Goal: Task Accomplishment & Management: Use online tool/utility

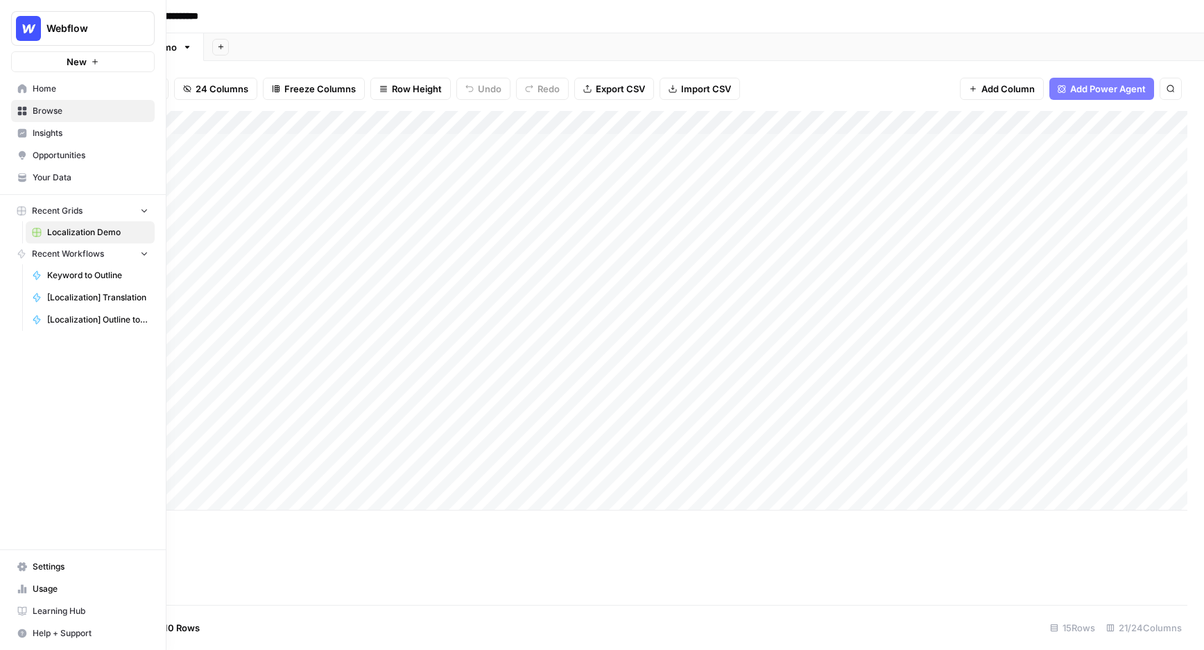
click at [29, 92] on link "Home" at bounding box center [83, 89] width 144 height 22
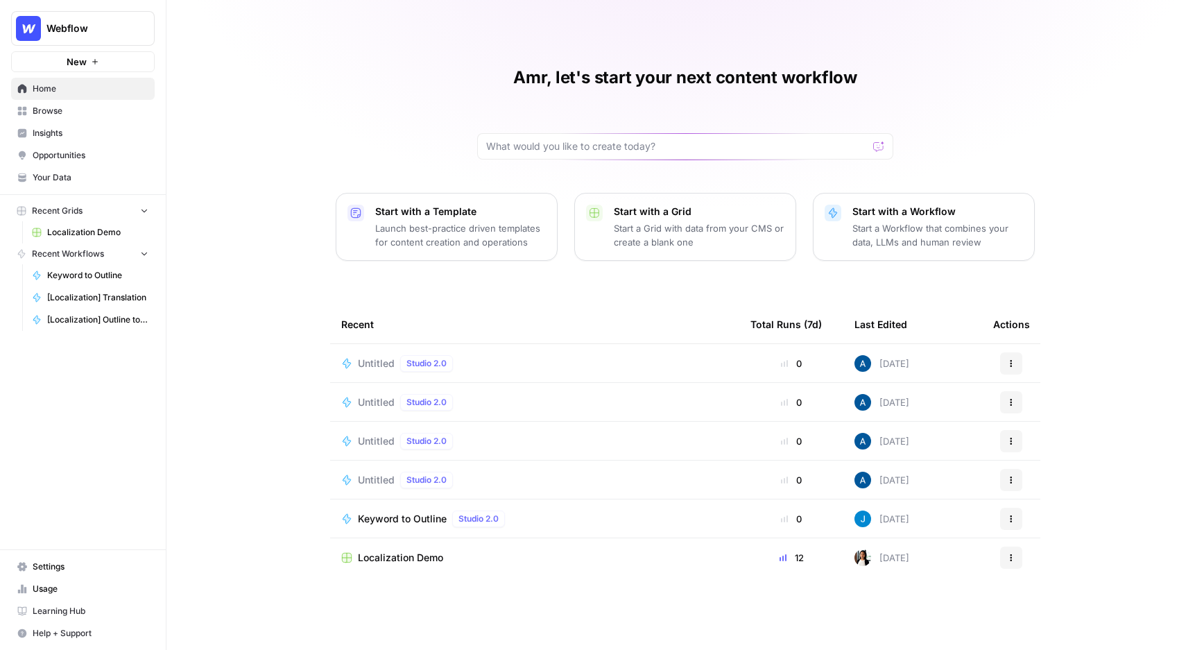
click at [100, 22] on span "Webflow" at bounding box center [88, 28] width 84 height 14
type input "build"
click at [92, 110] on span "AirOps Builders" at bounding box center [133, 104] width 183 height 14
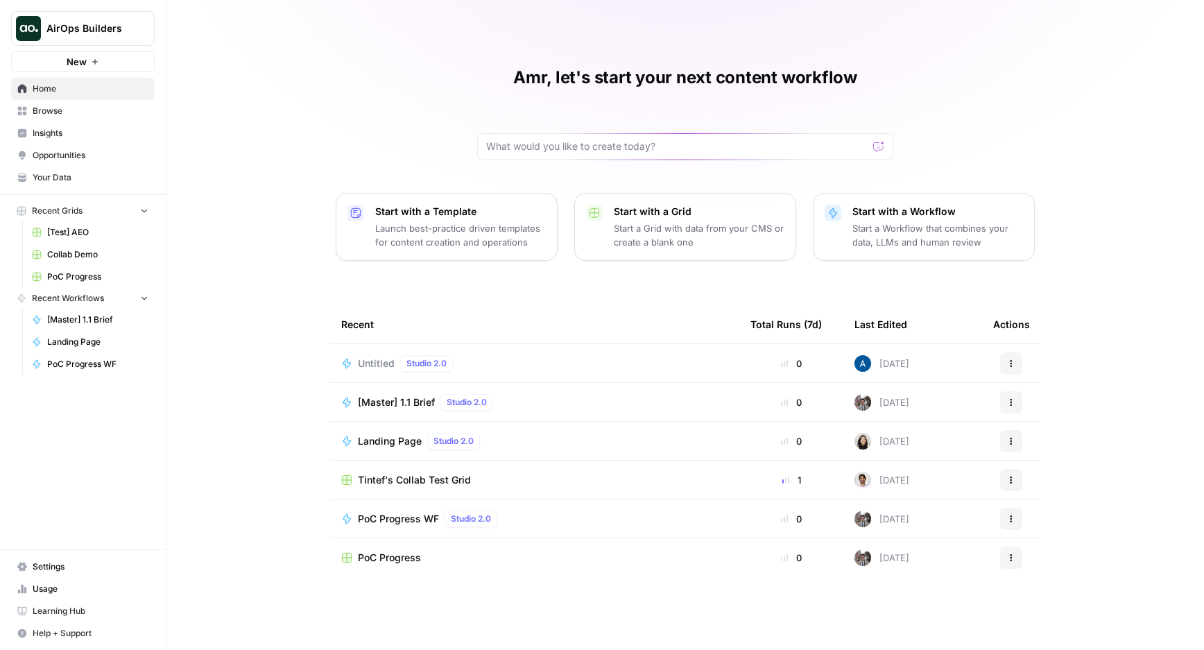
click at [405, 478] on span "Tintef's Collab Test Grid" at bounding box center [414, 480] width 113 height 14
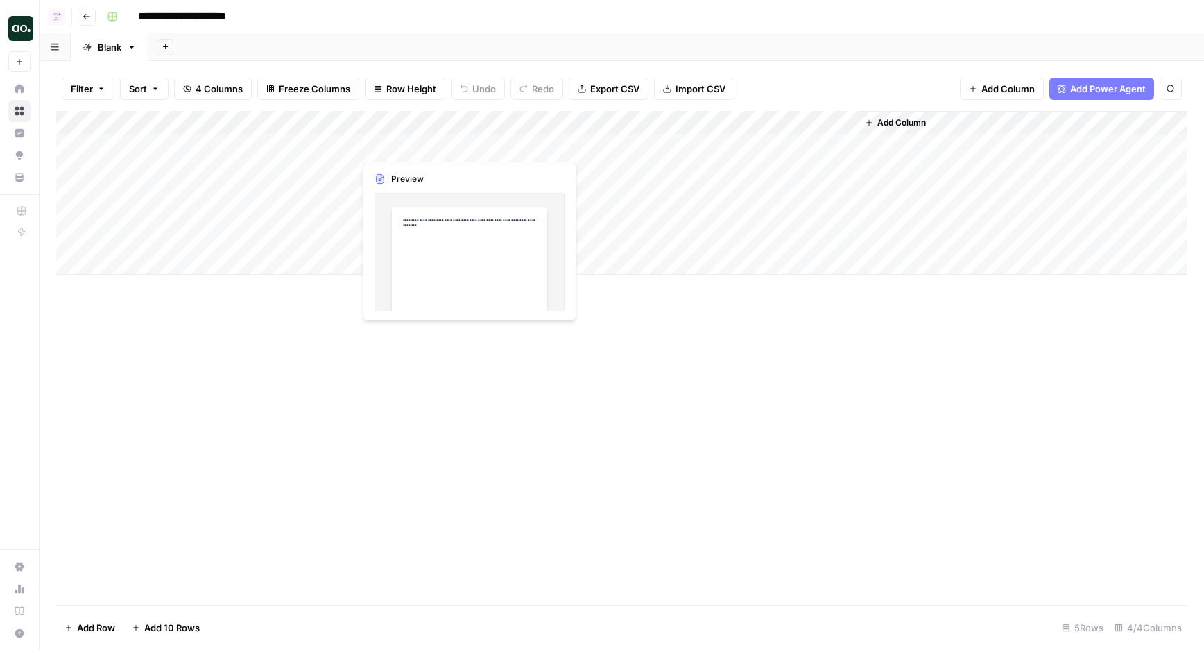
click at [530, 143] on div "Add Column" at bounding box center [621, 193] width 1131 height 164
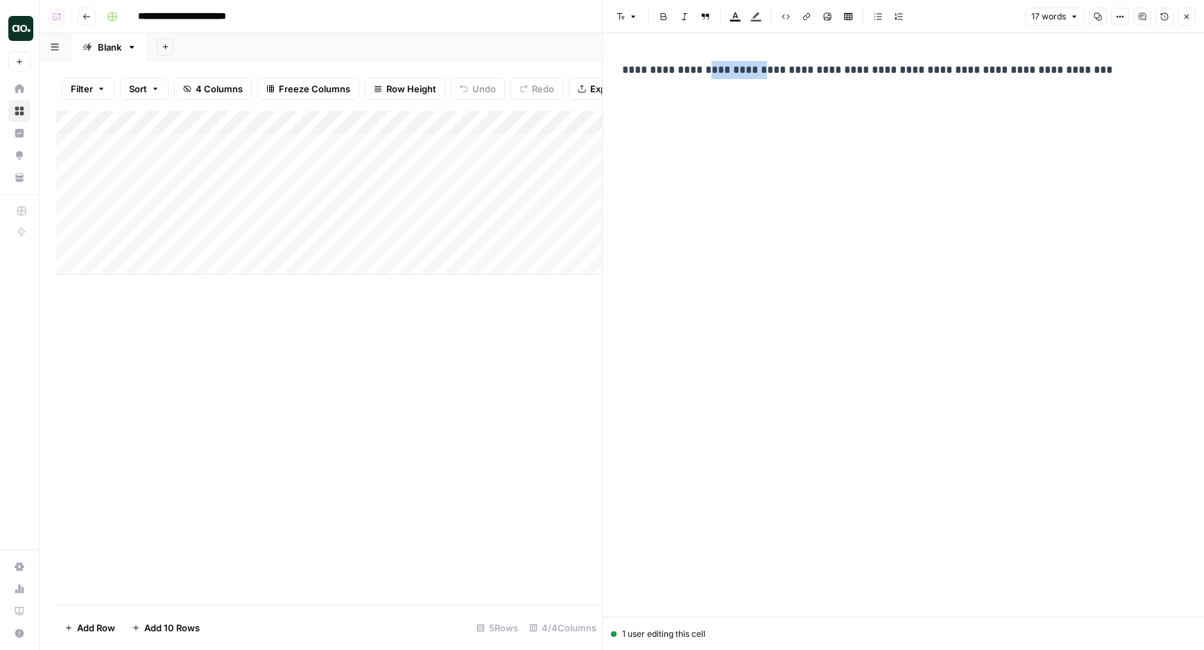
drag, startPoint x: 710, startPoint y: 71, endPoint x: 760, endPoint y: 71, distance: 49.9
click at [760, 71] on p "**********" at bounding box center [903, 70] width 562 height 18
click at [716, 177] on div "**********" at bounding box center [903, 313] width 579 height 517
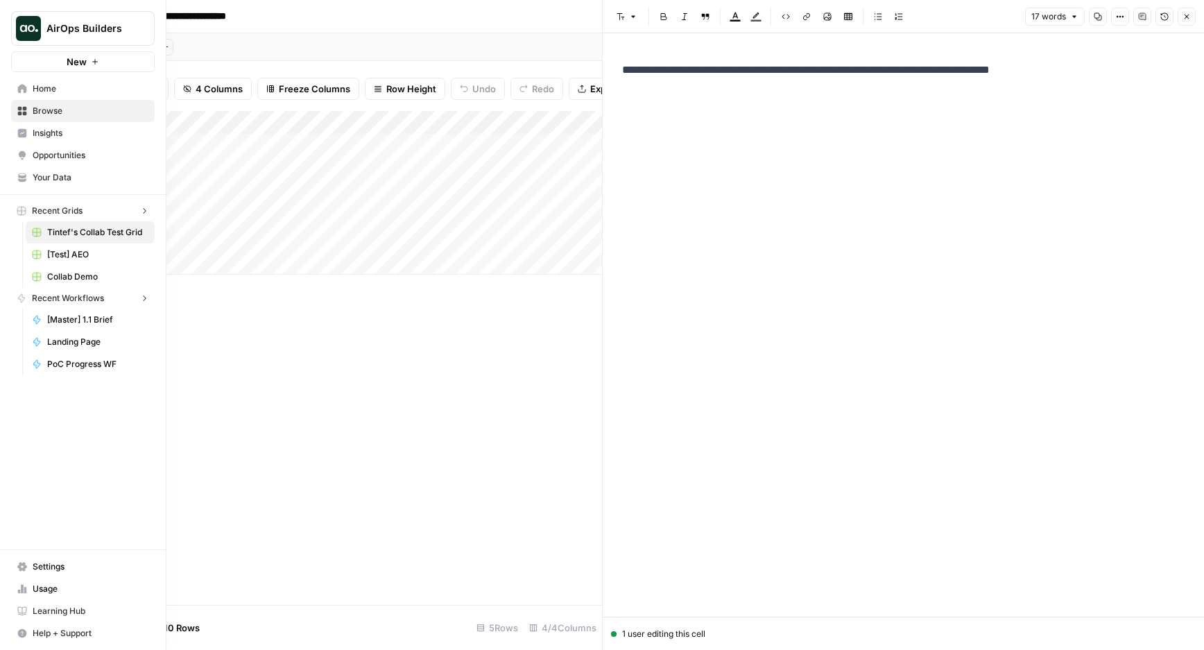
click at [21, 27] on img "Workspace: AirOps Builders" at bounding box center [28, 28] width 25 height 25
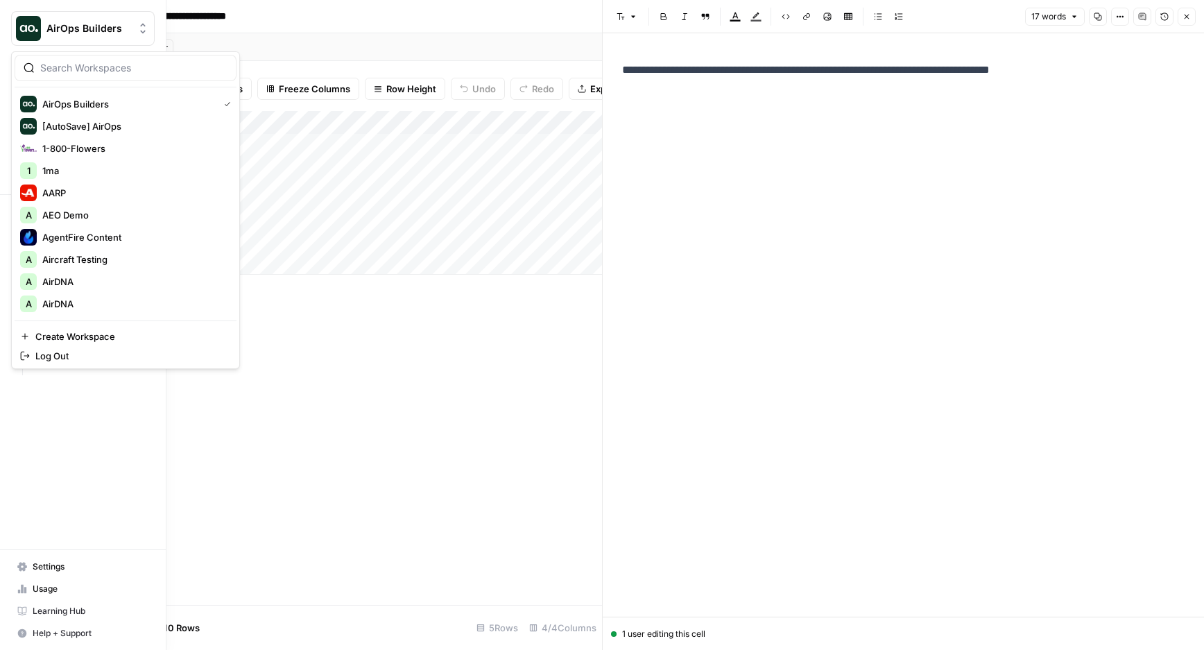
click at [316, 343] on div "Add Column" at bounding box center [329, 358] width 546 height 494
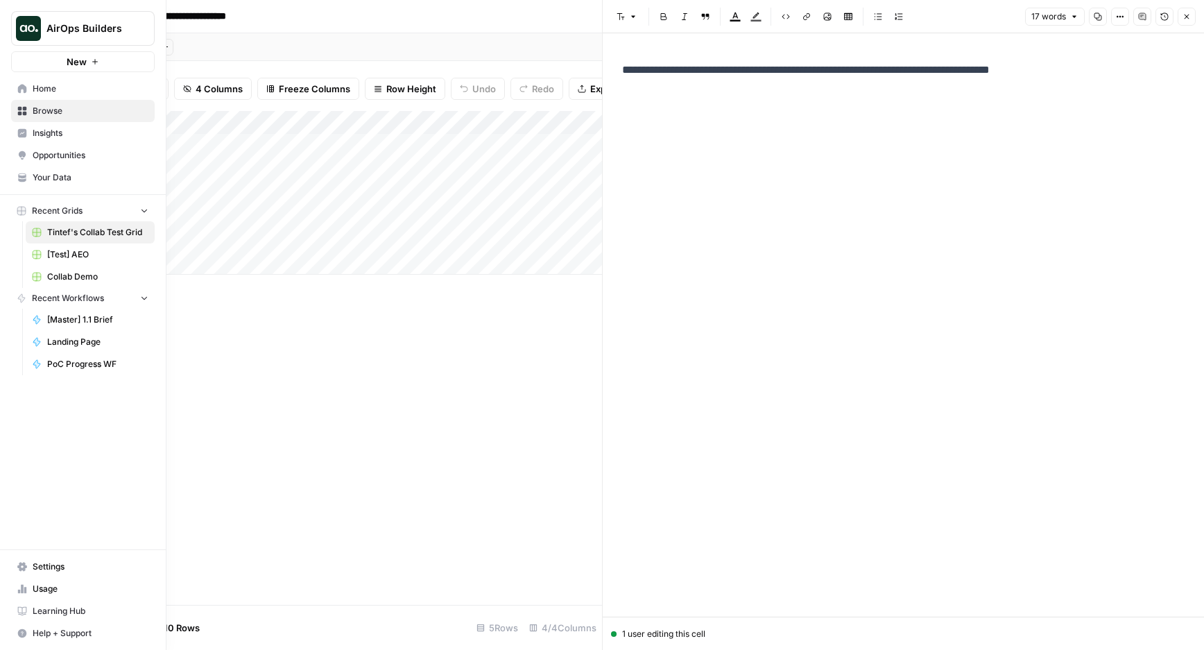
click at [78, 562] on span "Settings" at bounding box center [91, 566] width 116 height 12
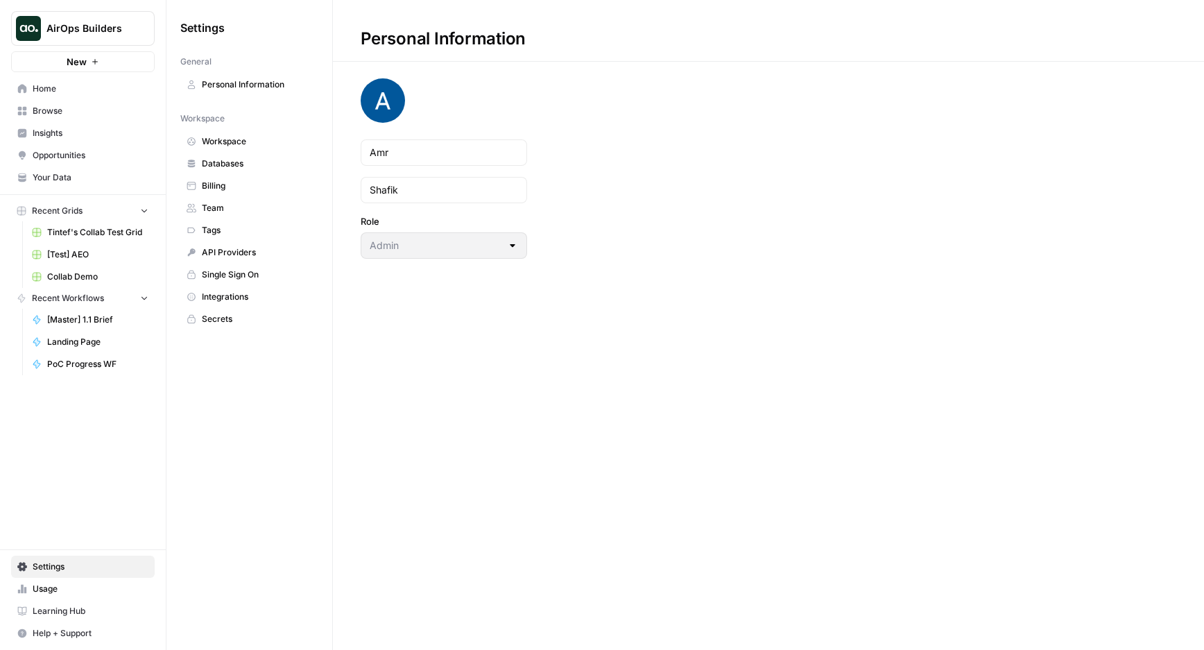
click at [214, 200] on link "Team" at bounding box center [249, 208] width 138 height 22
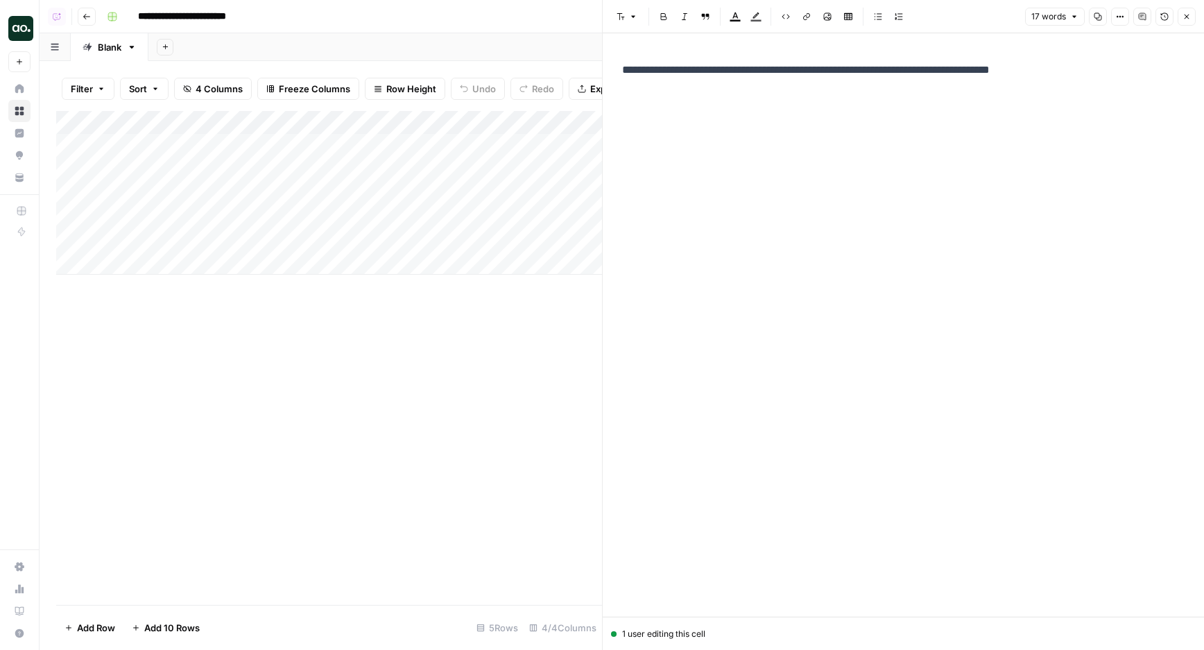
click at [766, 97] on div "**********" at bounding box center [903, 313] width 579 height 517
click at [790, 74] on p "**********" at bounding box center [903, 70] width 562 height 18
click at [815, 58] on div "**********" at bounding box center [903, 69] width 579 height 29
click at [835, 69] on p "**********" at bounding box center [903, 70] width 562 height 18
click at [917, 71] on p "**********" at bounding box center [903, 70] width 562 height 18
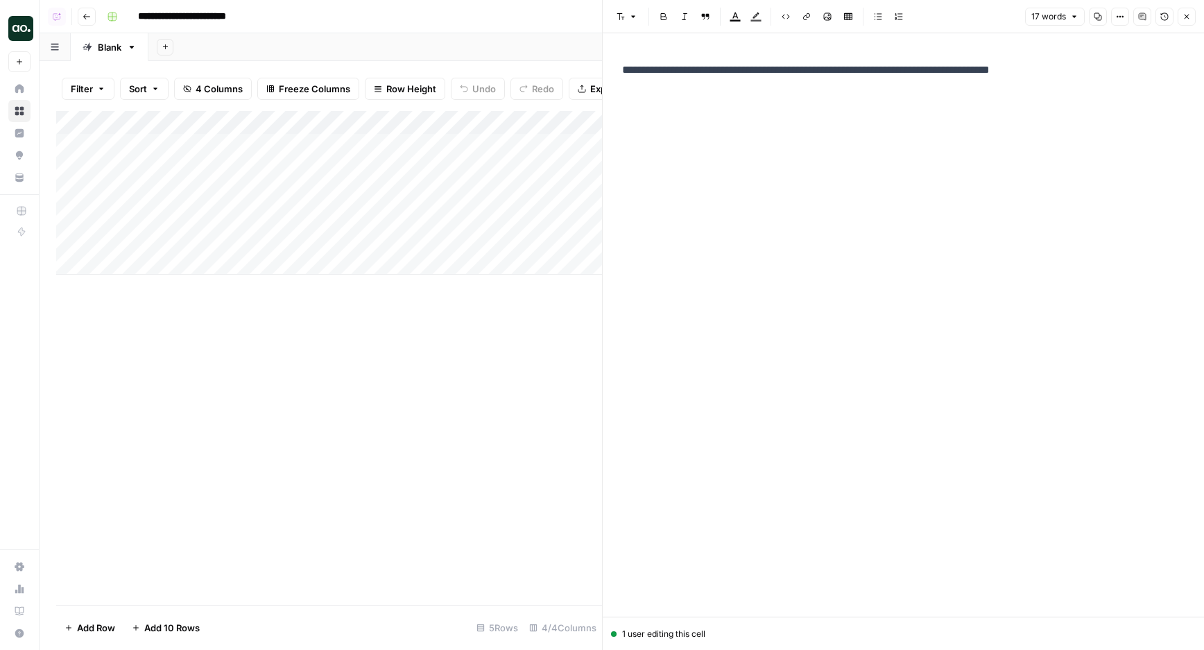
click at [962, 69] on p "**********" at bounding box center [903, 70] width 562 height 18
click at [1032, 69] on p "**********" at bounding box center [903, 70] width 562 height 18
click at [944, 75] on p "**********" at bounding box center [903, 70] width 562 height 18
click at [919, 76] on p "**********" at bounding box center [903, 70] width 562 height 18
click at [897, 73] on p "**********" at bounding box center [903, 70] width 562 height 18
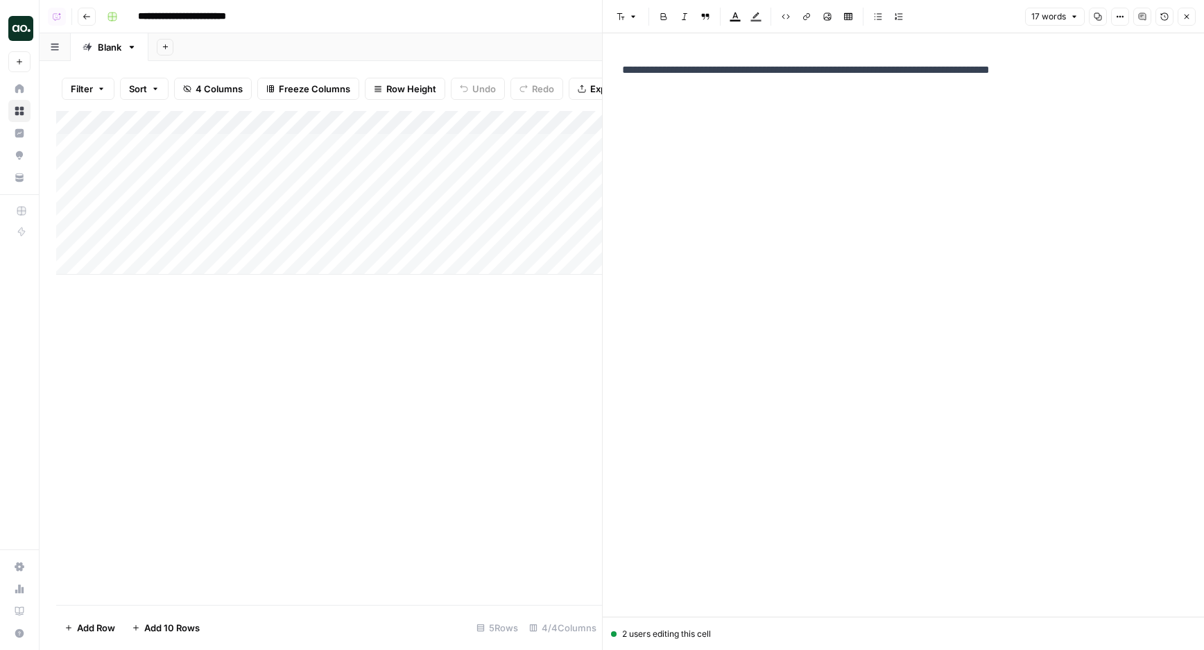
click at [851, 71] on p "**********" at bounding box center [903, 70] width 562 height 18
click at [880, 71] on p "**********" at bounding box center [903, 70] width 562 height 18
click at [906, 64] on p "**********" at bounding box center [903, 70] width 562 height 18
click at [916, 69] on p "**********" at bounding box center [903, 70] width 562 height 18
click at [1007, 64] on p "**********" at bounding box center [903, 70] width 562 height 18
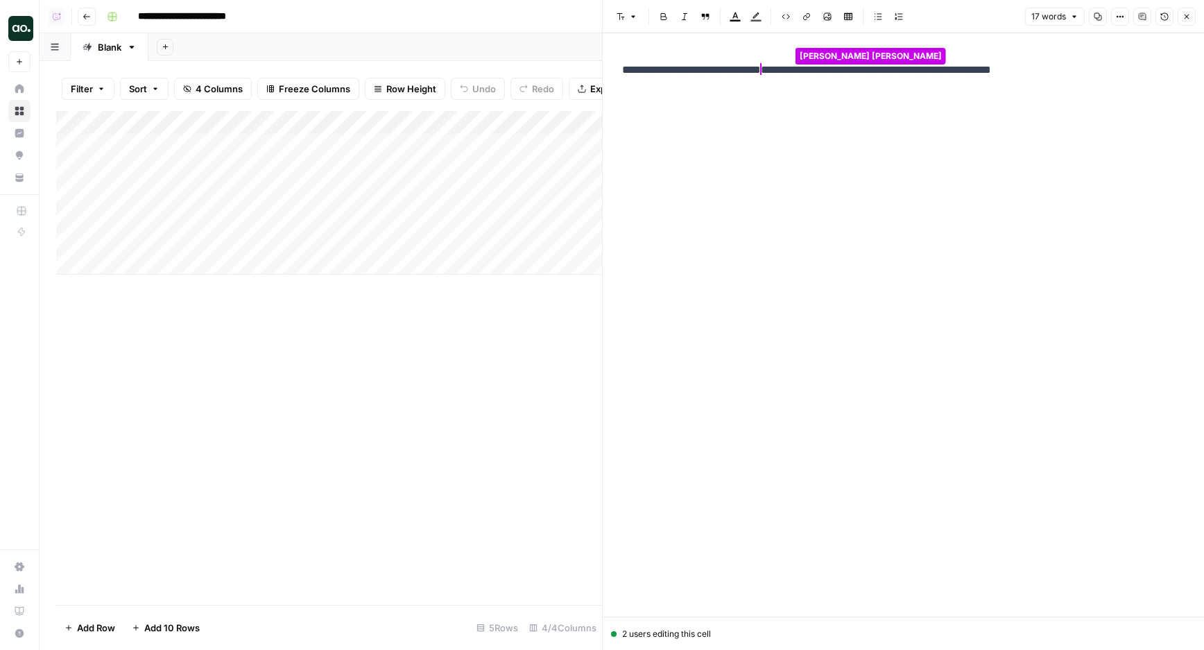
drag, startPoint x: 1007, startPoint y: 64, endPoint x: 1083, endPoint y: 64, distance: 76.3
click at [1083, 64] on p "**********" at bounding box center [903, 70] width 562 height 18
drag, startPoint x: 1073, startPoint y: 64, endPoint x: 1017, endPoint y: 64, distance: 56.2
click at [1017, 64] on p "**********" at bounding box center [903, 70] width 562 height 18
drag, startPoint x: 1014, startPoint y: 64, endPoint x: 1073, endPoint y: 64, distance: 58.9
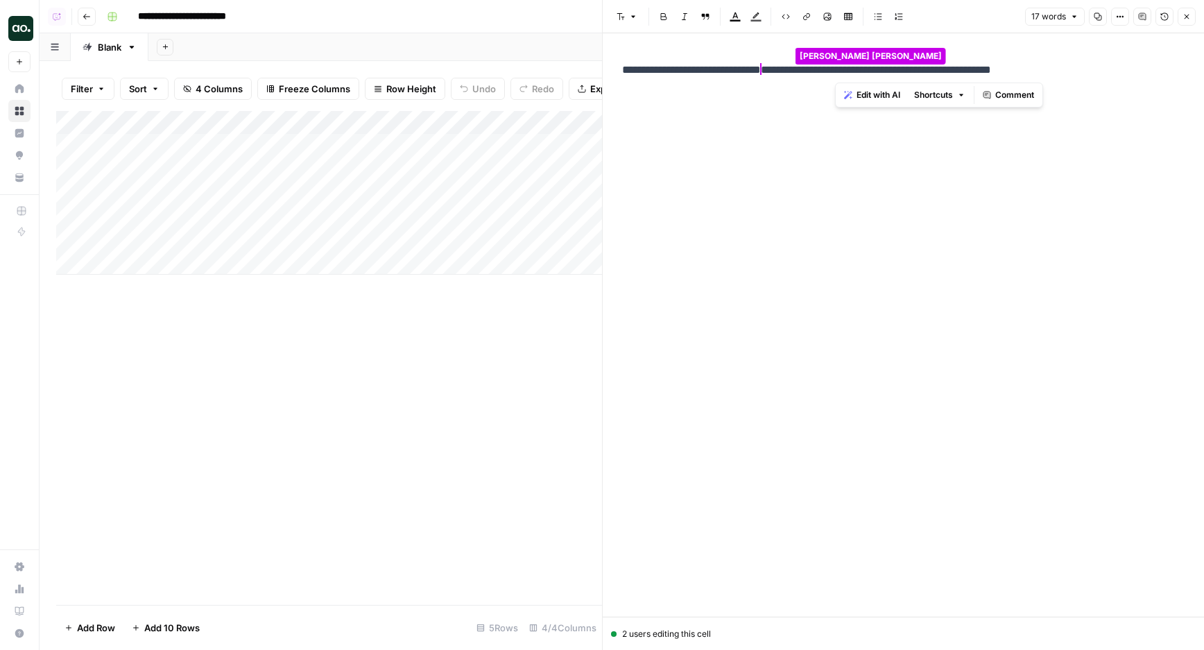
click at [1073, 64] on p "**********" at bounding box center [903, 70] width 562 height 18
drag, startPoint x: 1025, startPoint y: 64, endPoint x: 1043, endPoint y: 64, distance: 18.0
click at [1043, 64] on p "**********" at bounding box center [903, 70] width 562 height 18
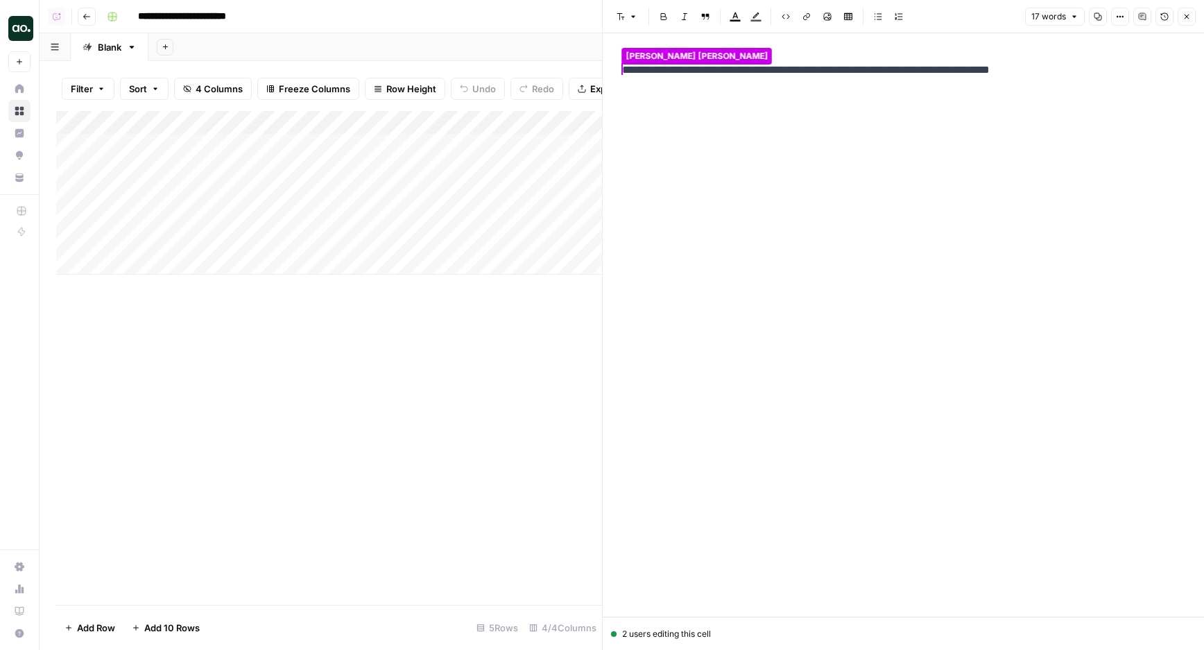
drag, startPoint x: 1018, startPoint y: 64, endPoint x: 1079, endPoint y: 64, distance: 61.0
click at [1079, 64] on p "**********" at bounding box center [903, 70] width 562 height 18
click at [905, 80] on div "**********" at bounding box center [903, 69] width 579 height 29
click at [881, 68] on span "**********" at bounding box center [820, 70] width 121 height 12
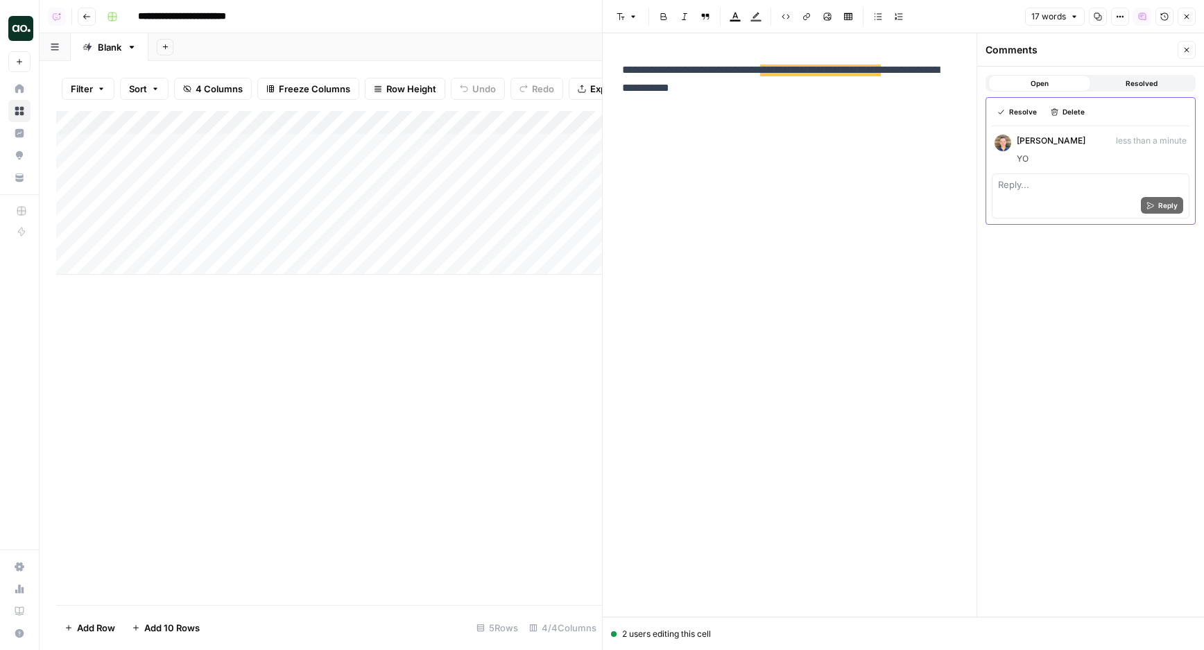
click at [1054, 201] on div "Reply" at bounding box center [1090, 205] width 185 height 24
type textarea "YOO"
click at [1156, 207] on button "Reply" at bounding box center [1162, 205] width 42 height 17
click at [1136, 85] on span "Resolved" at bounding box center [1141, 83] width 32 height 11
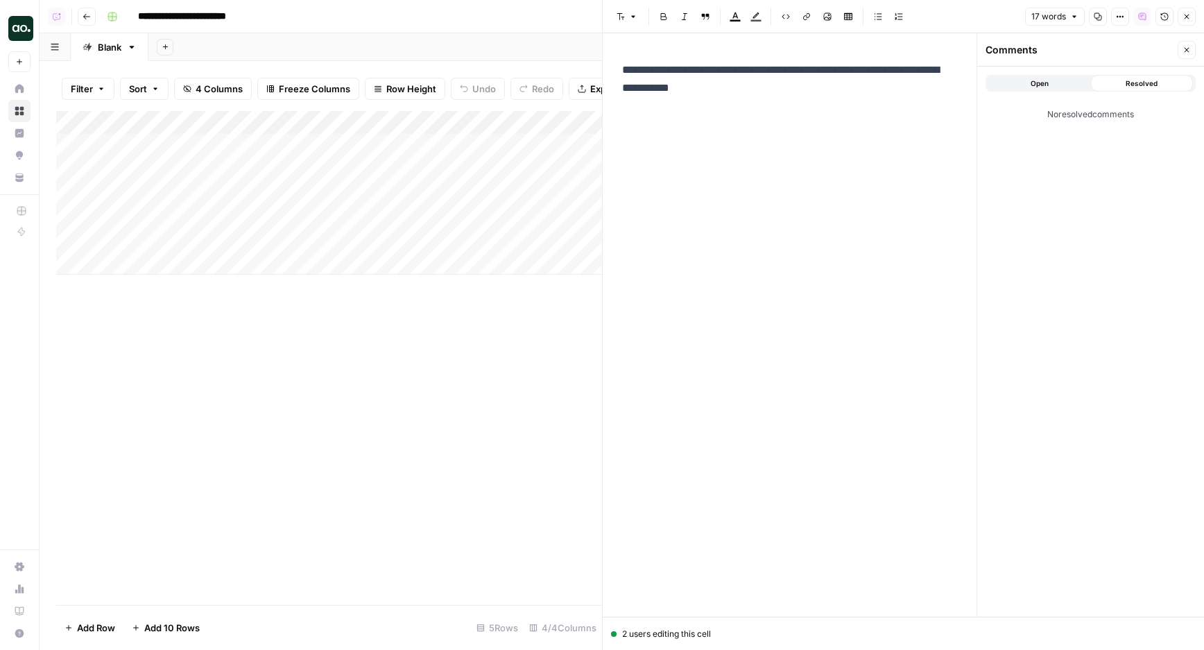
click at [1032, 76] on button "Open" at bounding box center [1039, 83] width 103 height 17
click at [1186, 48] on div "Close" at bounding box center [1177, 44] width 25 height 14
click at [807, 98] on div "**********" at bounding box center [790, 78] width 352 height 47
click at [1190, 44] on button "Close" at bounding box center [1186, 50] width 18 height 18
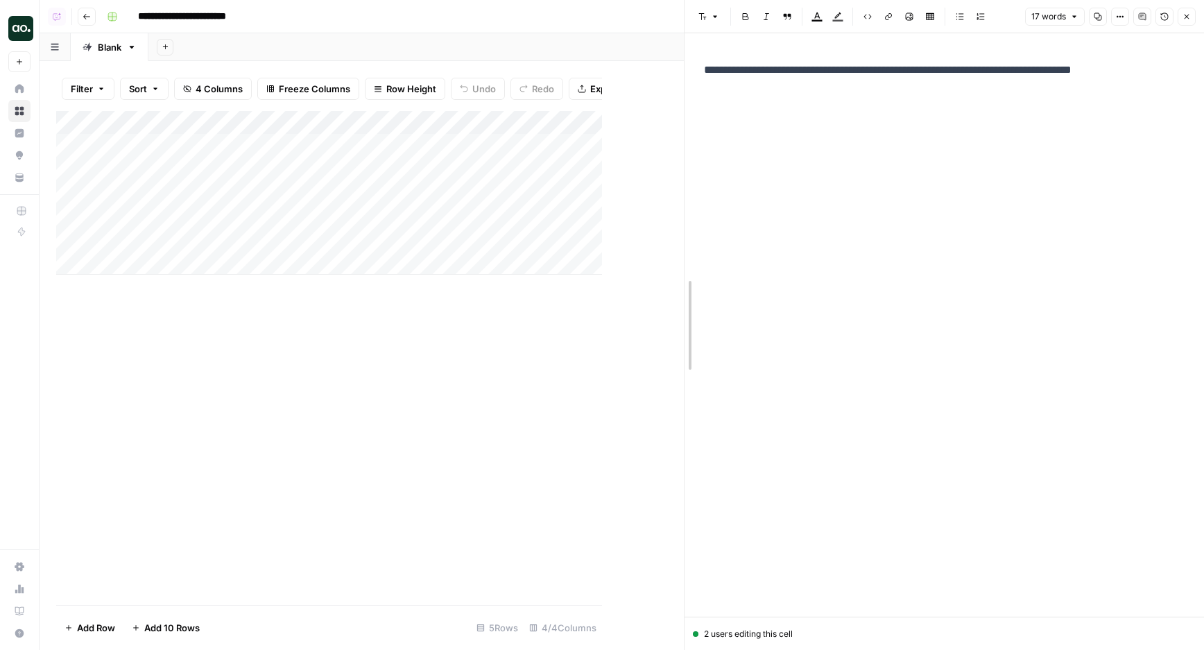
drag, startPoint x: 601, startPoint y: 218, endPoint x: 793, endPoint y: 241, distance: 193.4
click at [1043, 17] on span "17 words" at bounding box center [1048, 16] width 35 height 12
click at [1044, 17] on span "17 words" at bounding box center [1048, 16] width 35 height 12
click at [1190, 19] on button "Close" at bounding box center [1186, 17] width 18 height 18
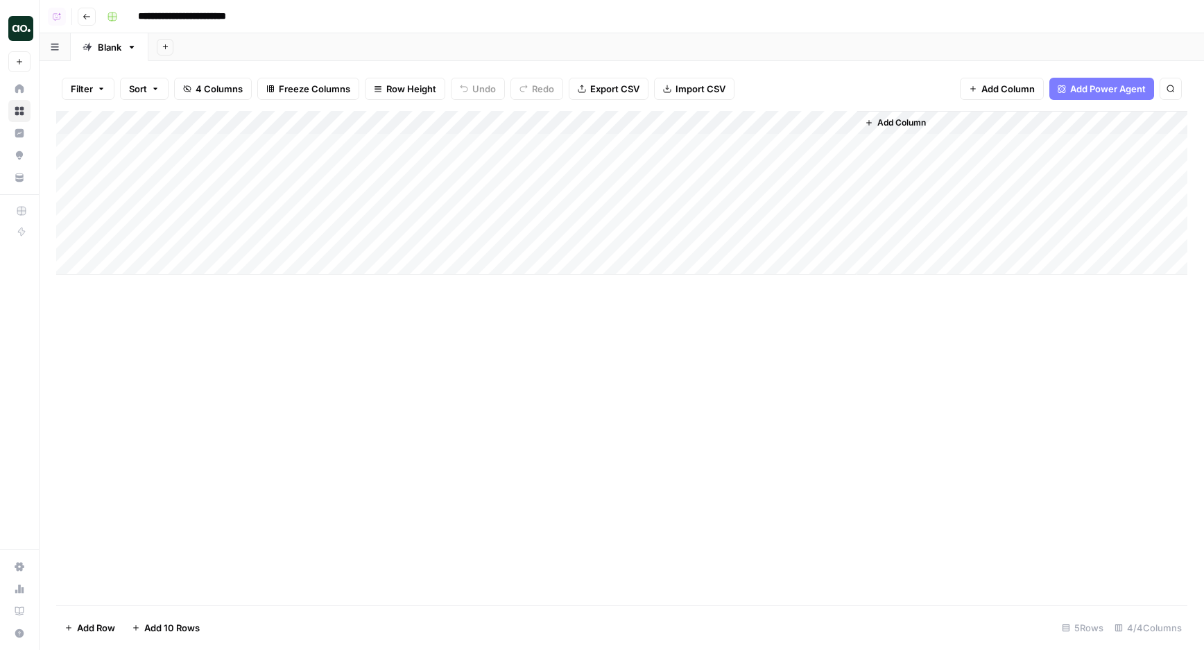
click at [790, 154] on div "Add Column" at bounding box center [621, 193] width 1131 height 164
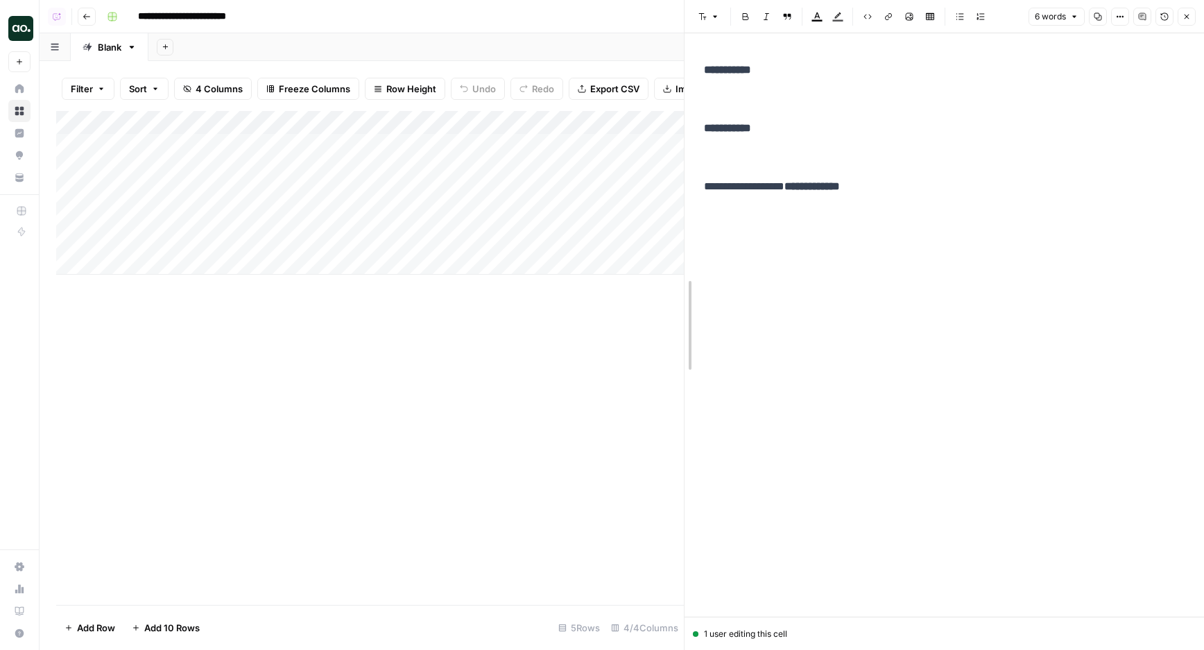
drag, startPoint x: 683, startPoint y: 178, endPoint x: 713, endPoint y: 178, distance: 29.8
click at [1144, 18] on icon "button" at bounding box center [1141, 16] width 7 height 7
click at [1142, 17] on icon "button" at bounding box center [1141, 16] width 7 height 7
click at [1141, 20] on icon "button" at bounding box center [1142, 16] width 8 height 8
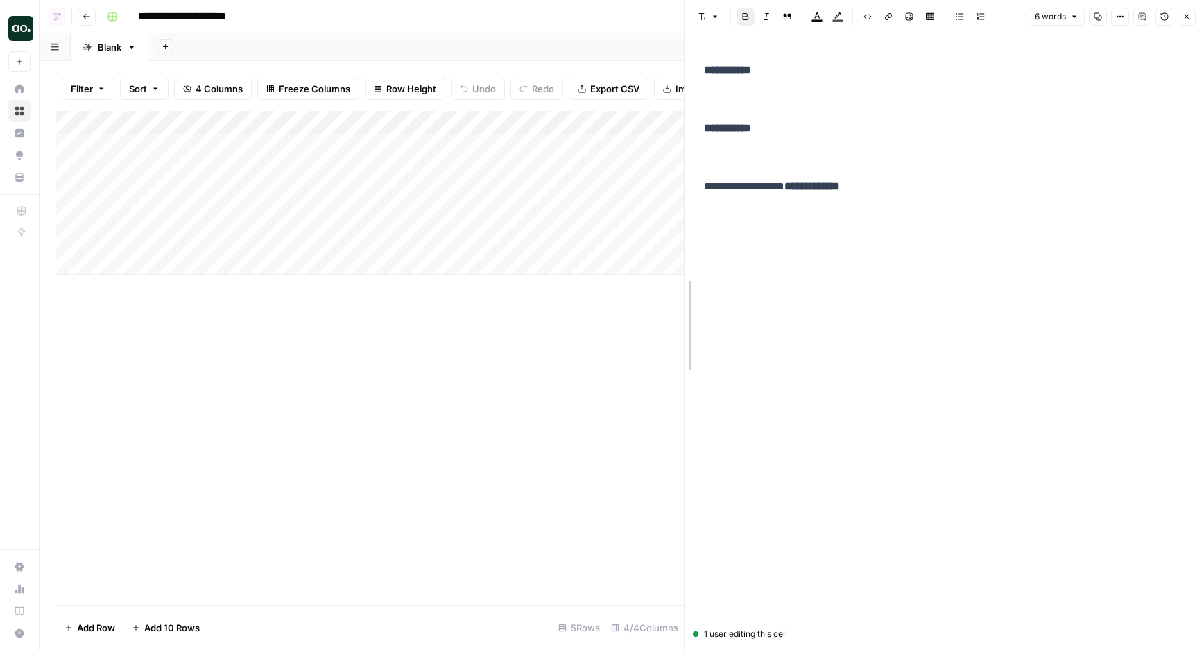
drag, startPoint x: 682, startPoint y: 245, endPoint x: 763, endPoint y: 244, distance: 81.8
drag, startPoint x: 684, startPoint y: 201, endPoint x: 887, endPoint y: 201, distance: 203.2
click at [1189, 14] on icon "button" at bounding box center [1186, 16] width 8 height 8
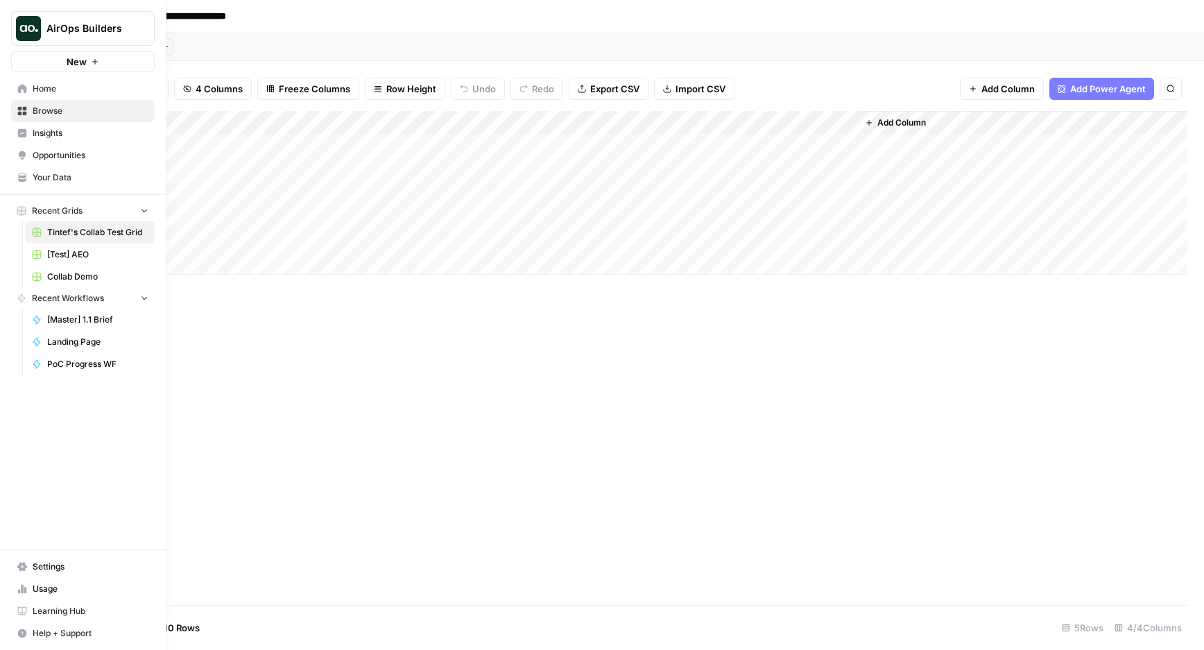
click at [24, 62] on button "New" at bounding box center [83, 61] width 144 height 21
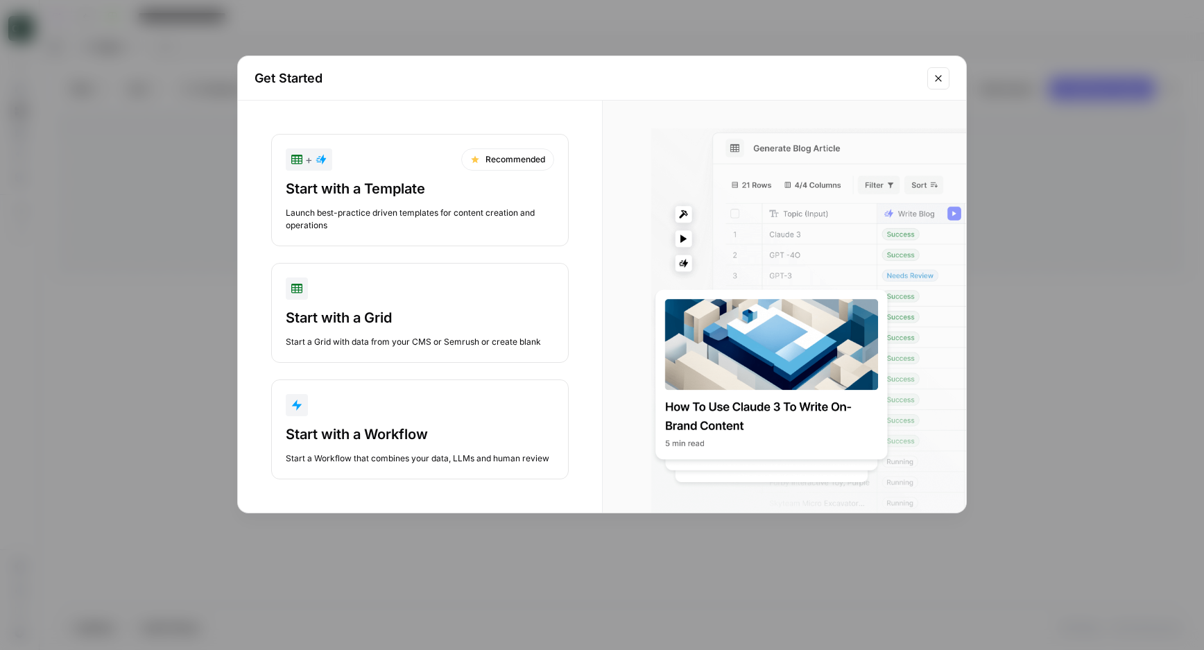
click at [29, 87] on div "Get Started + Recommended Start with a Template Launch best-practice driven tem…" at bounding box center [602, 325] width 1204 height 650
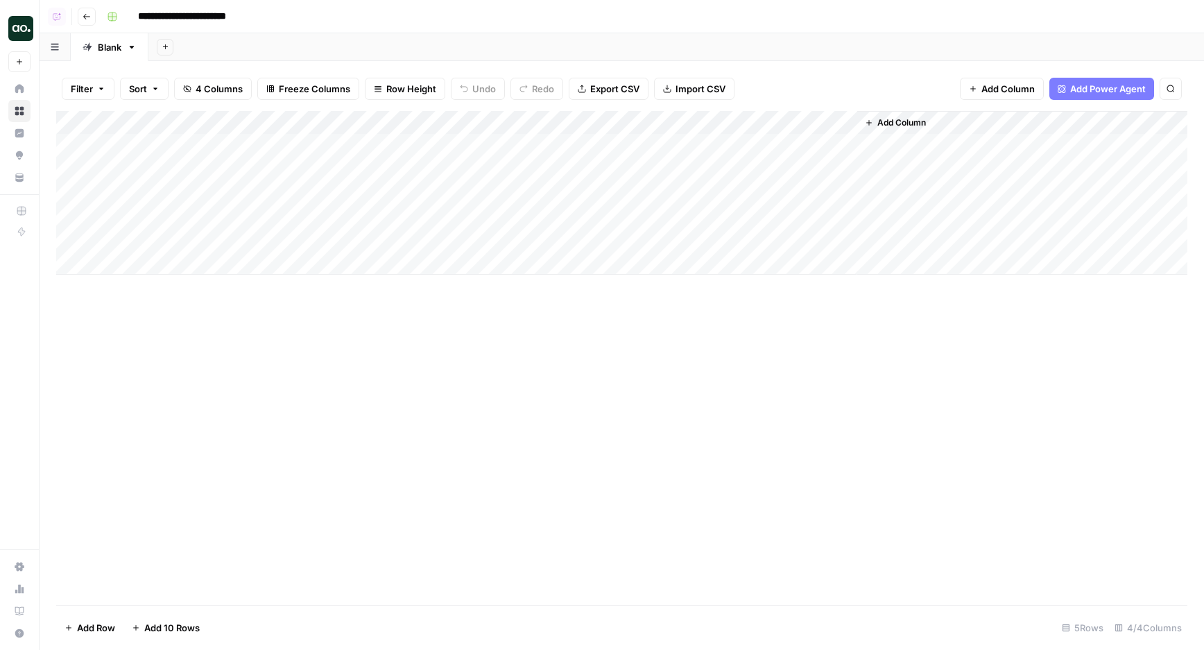
click at [39, 85] on aside "AirOps Builders New Home Browse Insights Opportunities Your Data Recent Grids T…" at bounding box center [20, 325] width 40 height 650
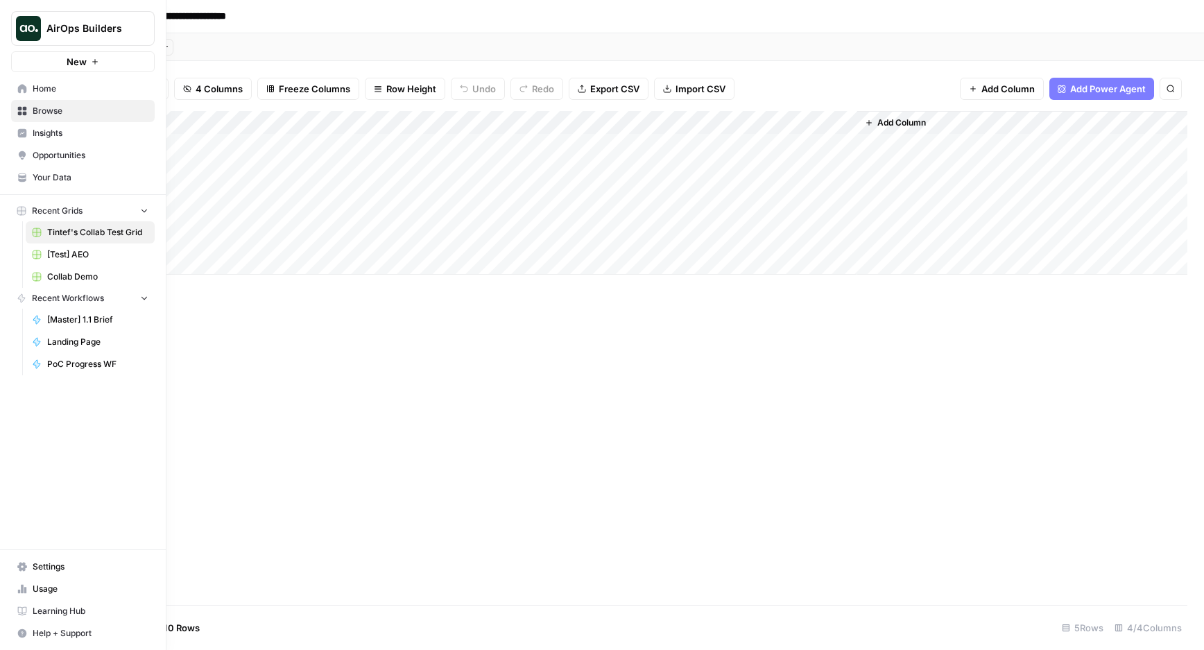
click at [21, 85] on icon at bounding box center [22, 88] width 9 height 9
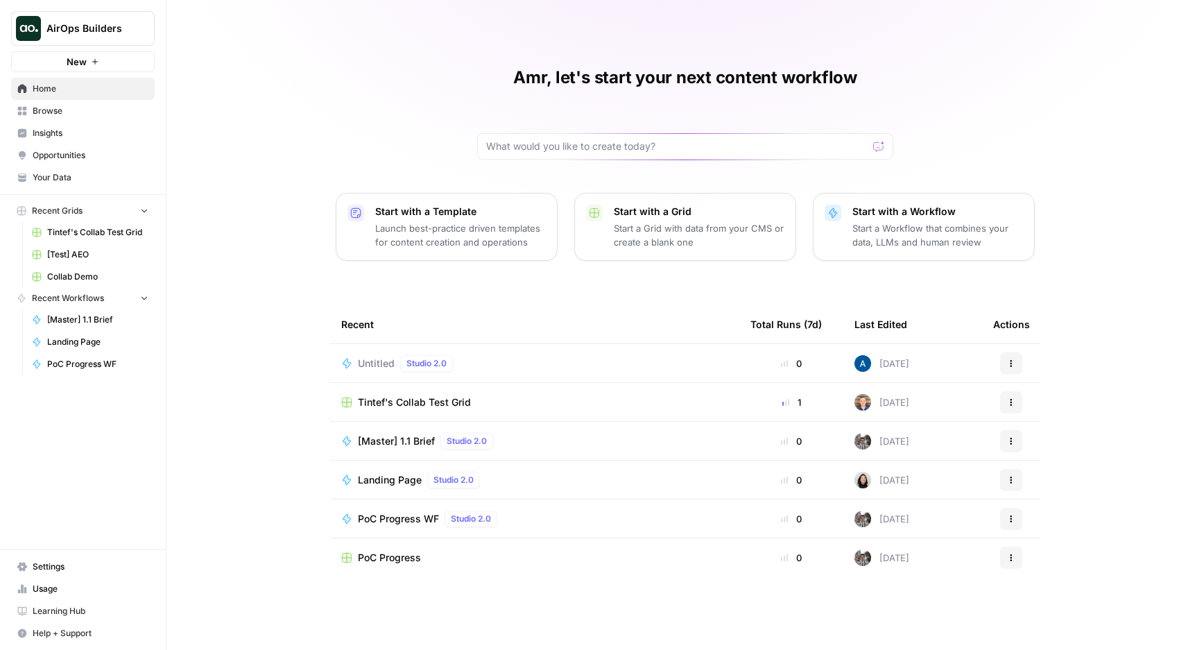
click at [96, 21] on span "AirOps Builders" at bounding box center [88, 28] width 84 height 14
type input "dill"
click at [95, 96] on div "Dillon Test" at bounding box center [125, 104] width 211 height 17
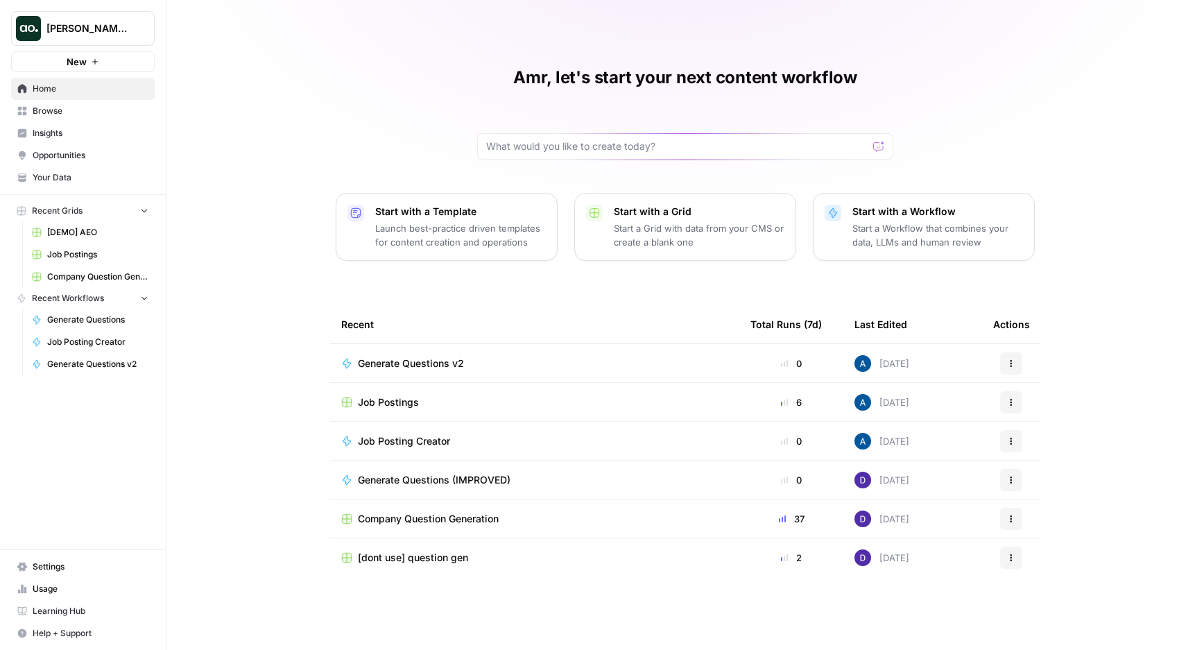
click at [370, 359] on span "Generate Questions v2" at bounding box center [411, 363] width 106 height 14
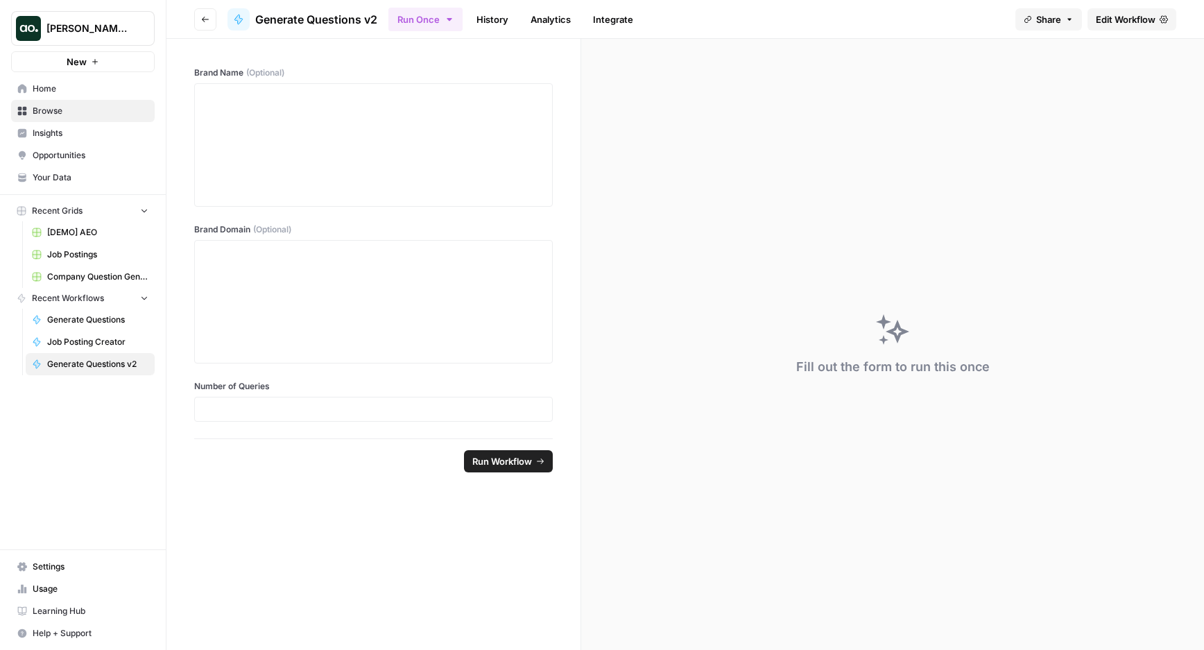
click at [1125, 24] on span "Edit Workflow" at bounding box center [1125, 19] width 60 height 14
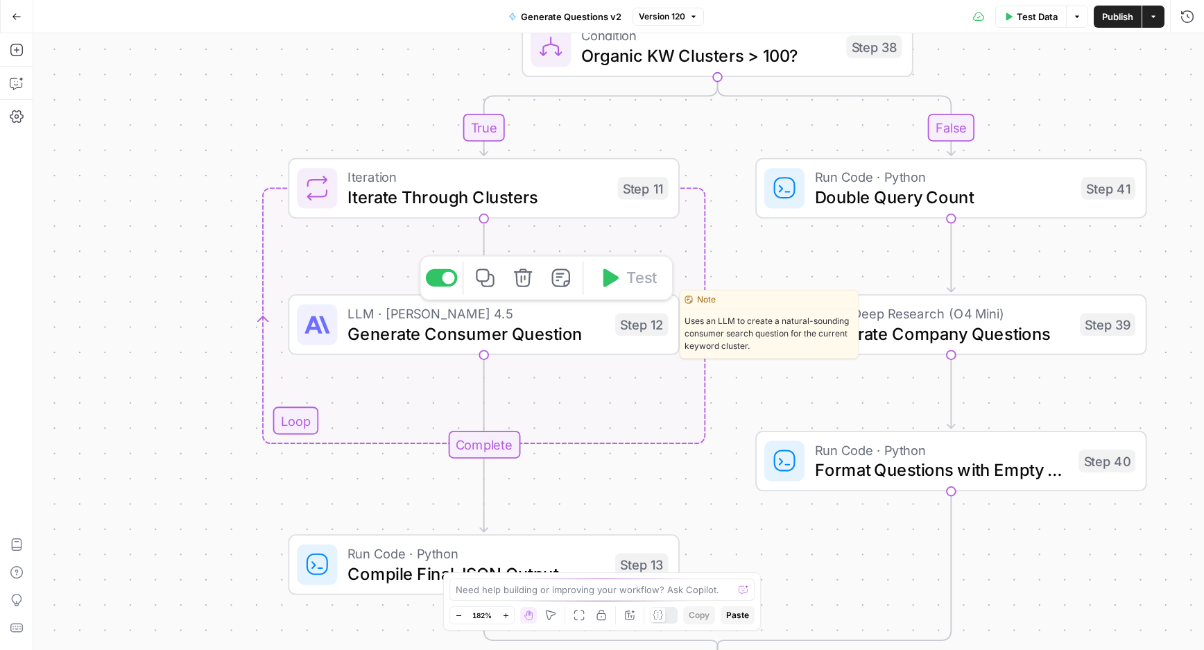
click at [577, 336] on span "Generate Consumer Question" at bounding box center [475, 333] width 257 height 25
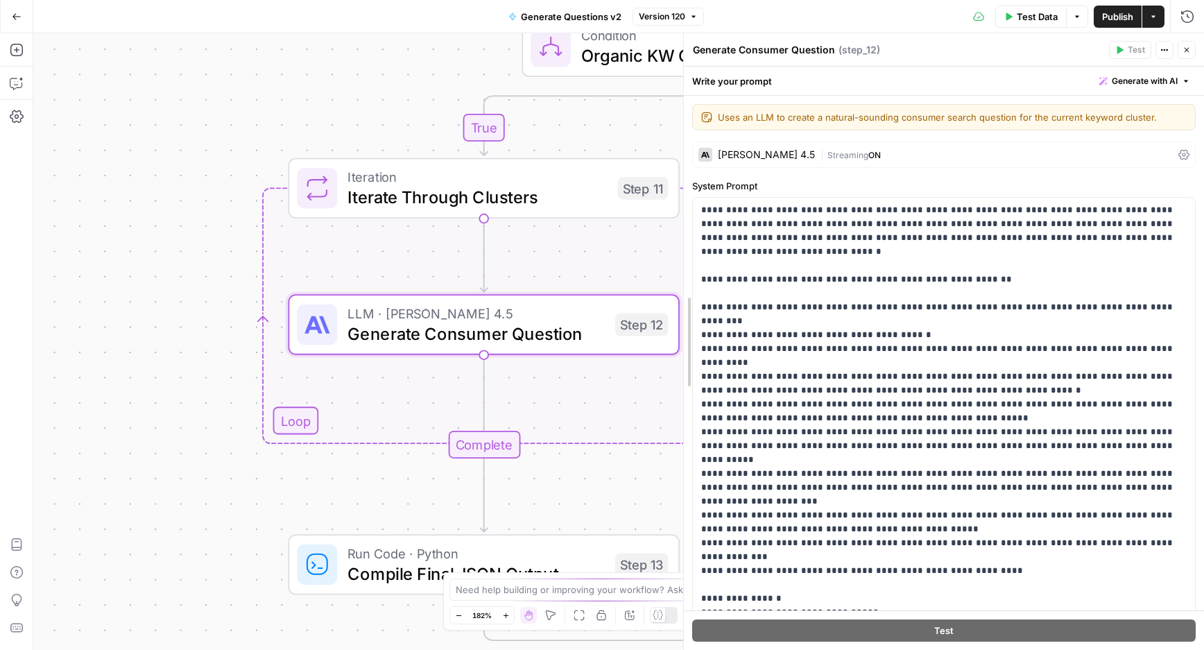
drag, startPoint x: 772, startPoint y: 401, endPoint x: 687, endPoint y: 404, distance: 84.7
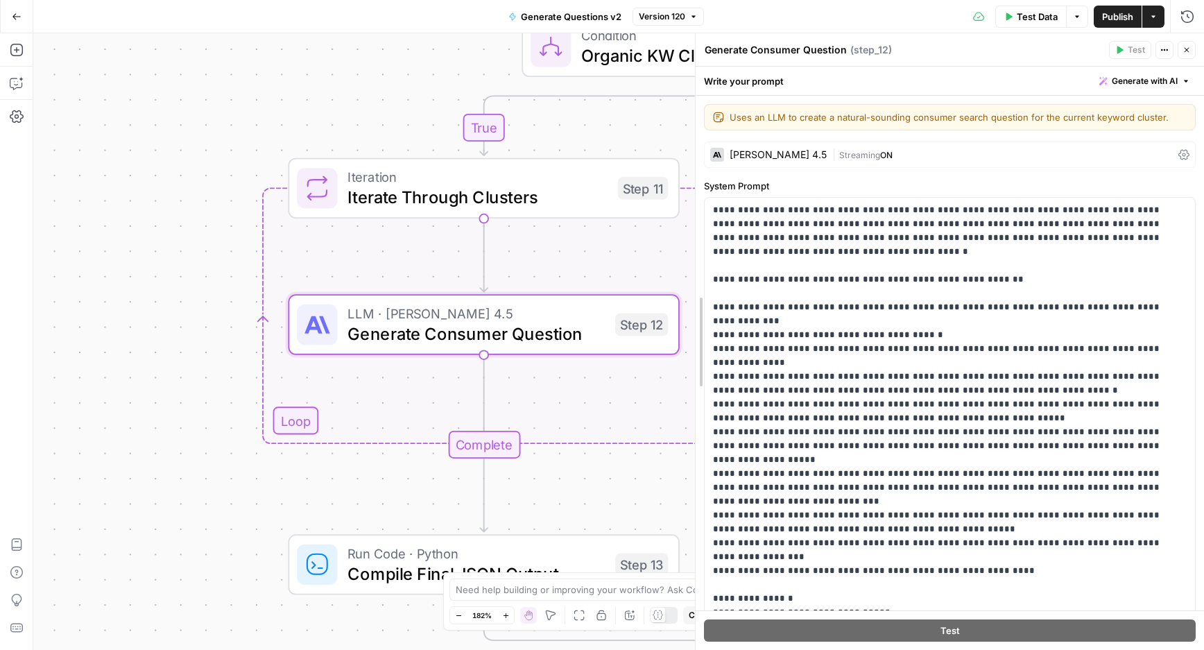
drag, startPoint x: 687, startPoint y: 404, endPoint x: 697, endPoint y: 398, distance: 11.5
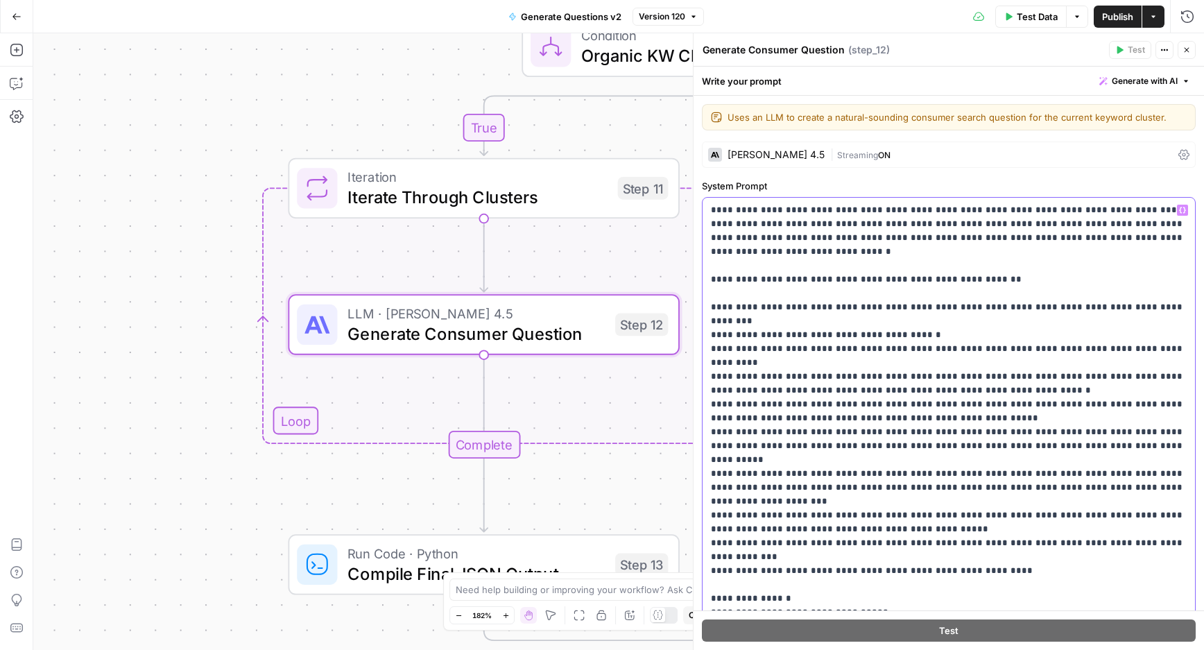
click at [783, 490] on p "**********" at bounding box center [949, 445] width 476 height 485
click at [791, 506] on p "**********" at bounding box center [949, 445] width 476 height 485
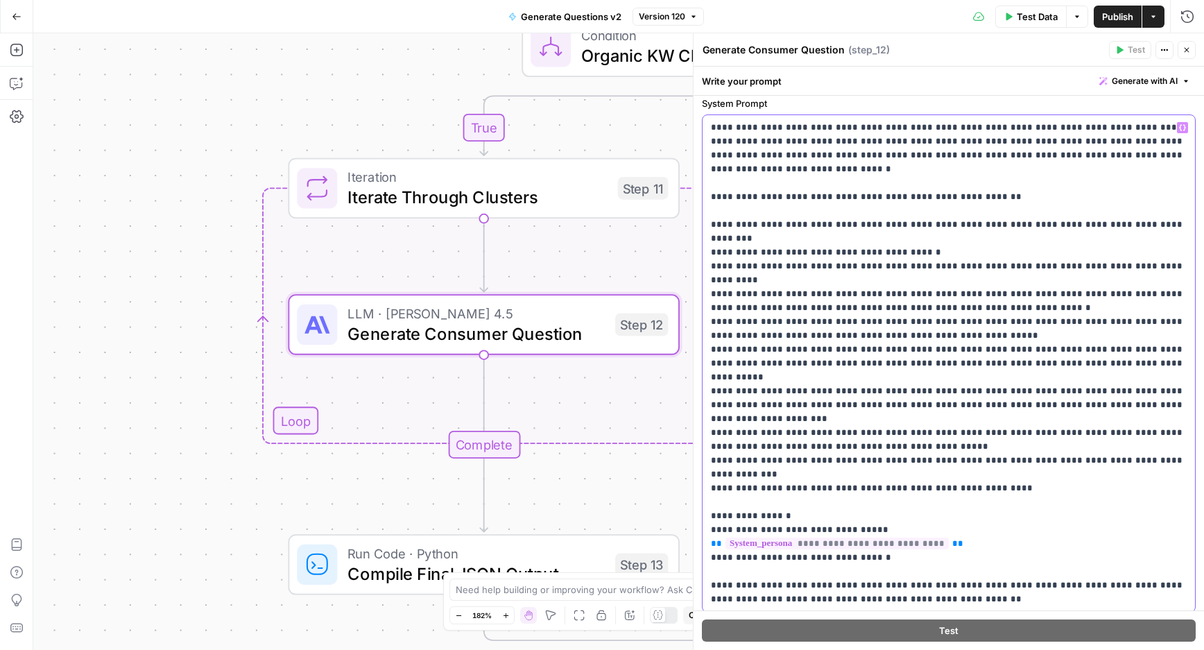
scroll to position [88, 0]
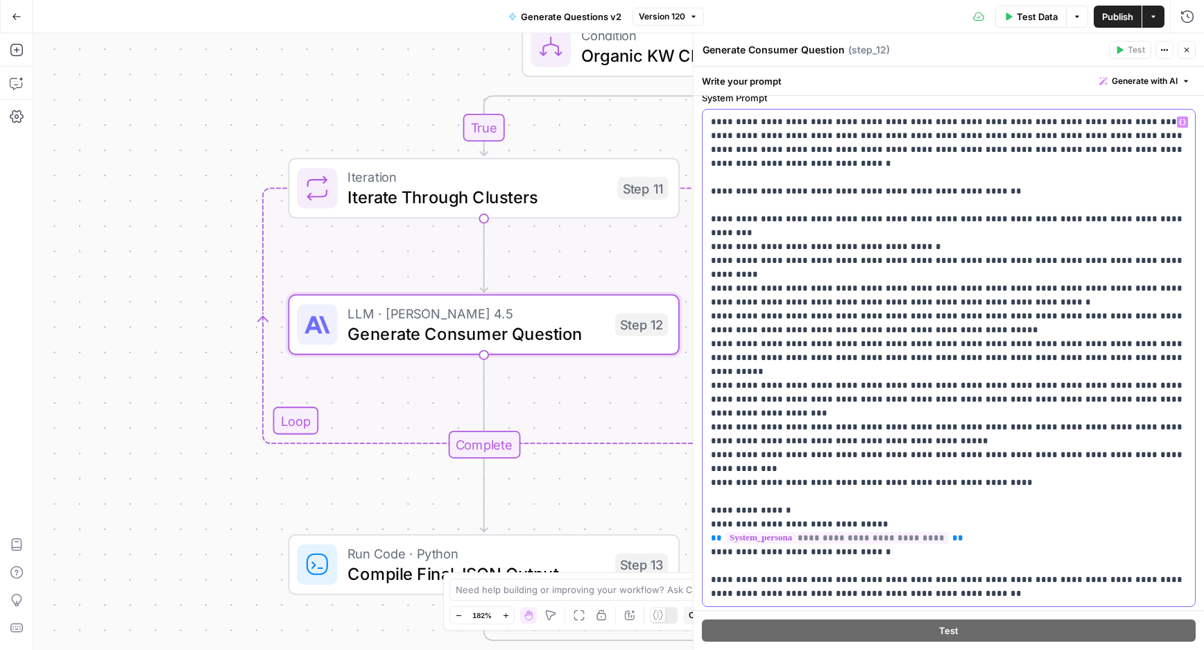
click at [794, 489] on p "**********" at bounding box center [949, 357] width 476 height 485
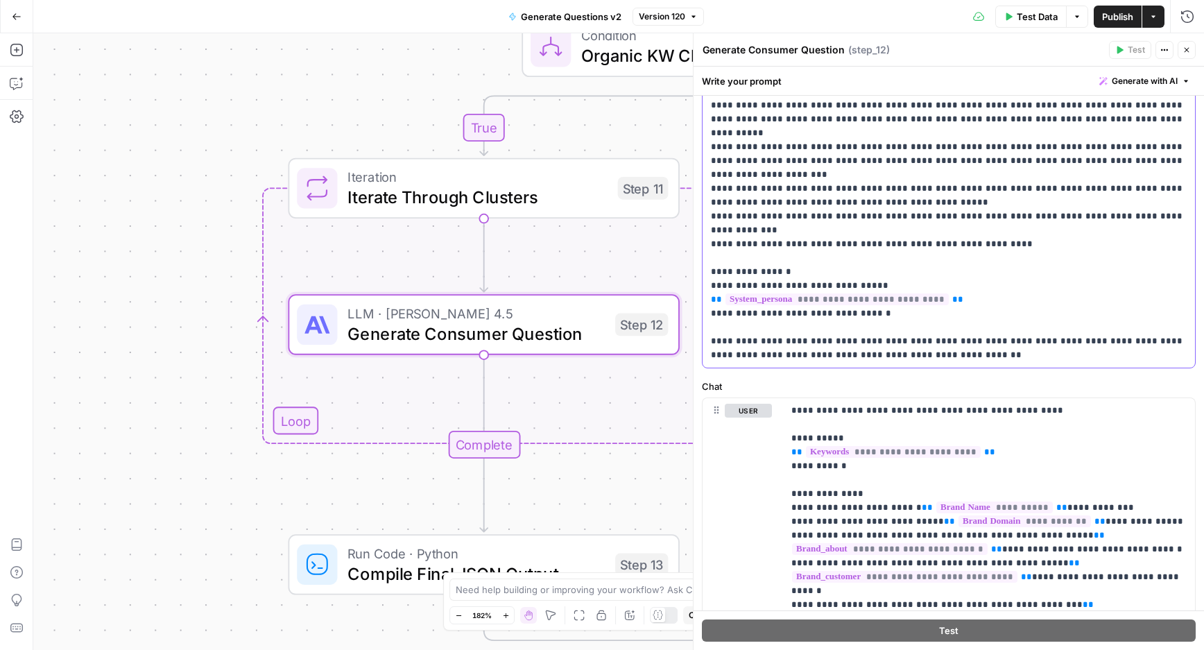
scroll to position [505, 0]
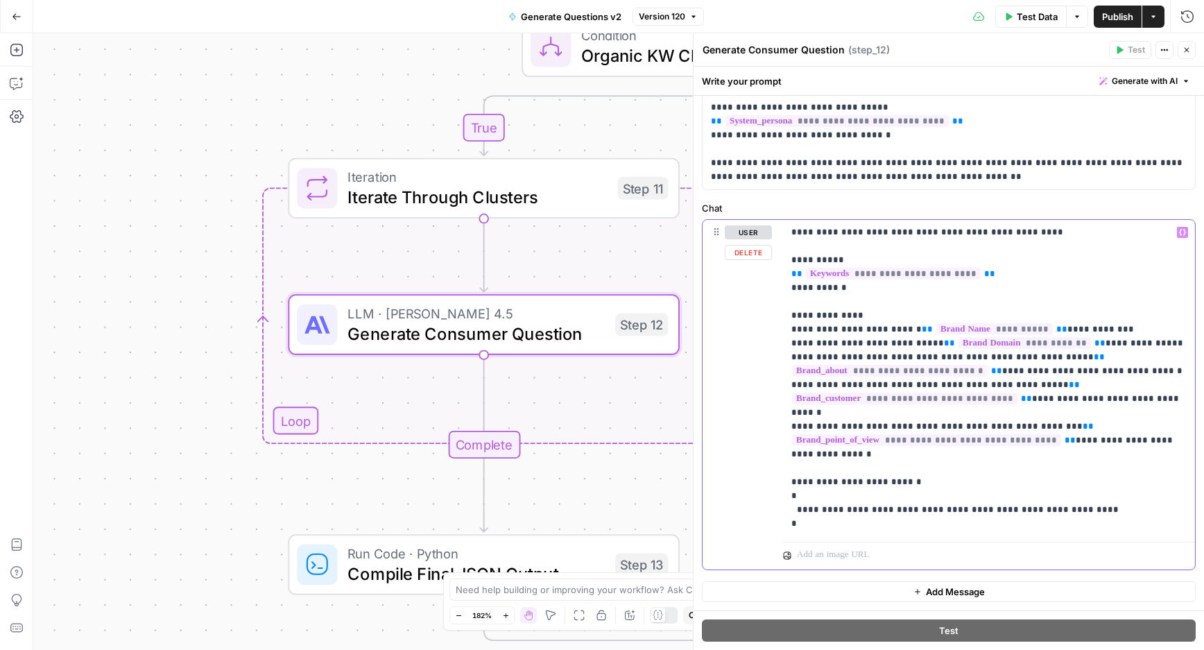
click at [833, 483] on p "**********" at bounding box center [988, 377] width 395 height 305
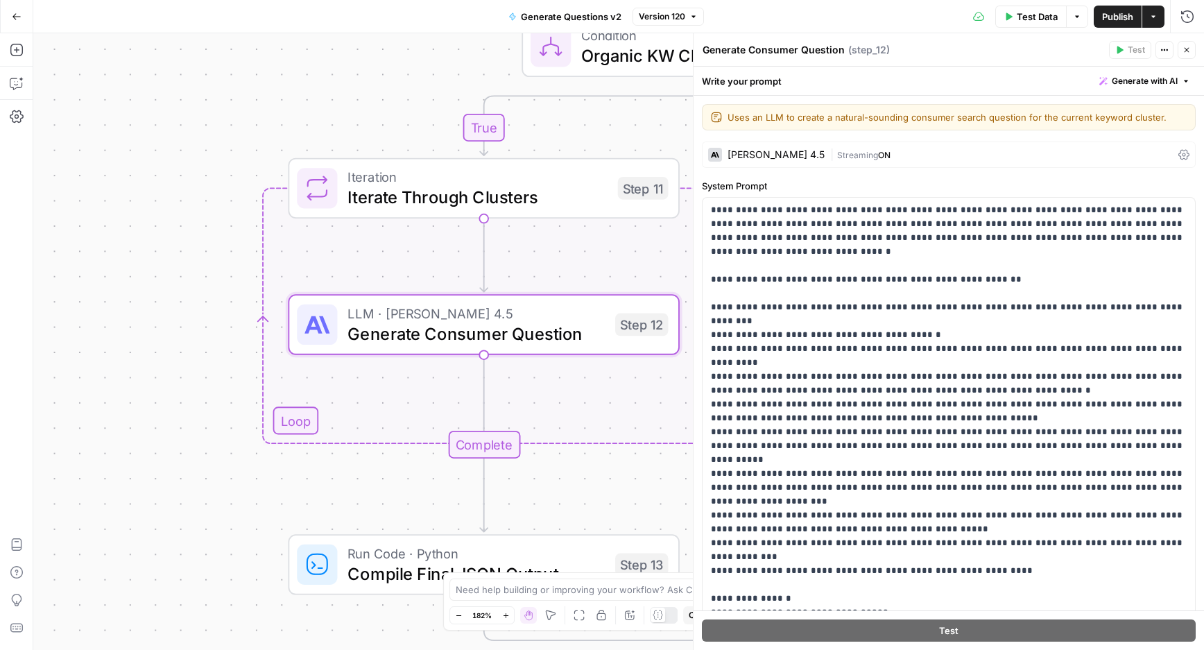
click at [1190, 58] on button "Close" at bounding box center [1186, 50] width 18 height 18
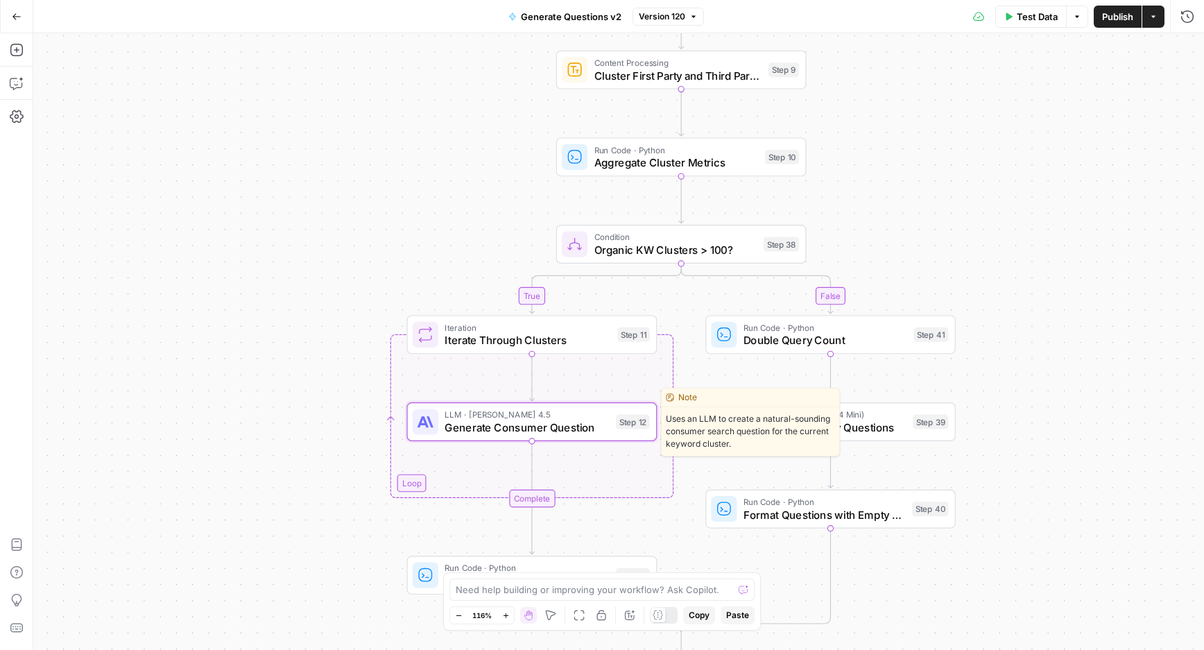
click at [477, 428] on span "Generate Consumer Question" at bounding box center [526, 427] width 164 height 16
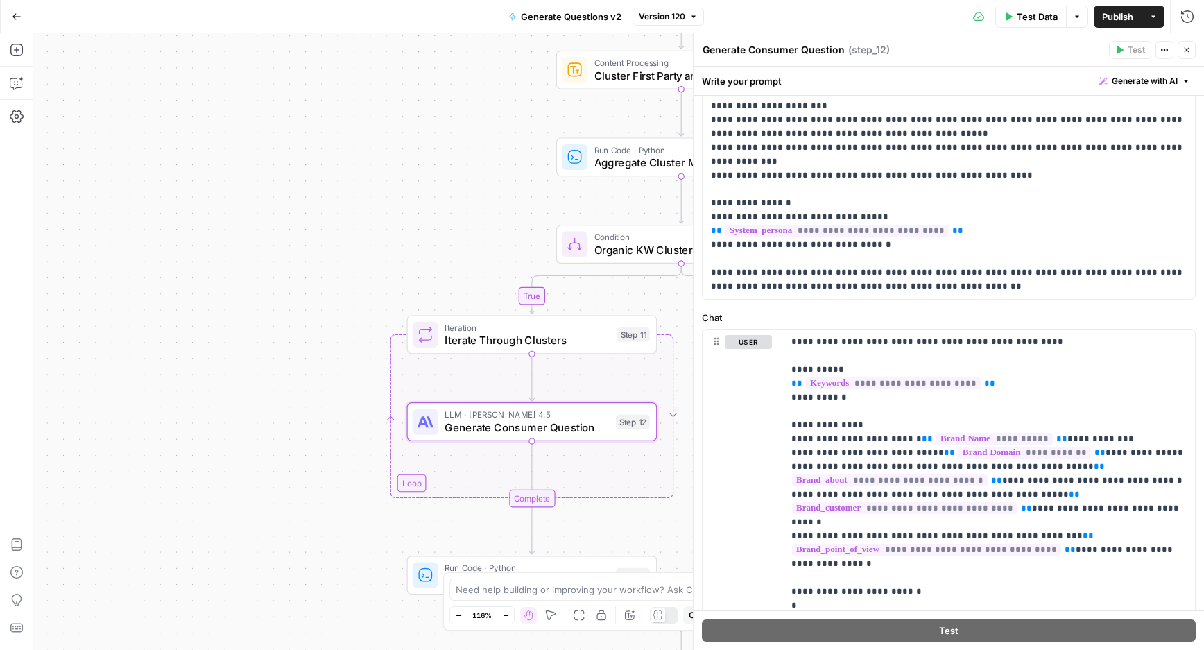
scroll to position [505, 0]
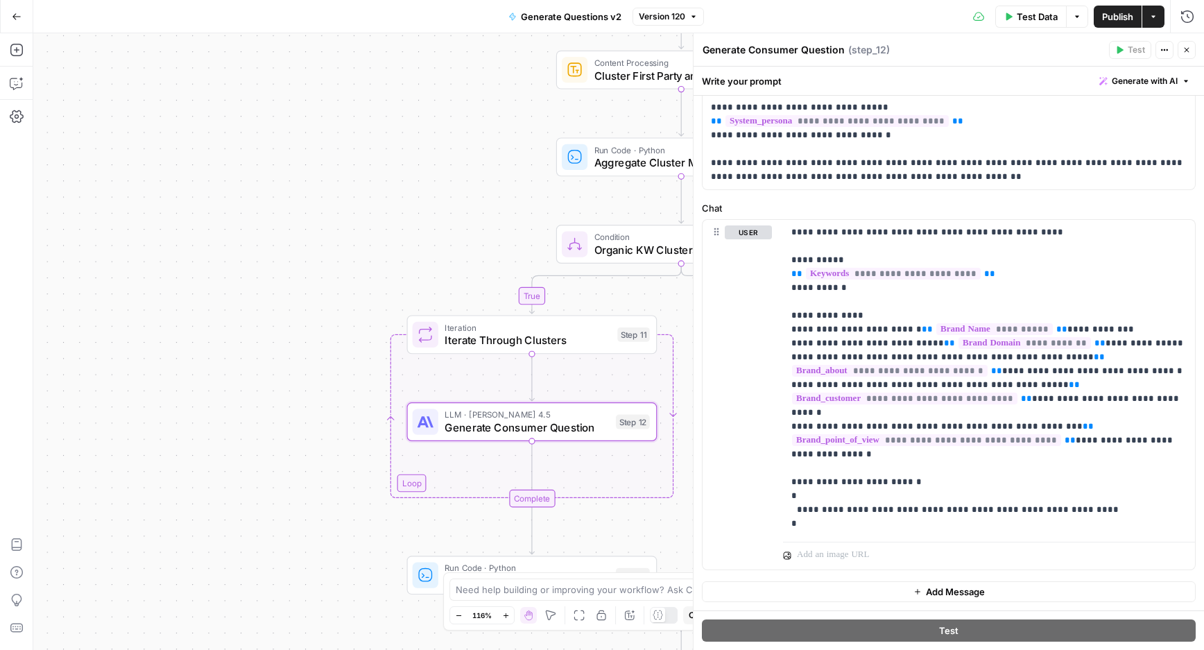
click at [1189, 49] on icon "button" at bounding box center [1186, 50] width 8 height 8
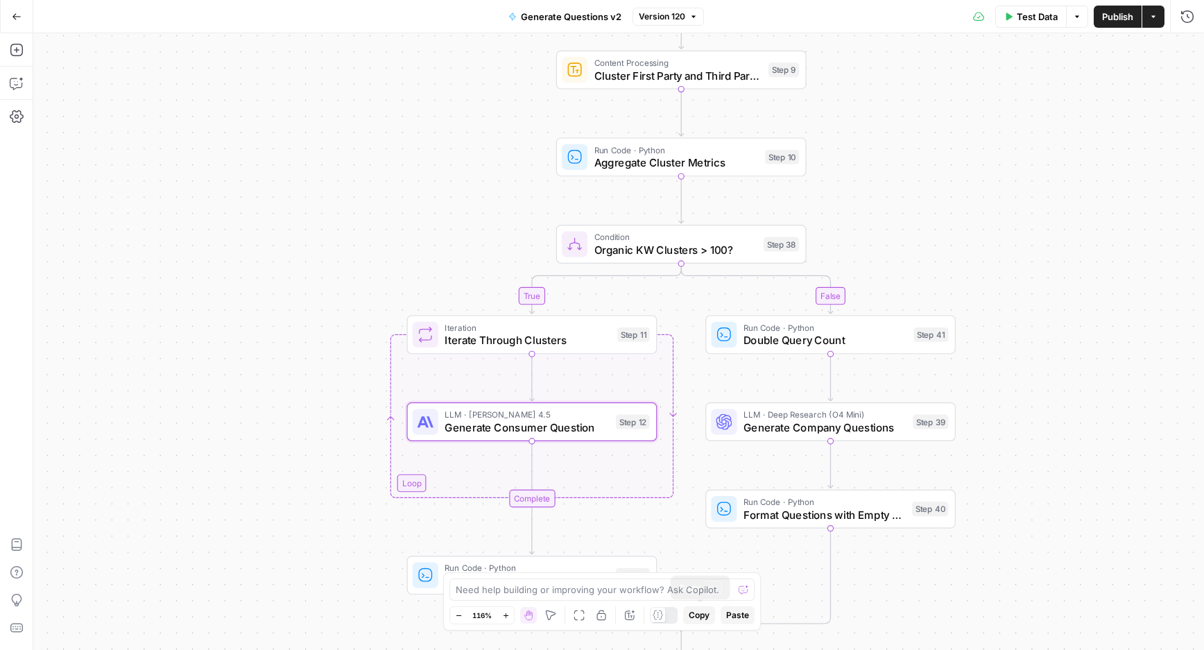
click at [672, 615] on div at bounding box center [664, 615] width 28 height 17
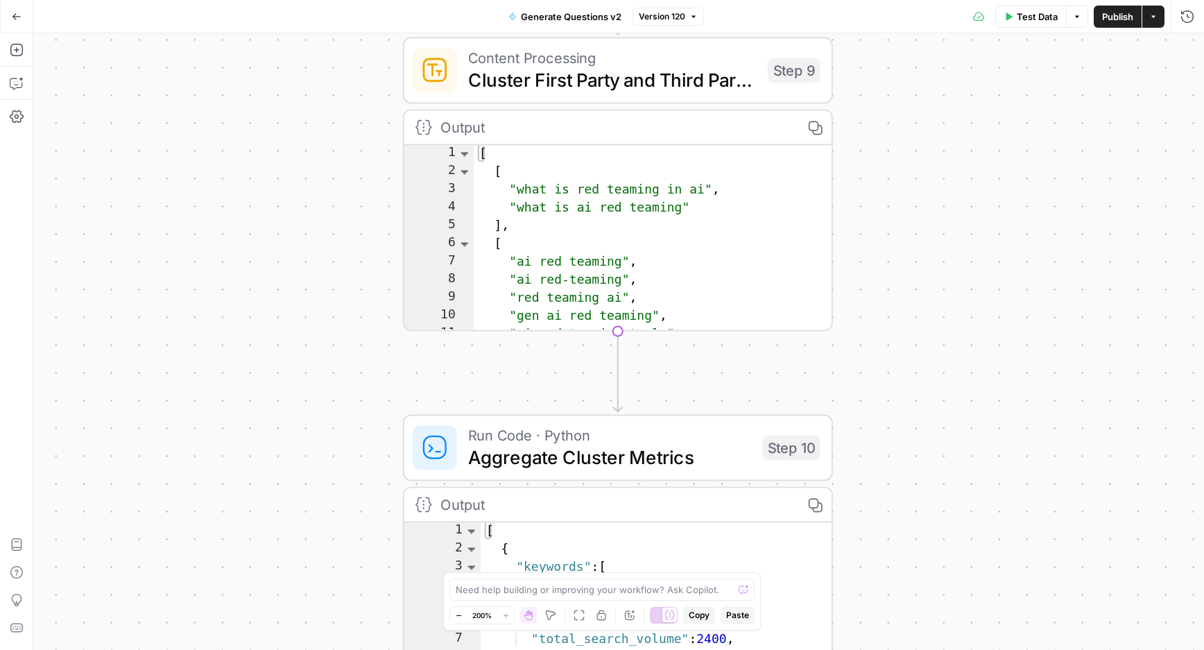
drag, startPoint x: 458, startPoint y: 220, endPoint x: 166, endPoint y: 383, distance: 334.3
click at [166, 383] on div "true false Workflow Input Settings Inputs LLM · Deep Research (O4 Mini) Researc…" at bounding box center [618, 341] width 1170 height 616
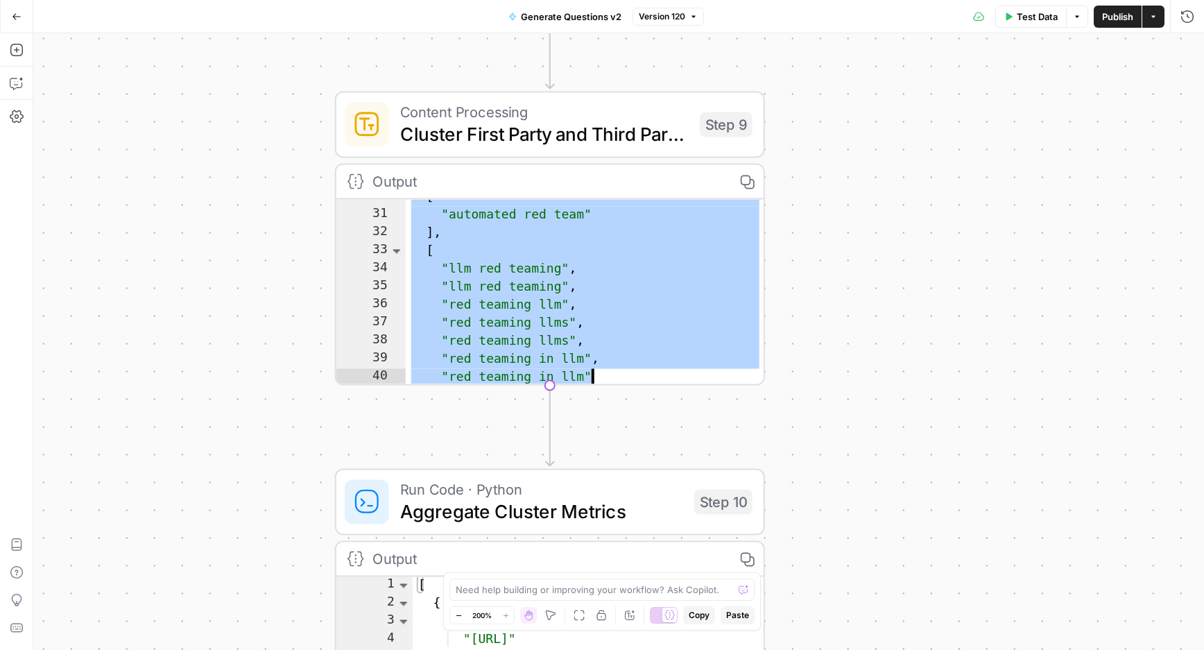
drag, startPoint x: 476, startPoint y: 246, endPoint x: 551, endPoint y: 322, distance: 106.4
click at [551, 322] on div "[ "automated red team" ] , [ "llm red teaming" , "llm red teaming" , "red teami…" at bounding box center [585, 299] width 359 height 223
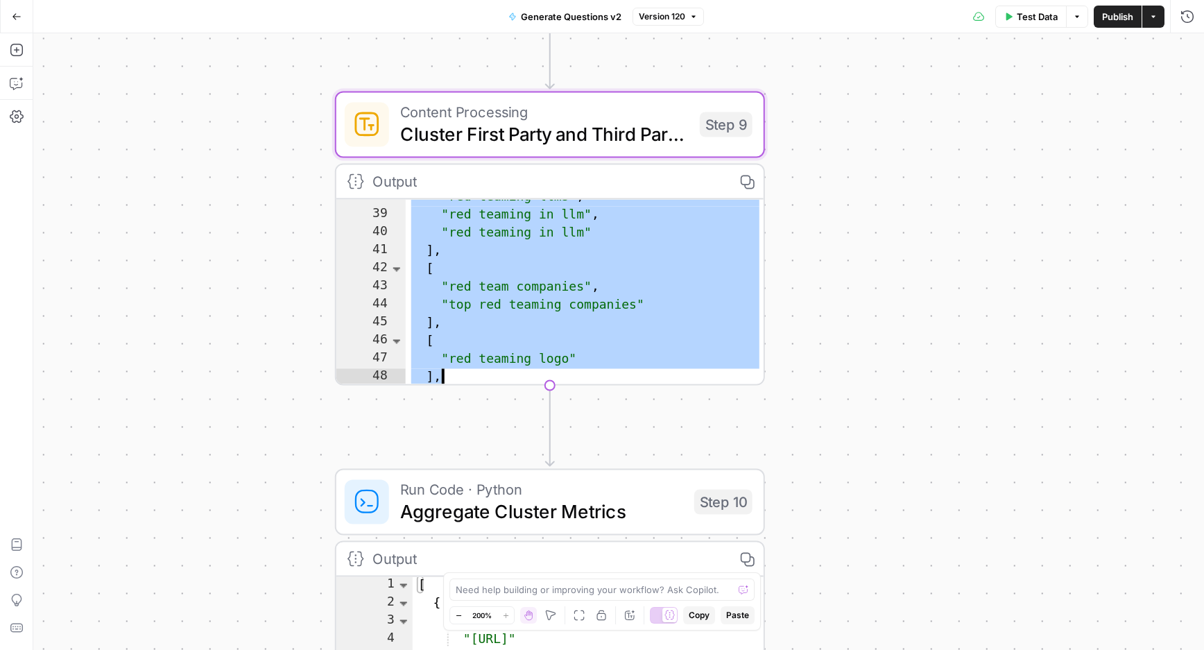
click at [425, 207] on div ""red teaming llms" , "red teaming in llm" , "red teaming in llm" ] , [ "red tea…" at bounding box center [585, 299] width 359 height 223
type textarea "**********"
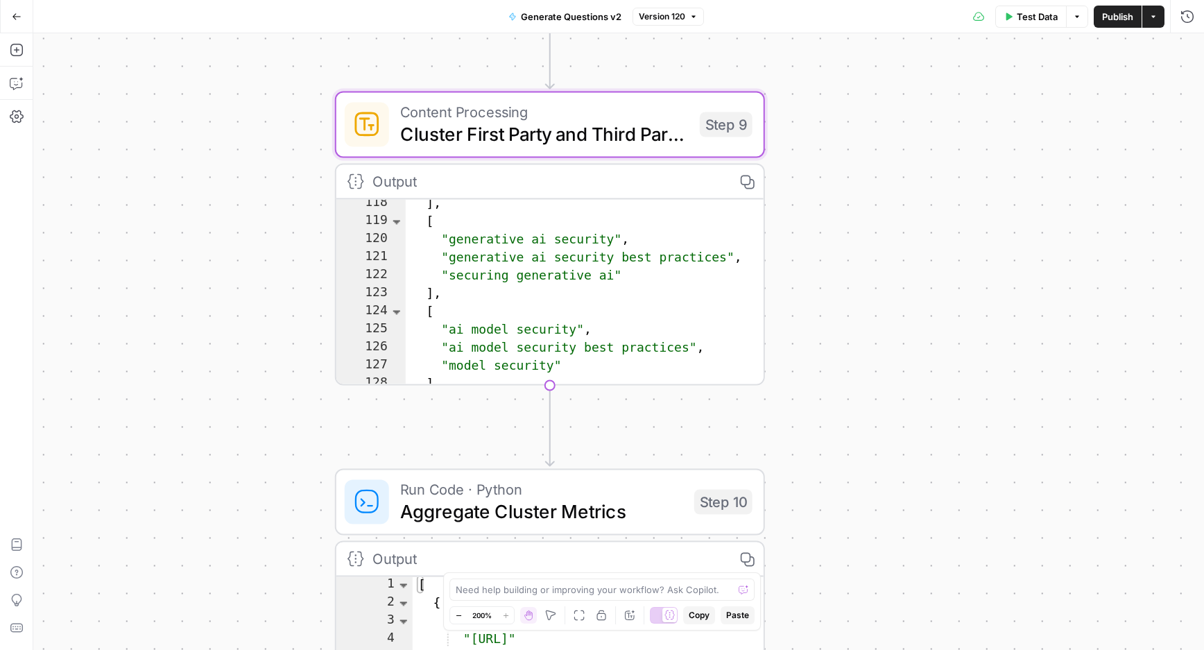
scroll to position [1075, 0]
click at [12, 12] on icon "button" at bounding box center [17, 17] width 10 height 10
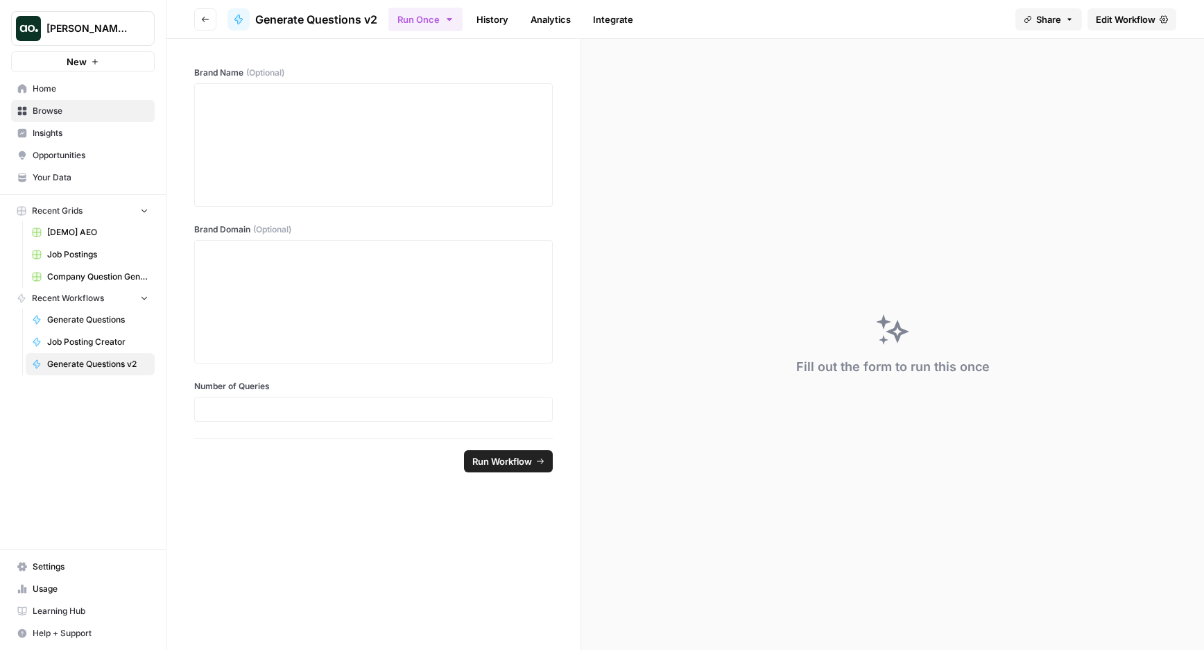
click at [202, 18] on icon "button" at bounding box center [205, 20] width 7 height 6
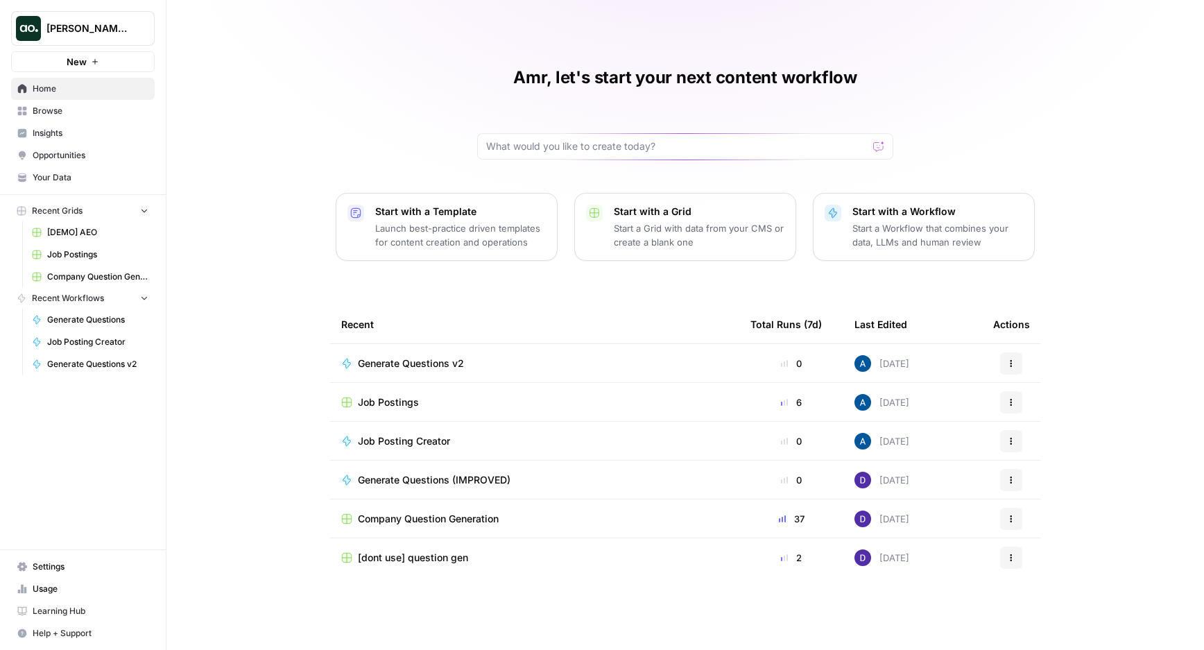
click at [401, 512] on span "Company Question Generation" at bounding box center [428, 519] width 141 height 14
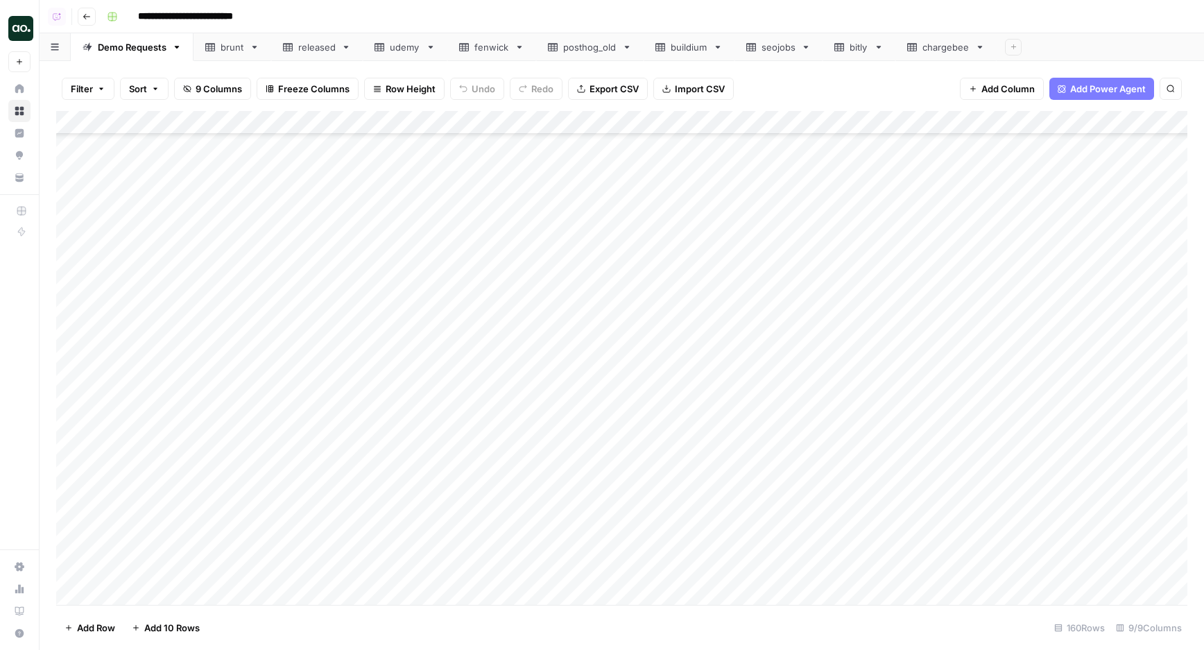
scroll to position [856, 0]
click at [597, 362] on div "Add Column" at bounding box center [621, 358] width 1131 height 494
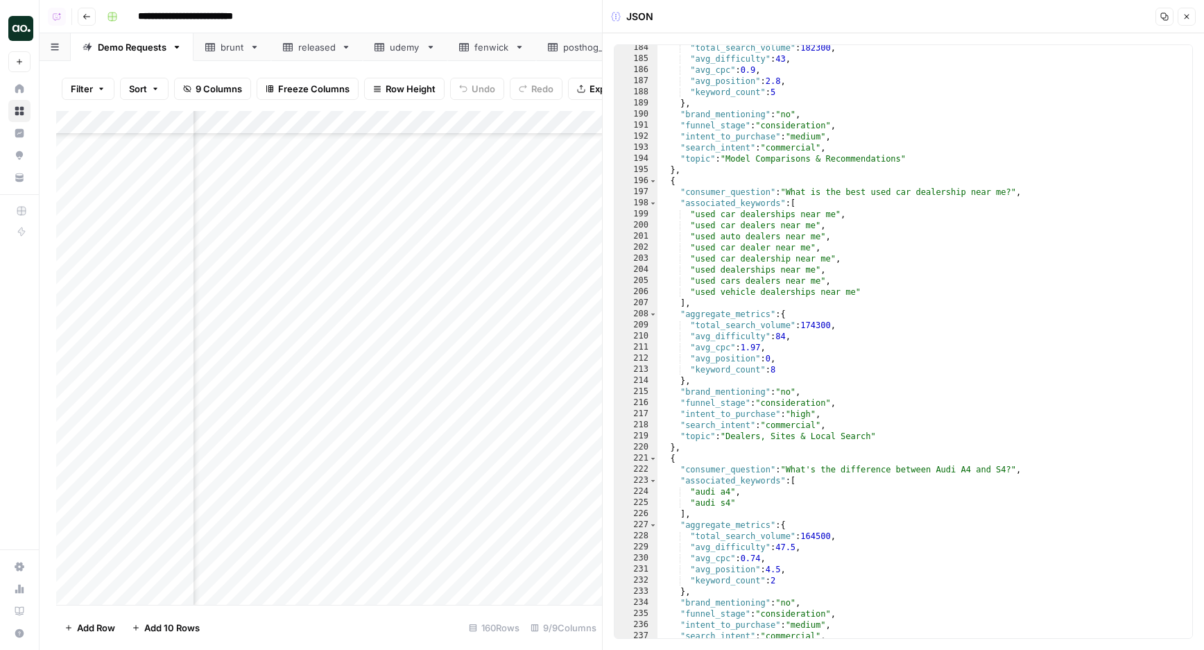
scroll to position [862, 0]
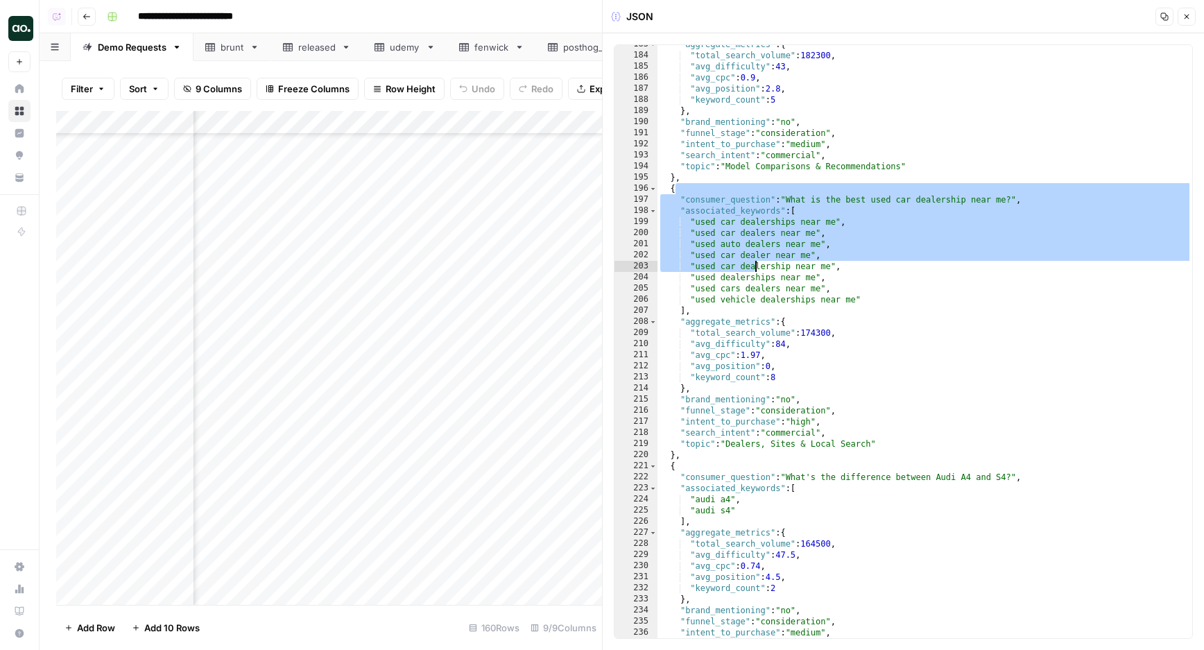
drag, startPoint x: 689, startPoint y: 195, endPoint x: 757, endPoint y: 266, distance: 98.6
click at [757, 266] on div ""aggregate_metrics" : { "total_search_volume" : 182300 , "avg_difficulty" : 43 …" at bounding box center [924, 346] width 535 height 615
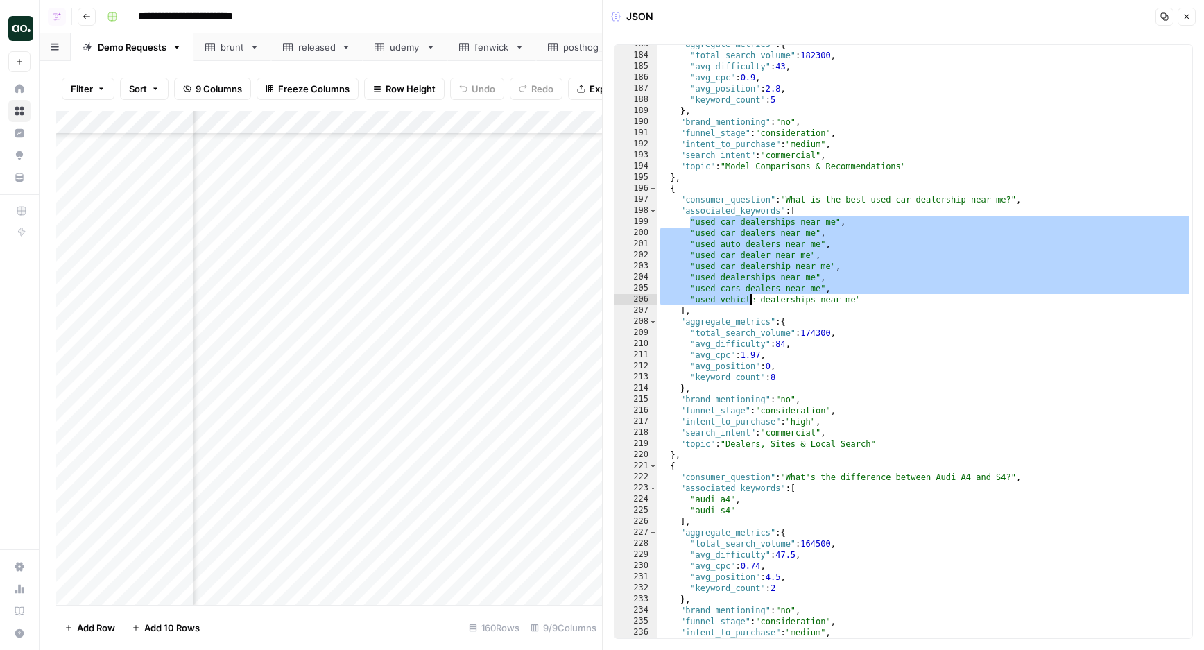
drag, startPoint x: 692, startPoint y: 218, endPoint x: 752, endPoint y: 295, distance: 97.2
click at [752, 295] on div ""aggregate_metrics" : { "total_search_volume" : 182300 , "avg_difficulty" : 43 …" at bounding box center [924, 346] width 535 height 615
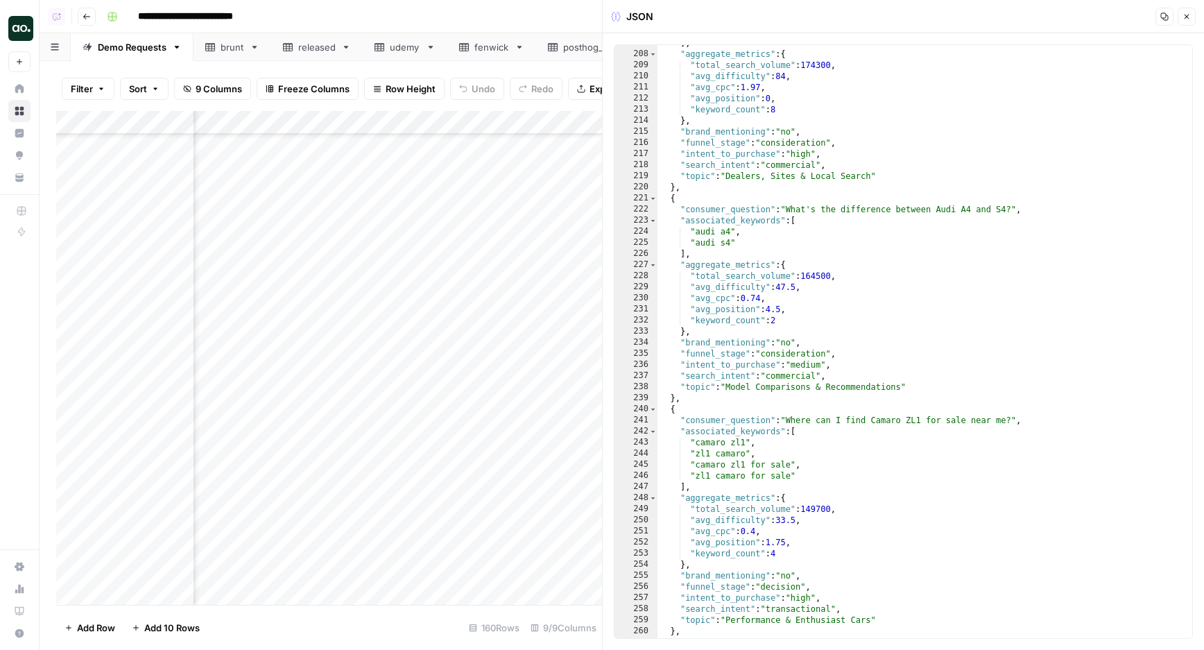
scroll to position [976, 0]
click at [745, 315] on div "] , "aggregate_metrics" : { "total_search_volume" : 174300 , "avg_difficulty" :…" at bounding box center [924, 344] width 535 height 615
type textarea "**********"
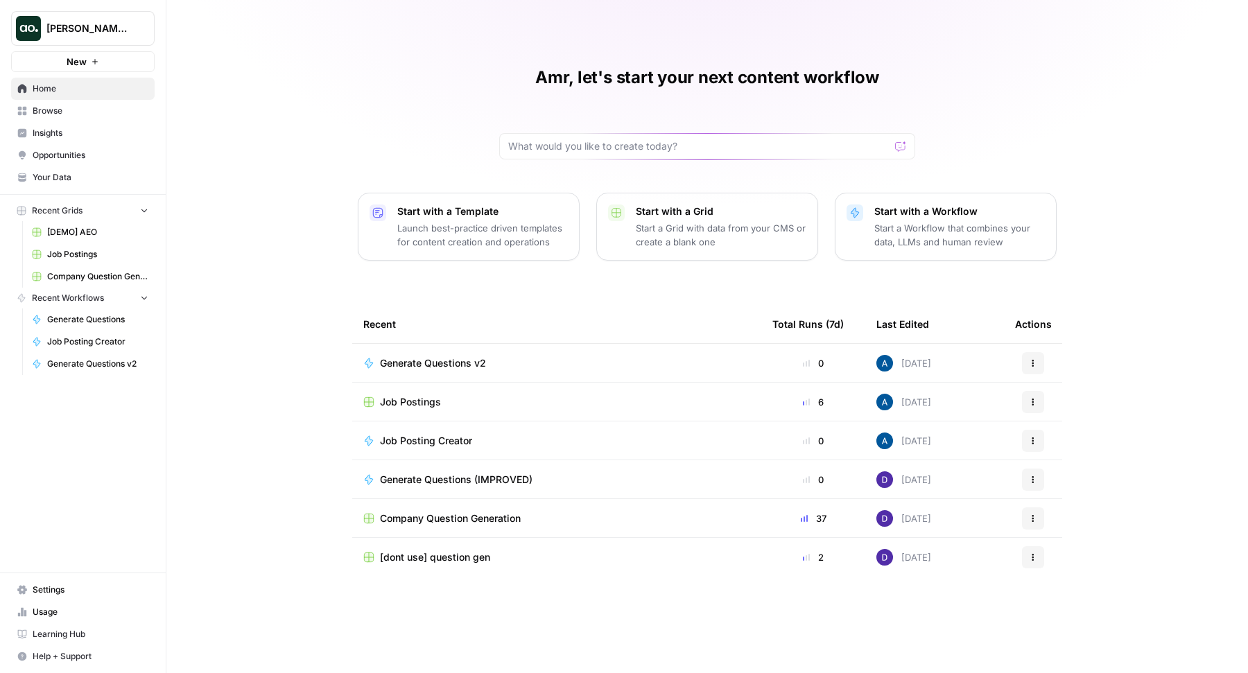
click at [59, 34] on span "Dillon Test" at bounding box center [88, 28] width 84 height 14
type input "klav"
click at [80, 109] on span "Klaviyo" at bounding box center [133, 104] width 183 height 14
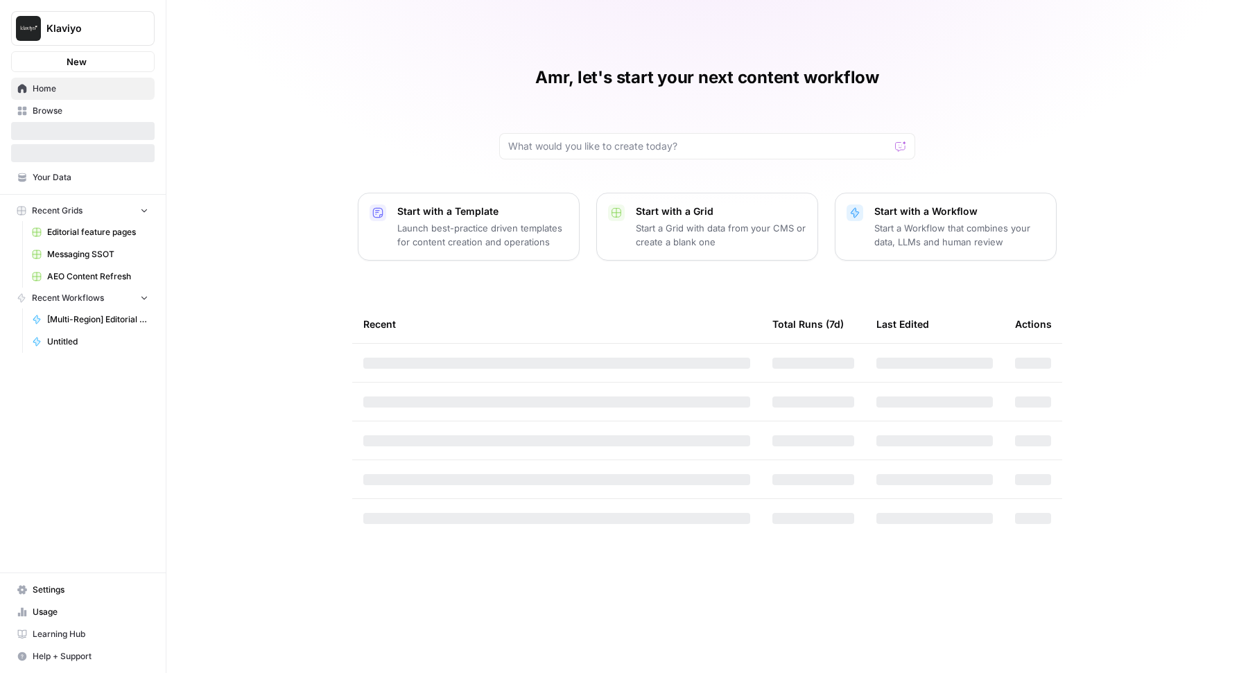
click at [106, 22] on span "Klaviyo" at bounding box center [88, 28] width 84 height 14
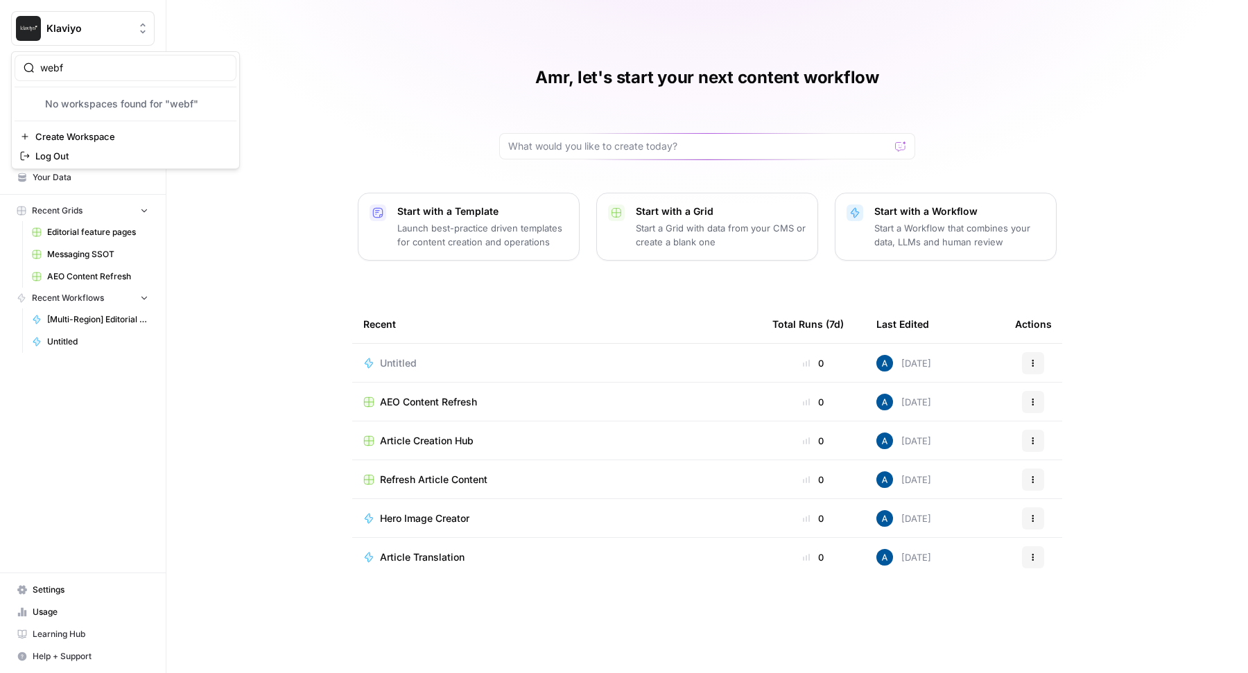
type input "webf"
click at [103, 97] on span "Webflow" at bounding box center [133, 104] width 183 height 14
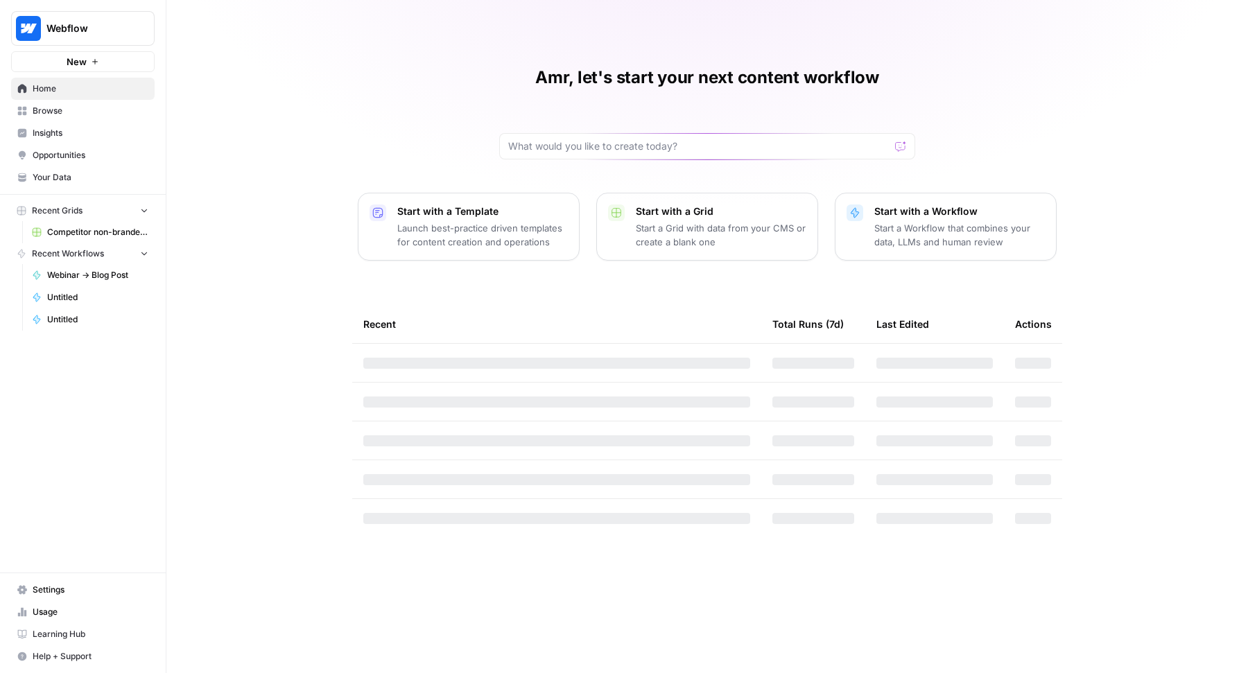
click at [84, 158] on span "Opportunities" at bounding box center [91, 155] width 116 height 12
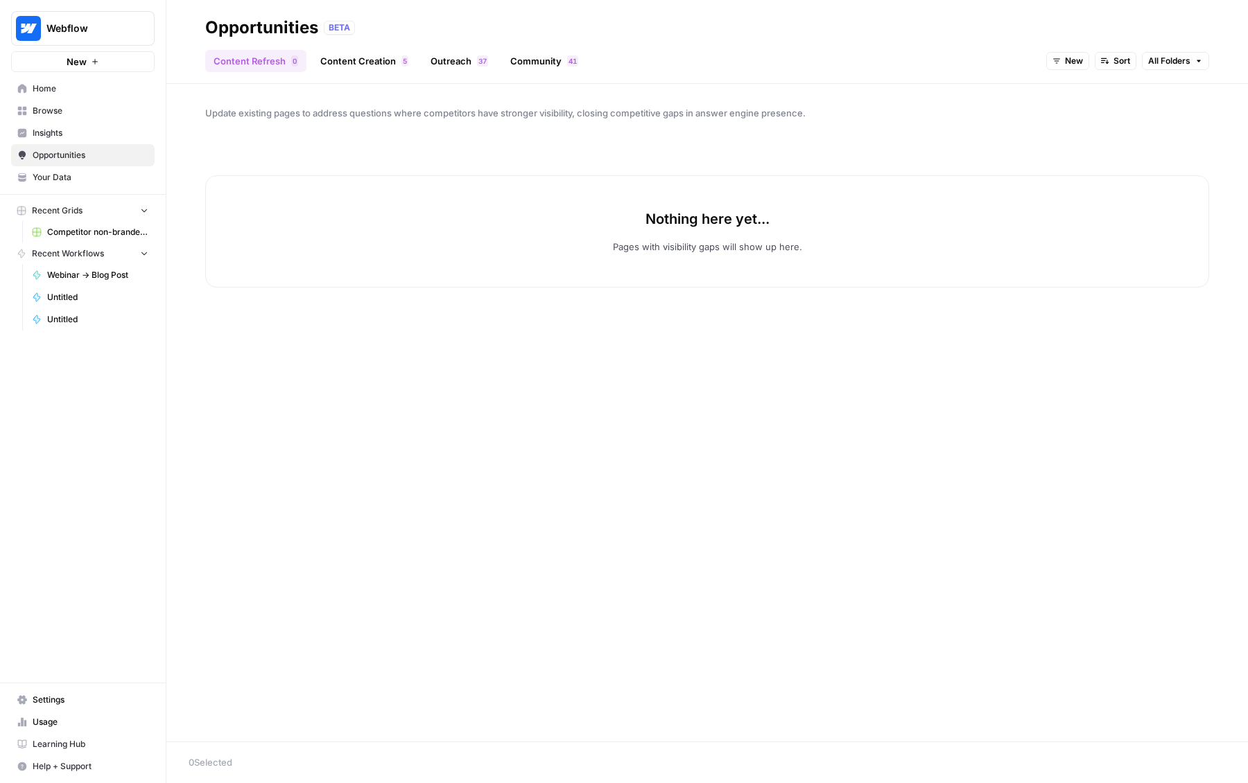
click at [349, 59] on link "Content Creation 5" at bounding box center [364, 61] width 105 height 22
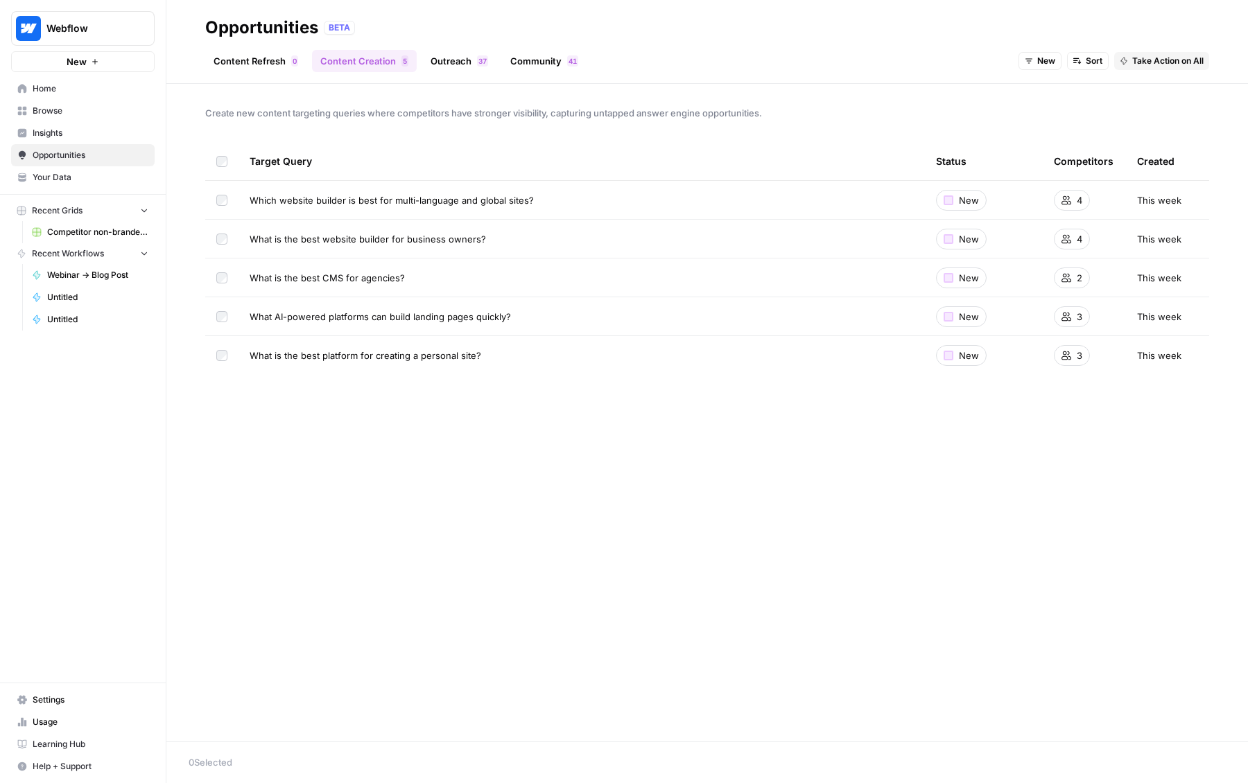
click at [65, 108] on span "Browse" at bounding box center [91, 111] width 116 height 12
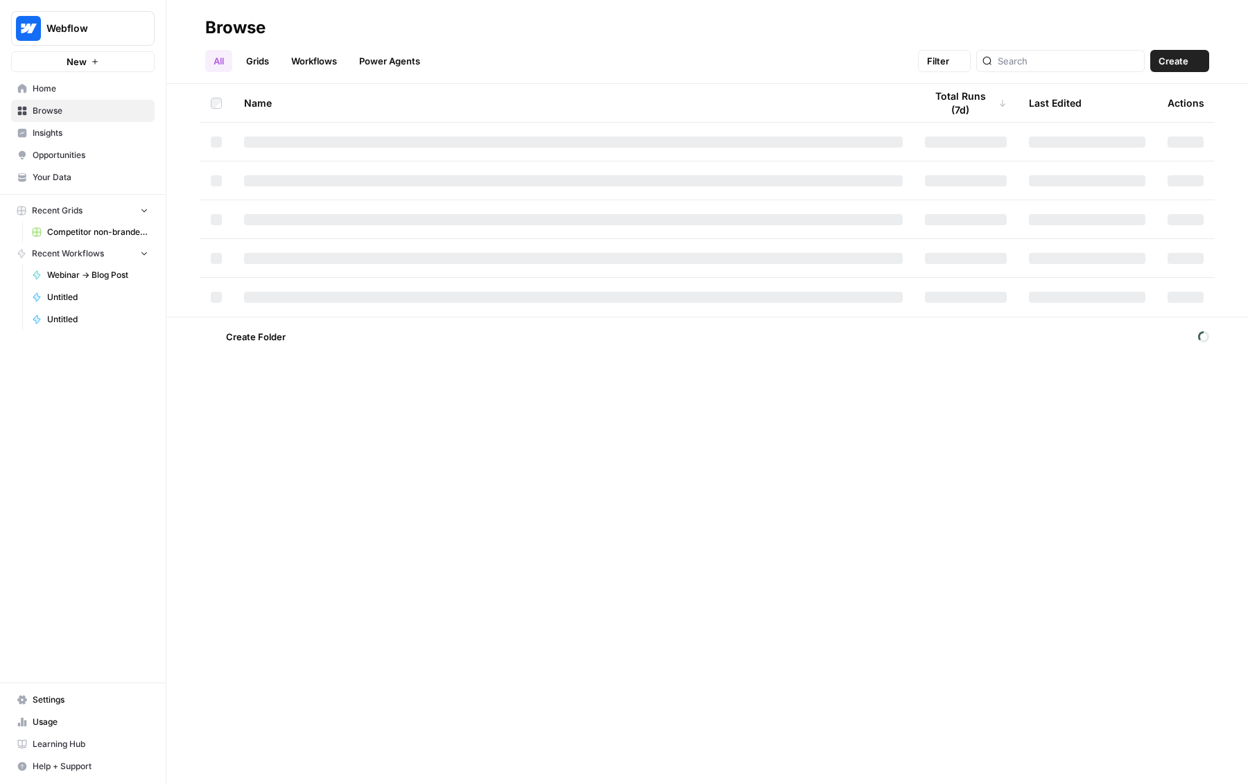
click at [68, 132] on span "Insights" at bounding box center [91, 133] width 116 height 12
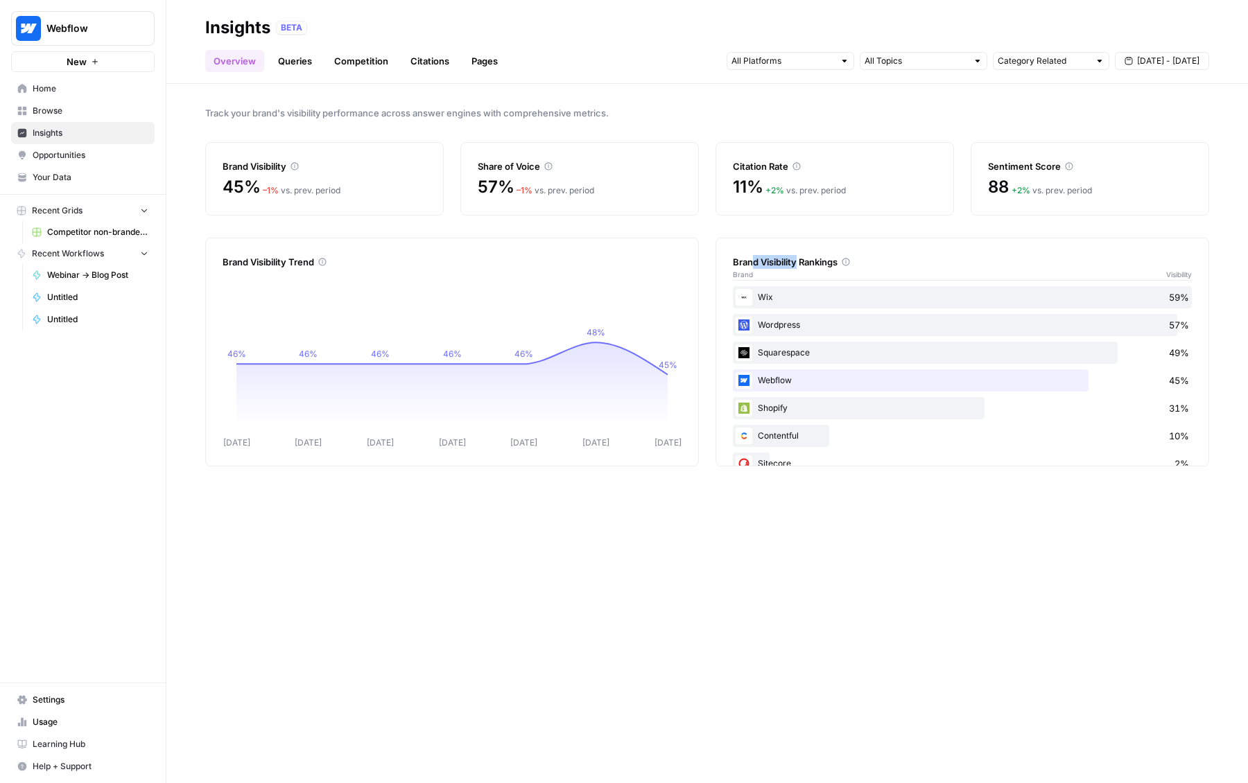
drag, startPoint x: 750, startPoint y: 257, endPoint x: 799, endPoint y: 259, distance: 48.6
click at [799, 259] on div "Brand Visibility Rankings" at bounding box center [962, 262] width 459 height 14
click at [283, 62] on link "Queries" at bounding box center [295, 61] width 51 height 22
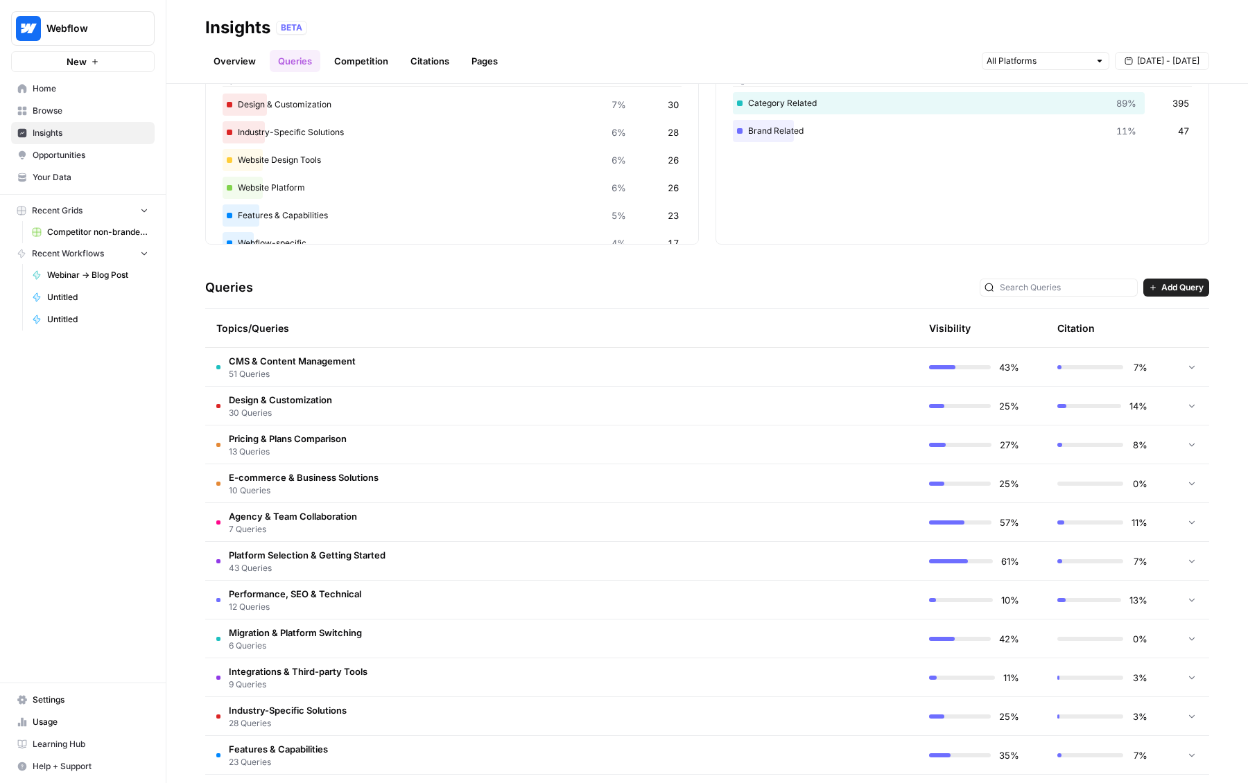
scroll to position [127, 0]
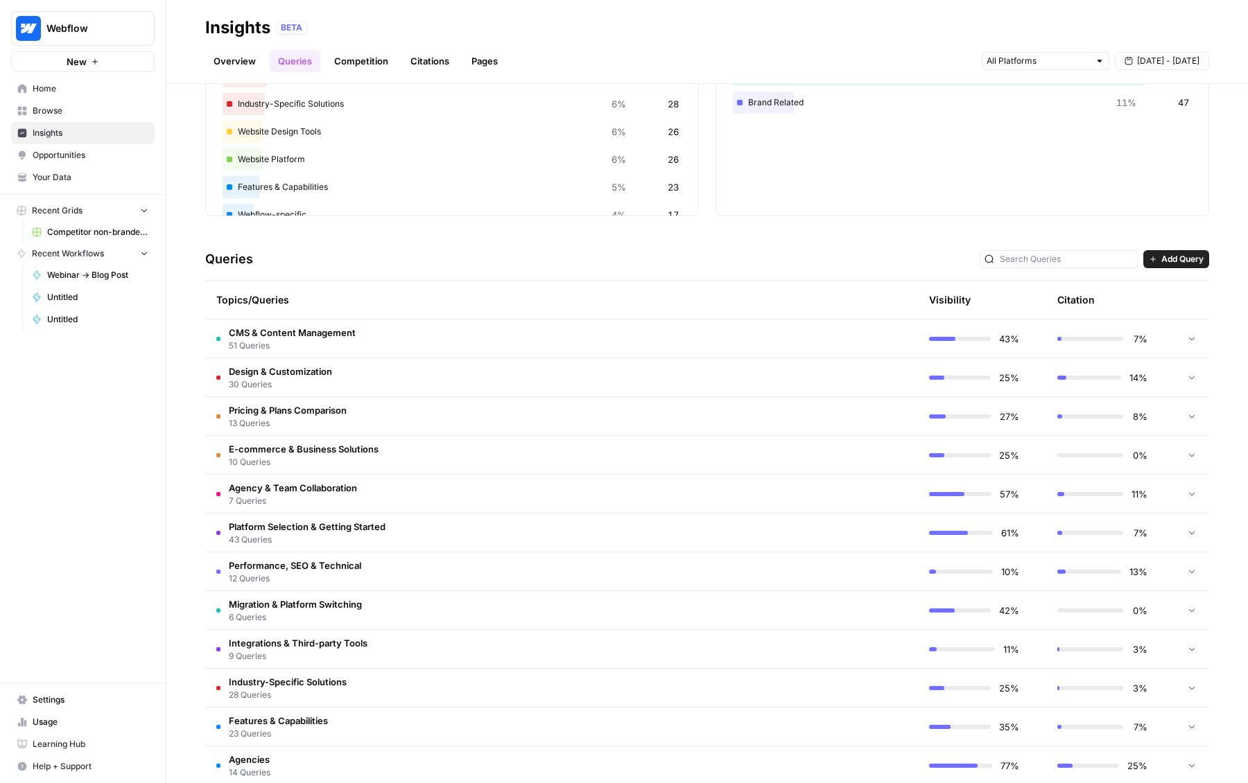
click at [1076, 382] on div "14%" at bounding box center [1102, 378] width 90 height 14
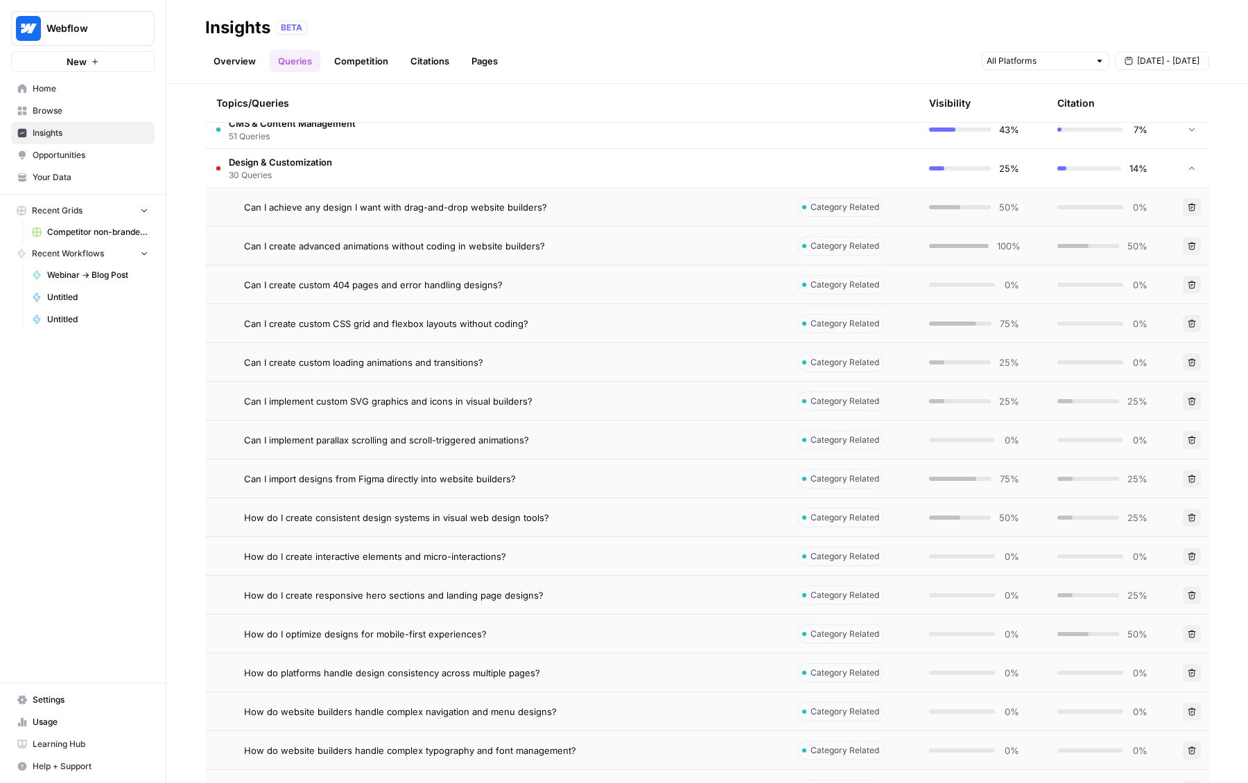
scroll to position [293, 0]
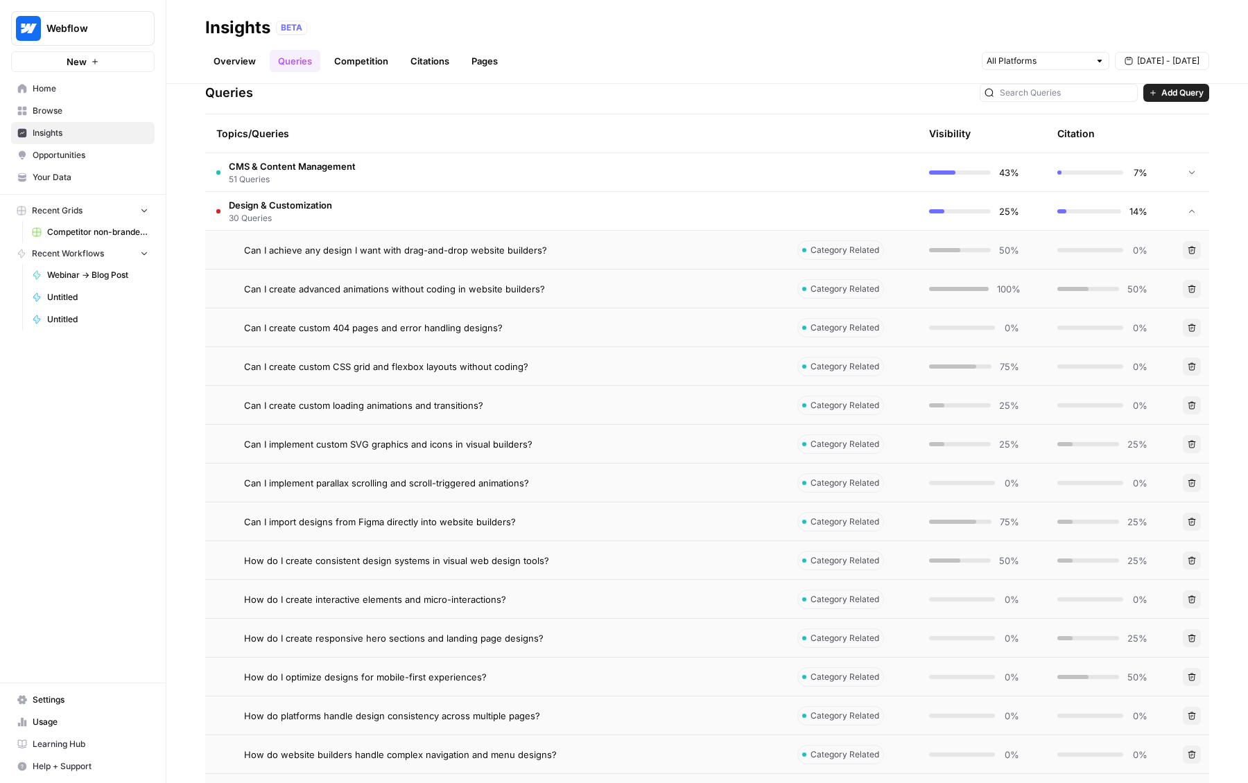
click at [328, 223] on span "30 Queries" at bounding box center [280, 218] width 103 height 12
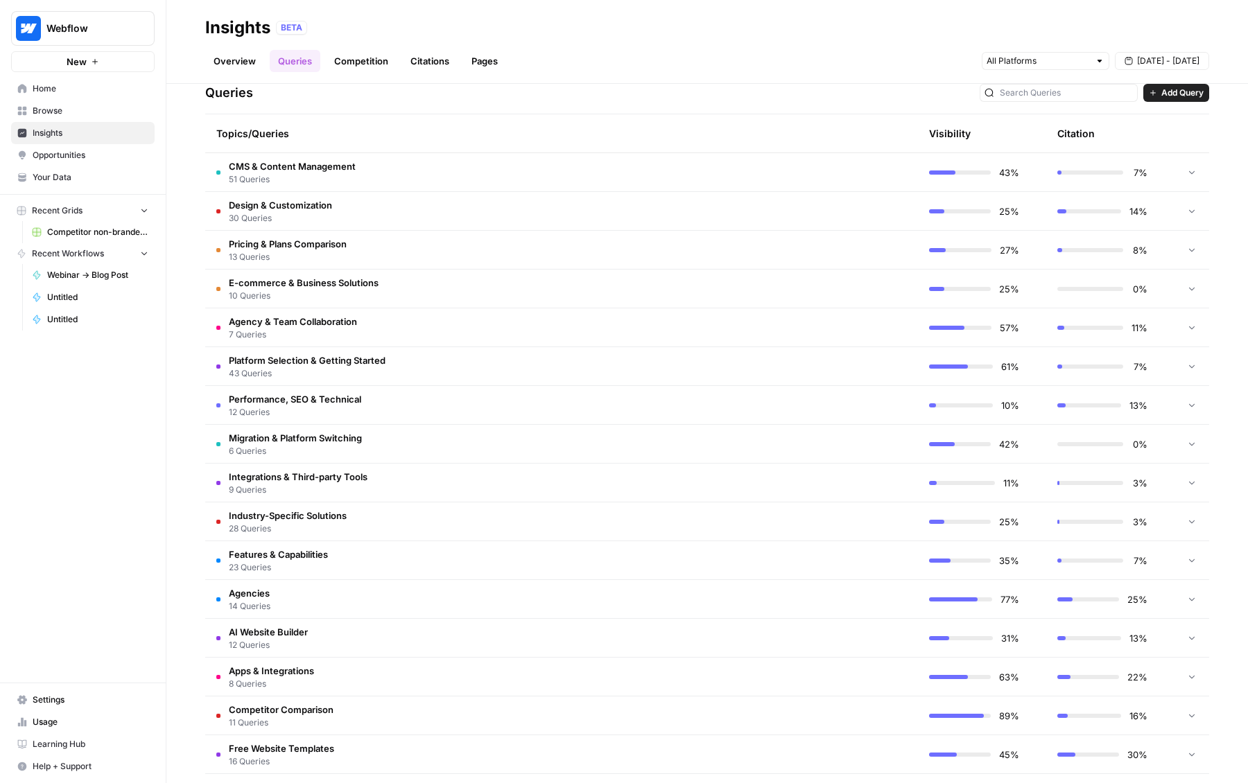
click at [337, 405] on span "Performance, SEO & Technical" at bounding box center [295, 399] width 132 height 14
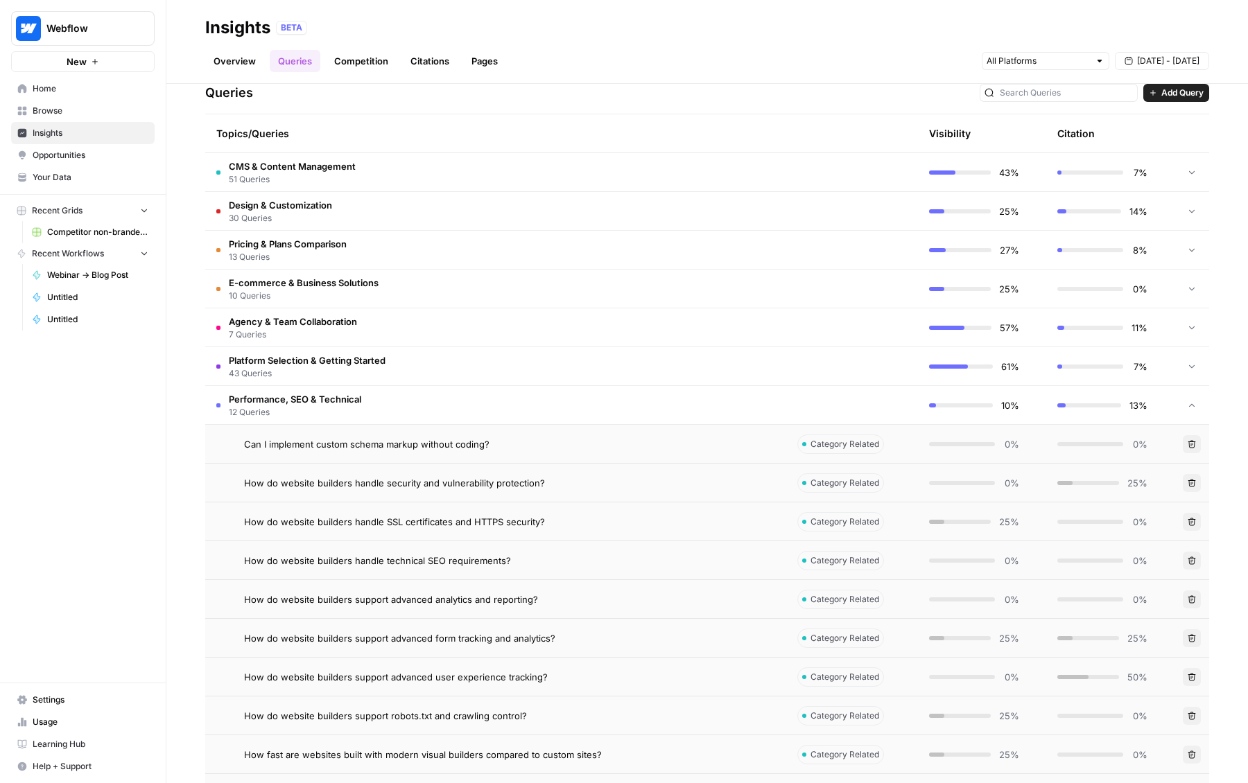
click at [309, 404] on span "Performance, SEO & Technical" at bounding box center [295, 399] width 132 height 14
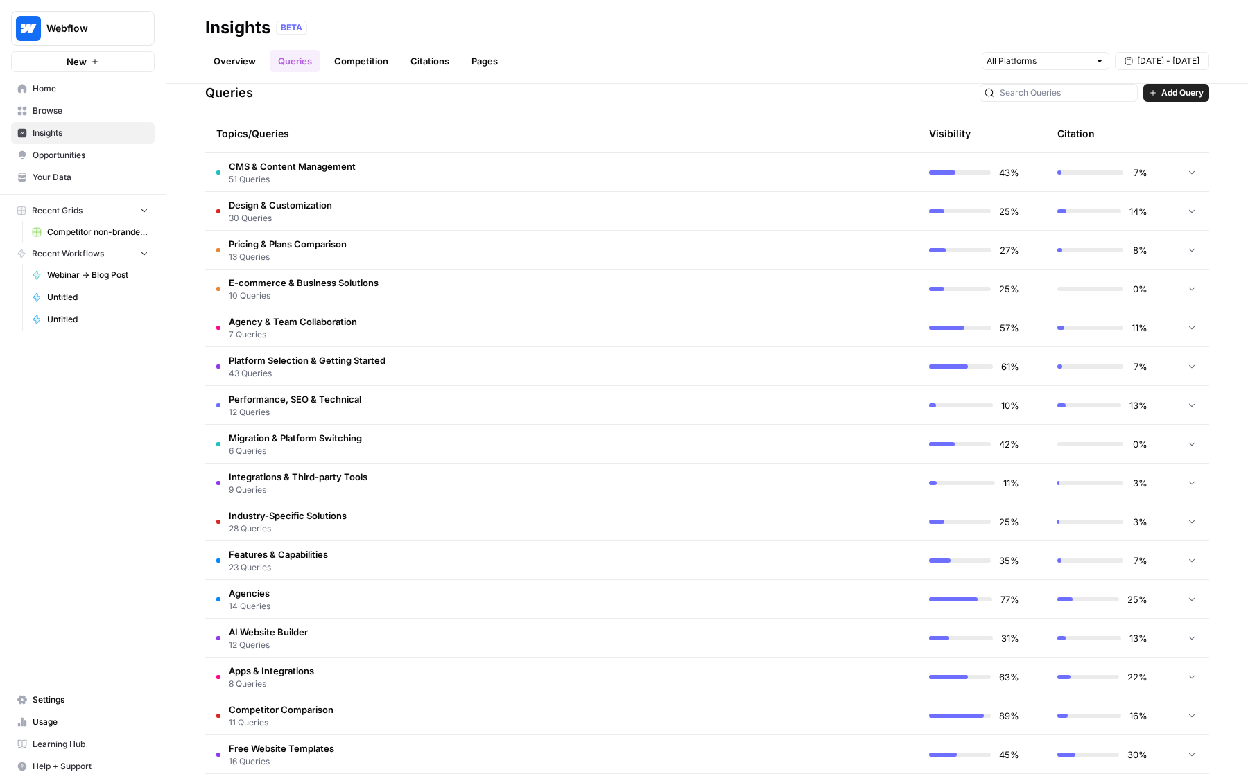
click at [288, 323] on span "Agency & Team Collaboration" at bounding box center [293, 322] width 128 height 14
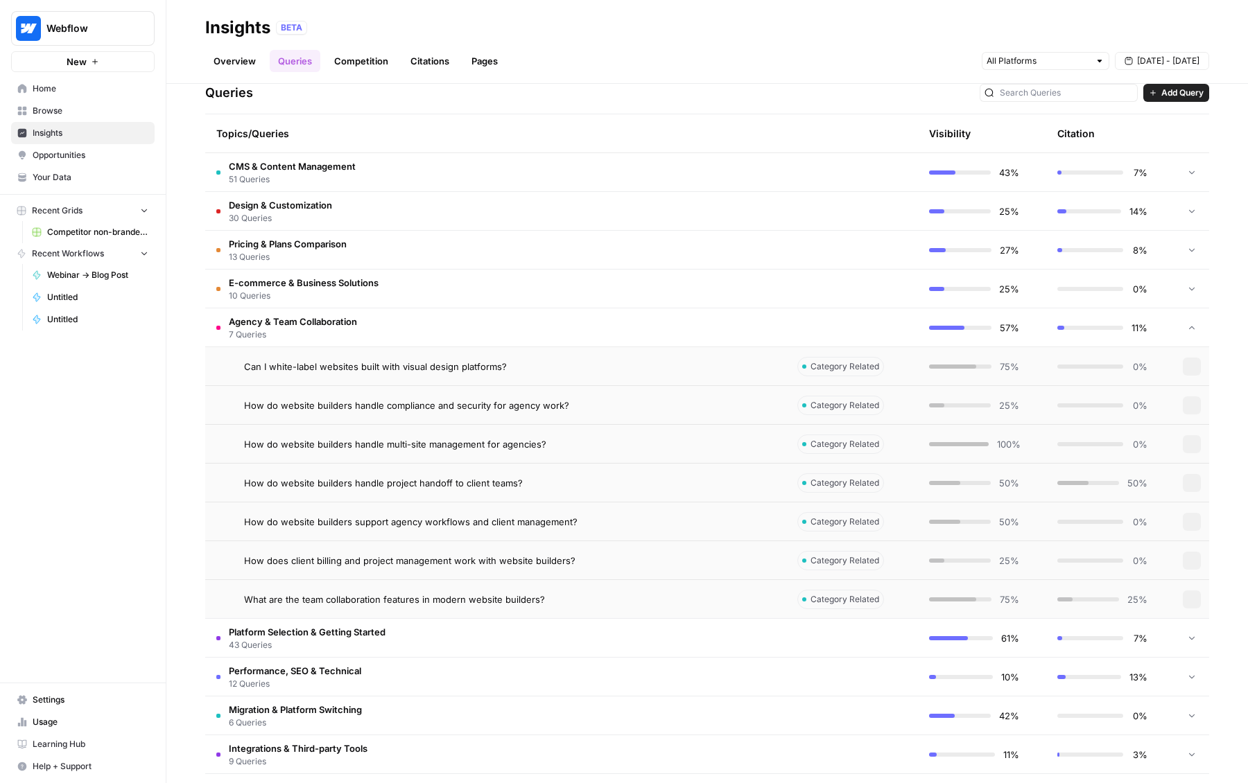
click at [288, 323] on span "Agency & Team Collaboration" at bounding box center [293, 322] width 128 height 14
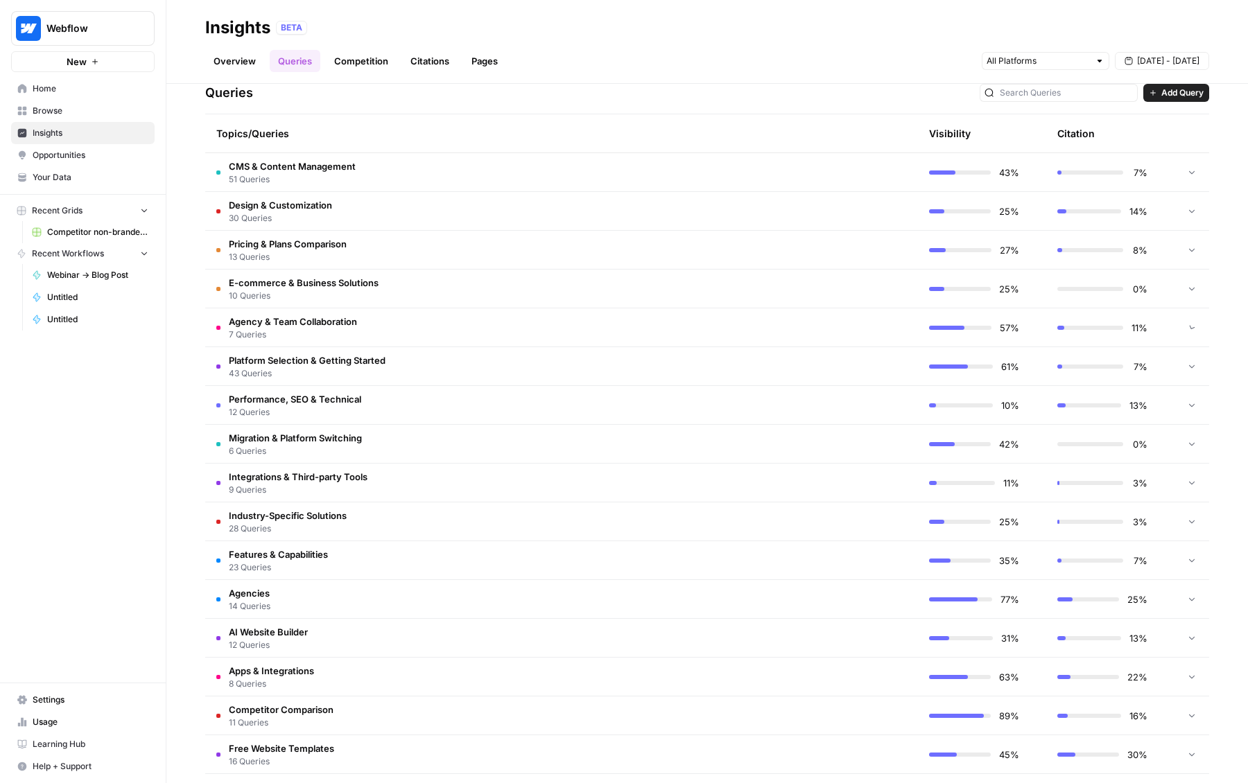
scroll to position [0, 0]
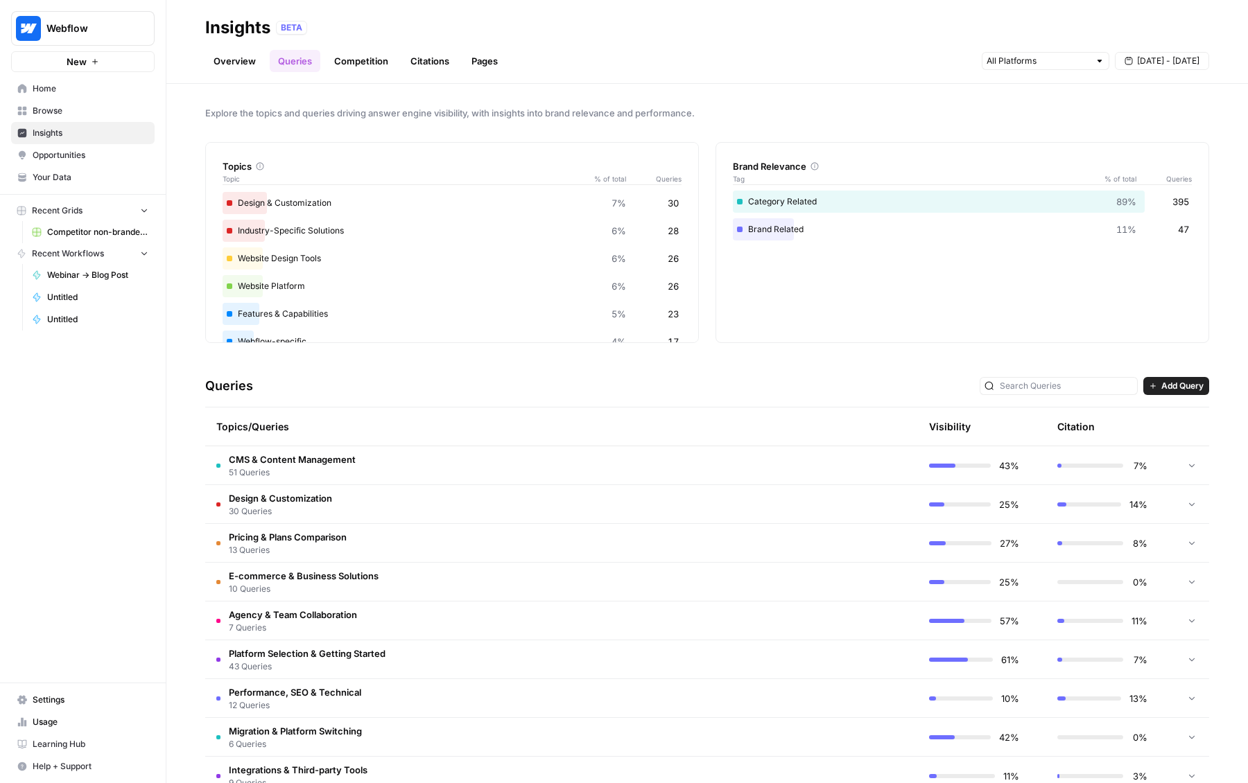
click at [344, 54] on link "Competition" at bounding box center [361, 61] width 71 height 22
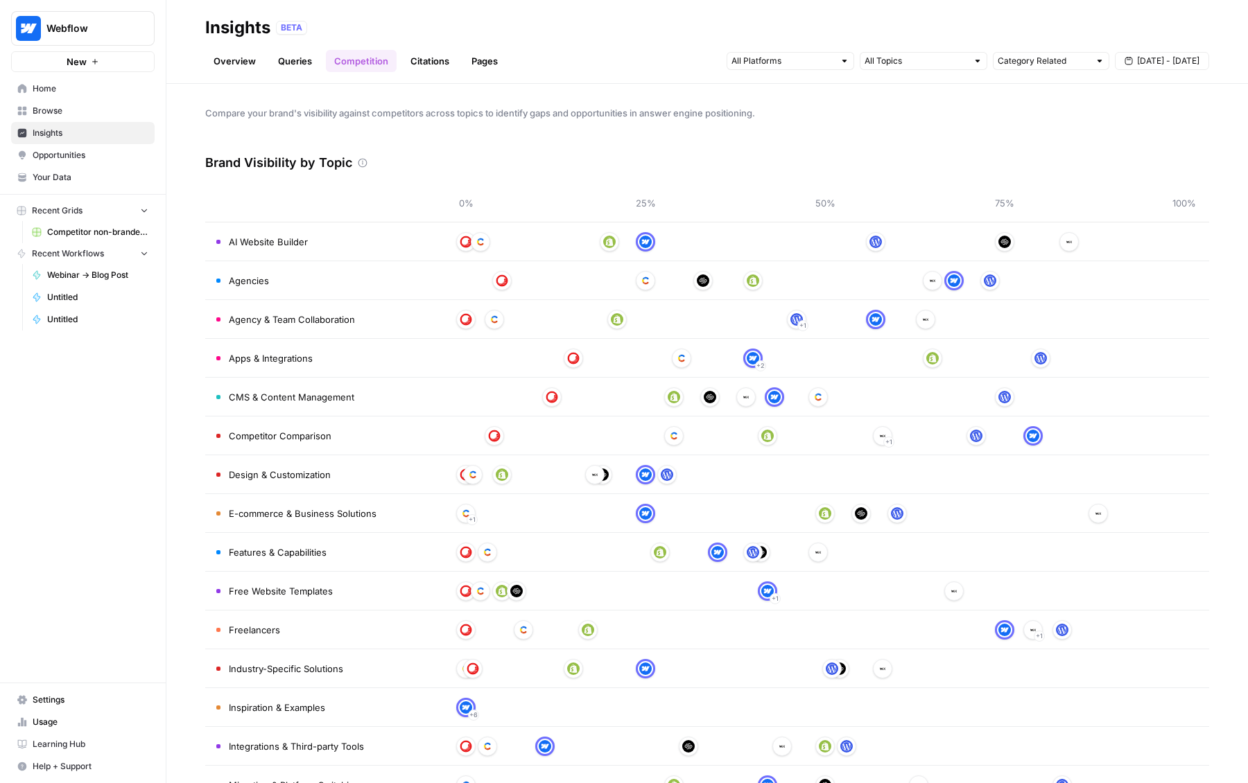
click at [444, 64] on link "Citations" at bounding box center [429, 61] width 55 height 22
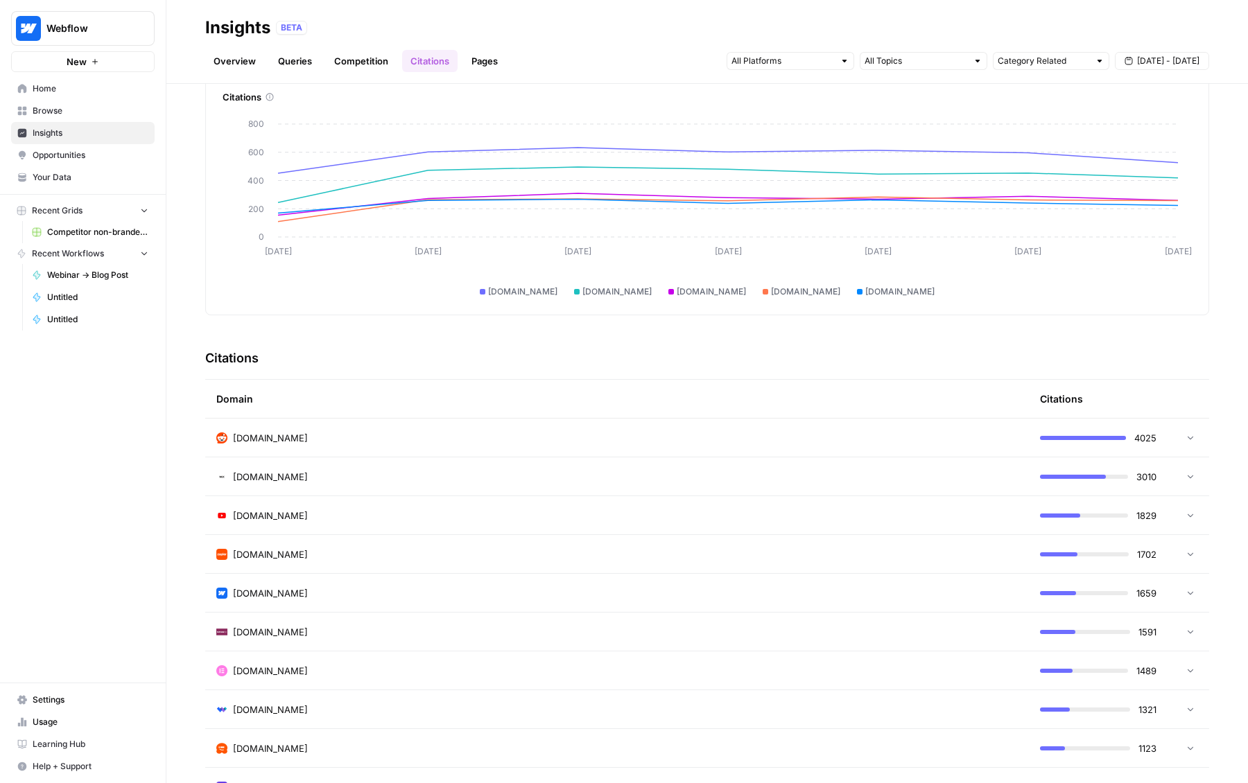
scroll to position [128, 0]
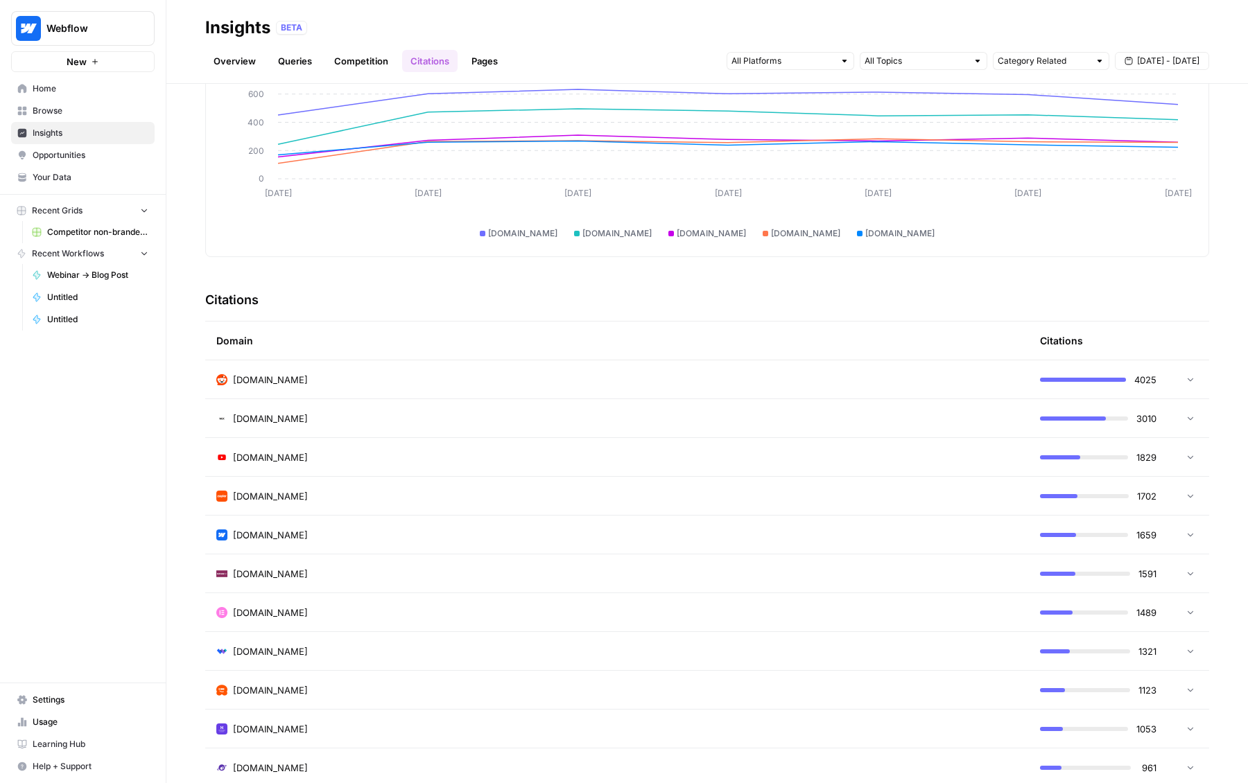
click at [287, 390] on td "[DOMAIN_NAME]" at bounding box center [617, 380] width 824 height 38
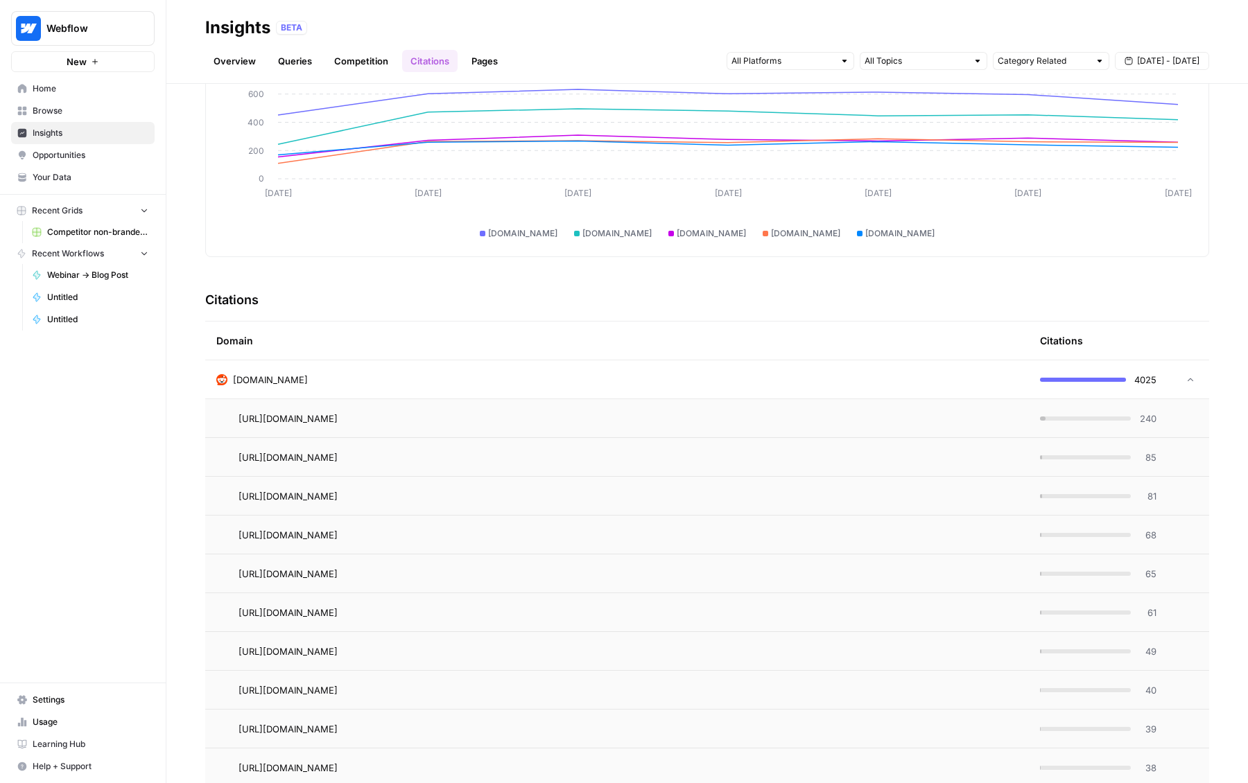
click at [303, 386] on div "[DOMAIN_NAME]" at bounding box center [617, 380] width 802 height 14
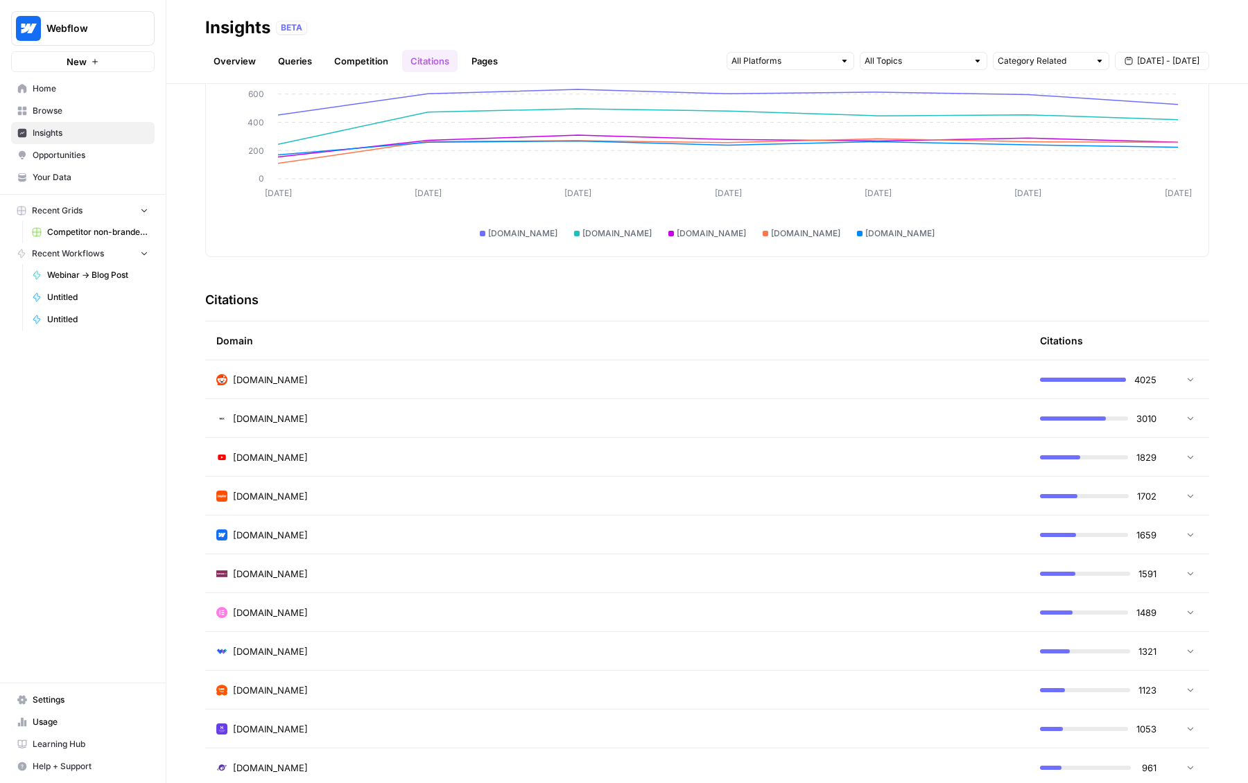
click at [285, 425] on td "[DOMAIN_NAME]" at bounding box center [617, 418] width 824 height 38
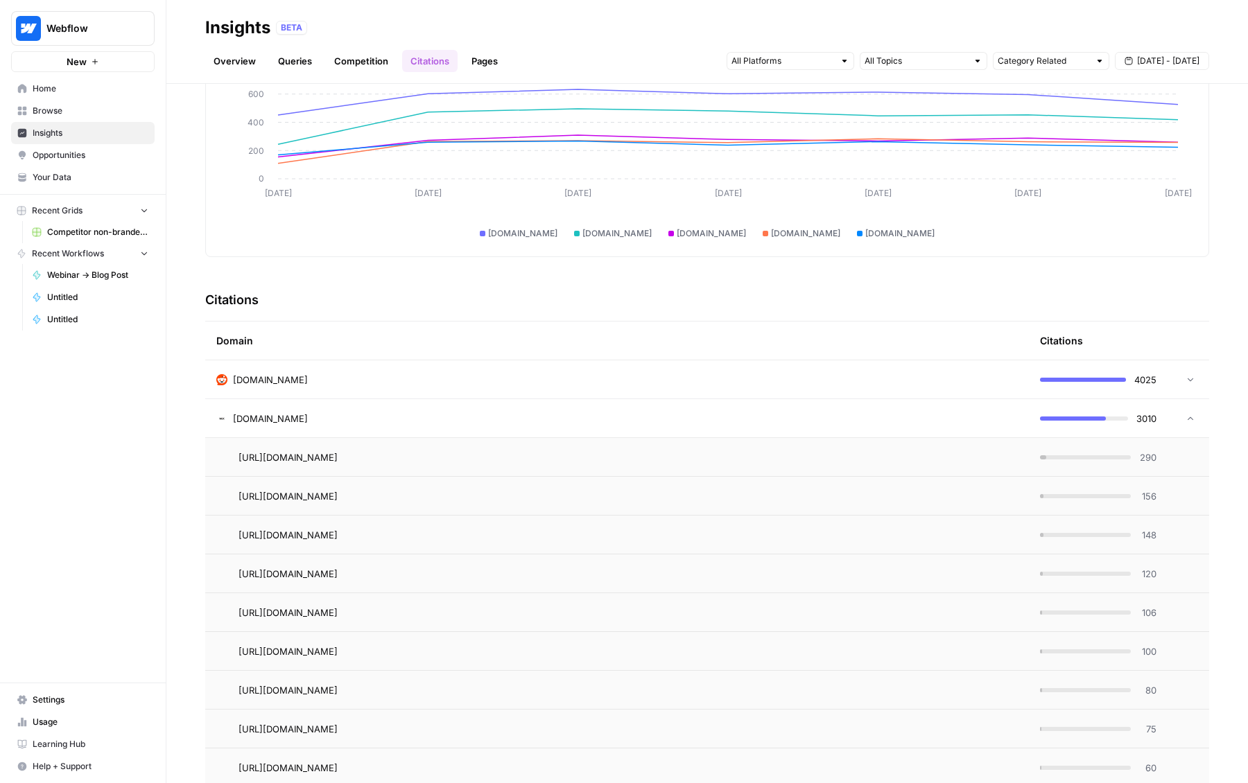
click at [300, 423] on div "[DOMAIN_NAME]" at bounding box center [617, 419] width 802 height 14
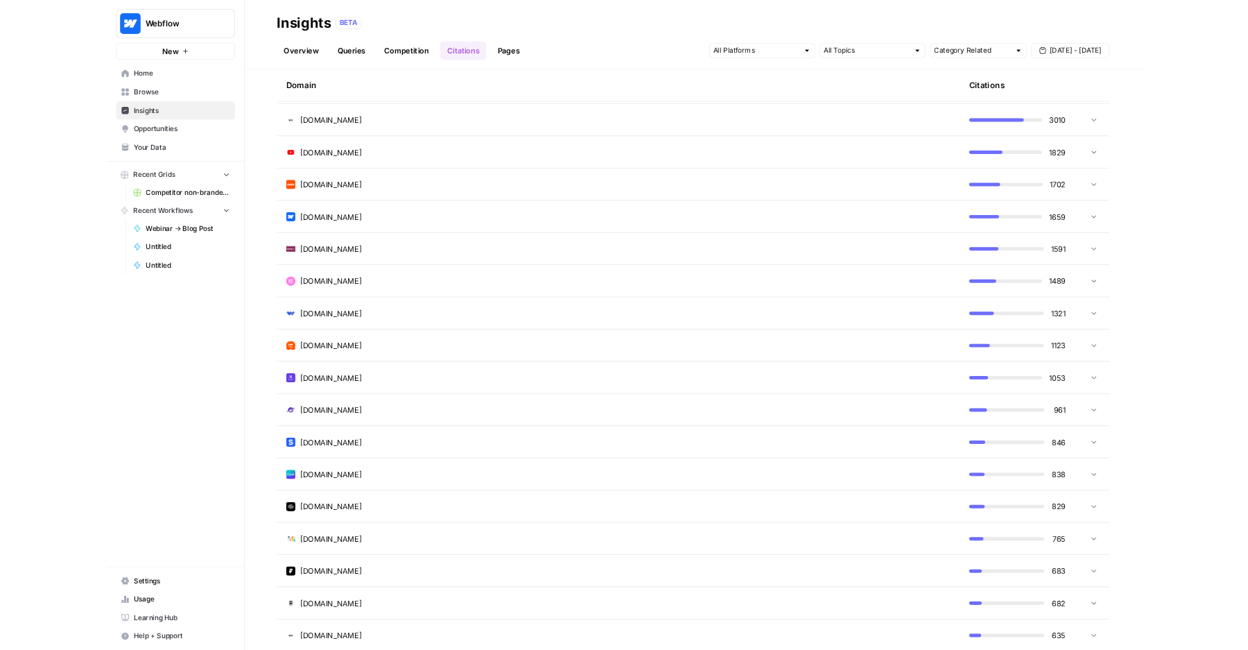
scroll to position [0, 0]
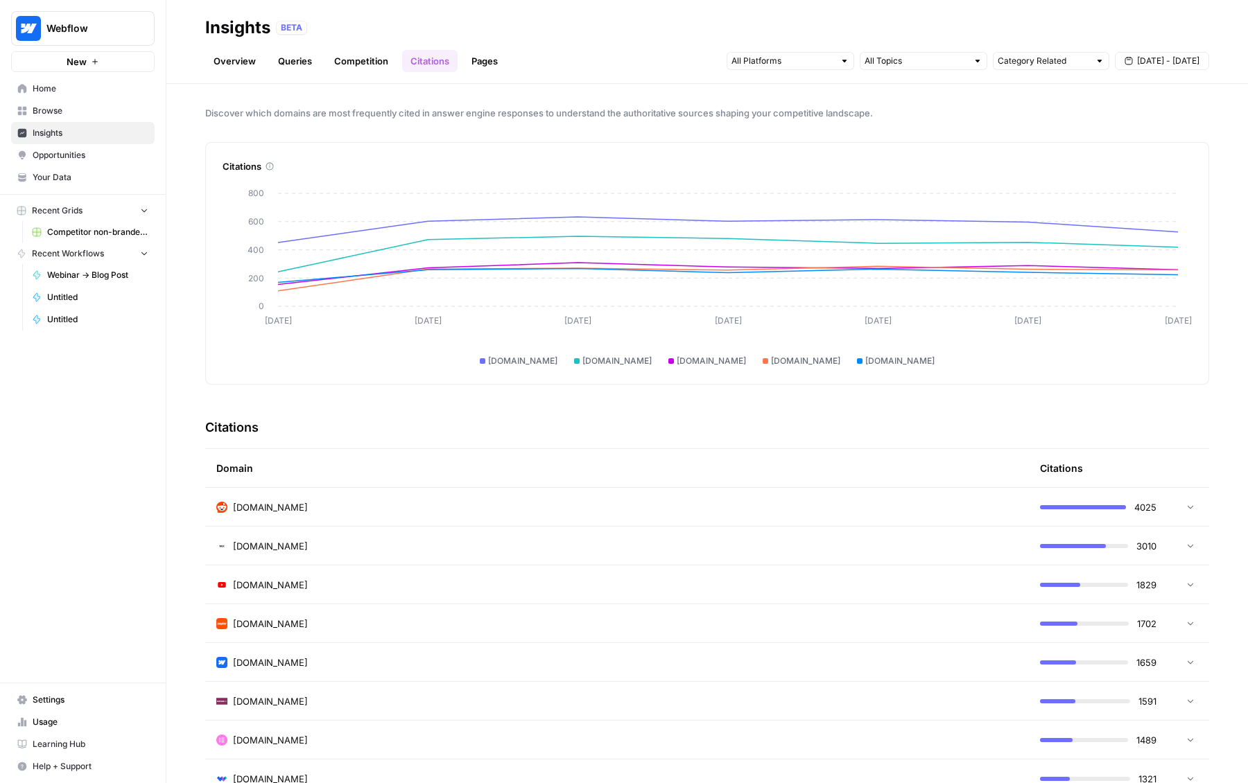
click at [476, 77] on header "Insights BETA Overview Queries Competition Citations Pages Category Related [DA…" at bounding box center [707, 42] width 1082 height 84
click at [481, 61] on link "Pages" at bounding box center [484, 61] width 43 height 22
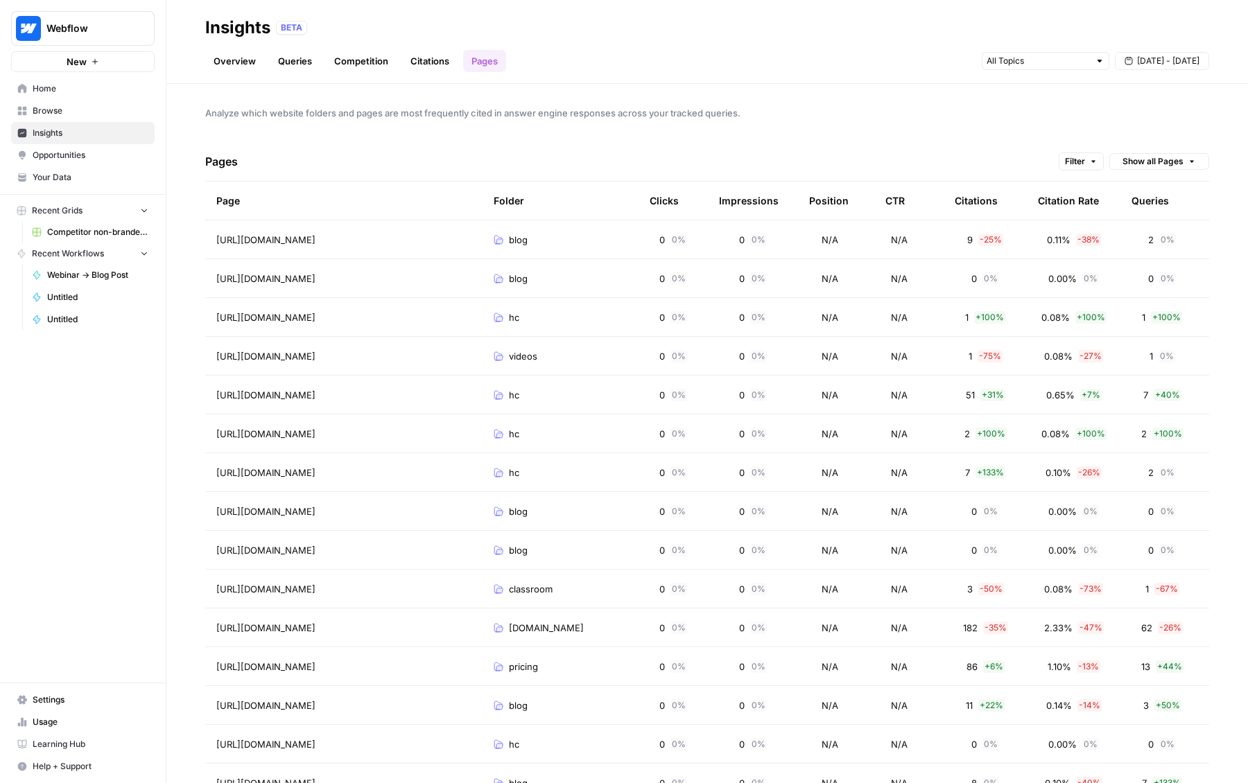
click at [64, 157] on span "Opportunities" at bounding box center [91, 155] width 116 height 12
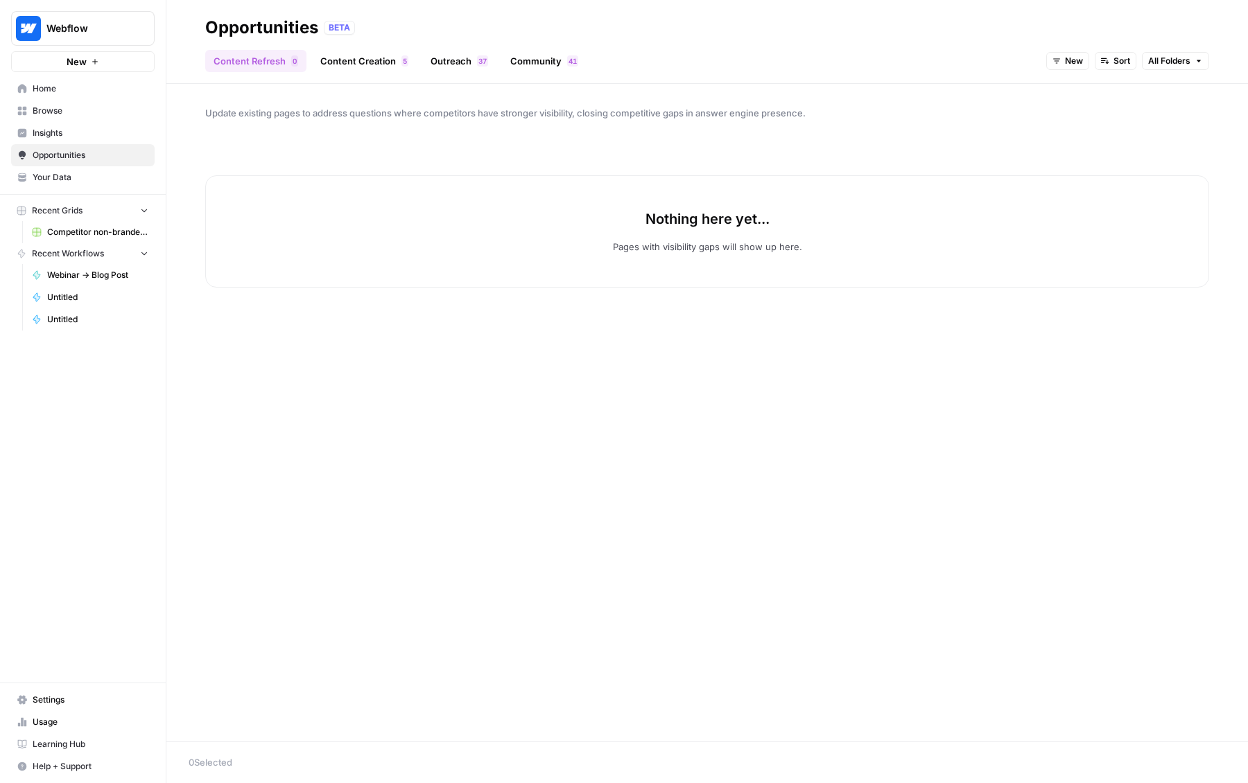
click at [350, 67] on link "Content Creation 5" at bounding box center [364, 61] width 105 height 22
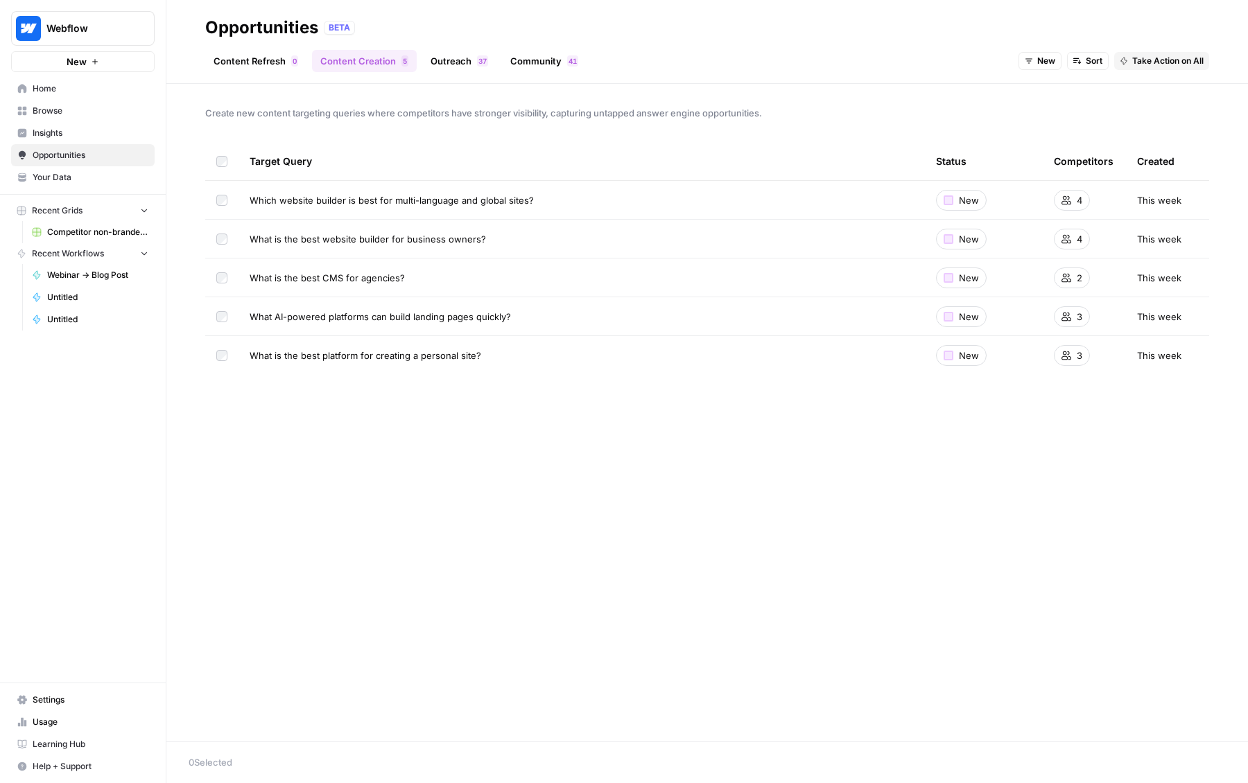
click at [449, 60] on link "Outreach 7 3" at bounding box center [459, 61] width 74 height 22
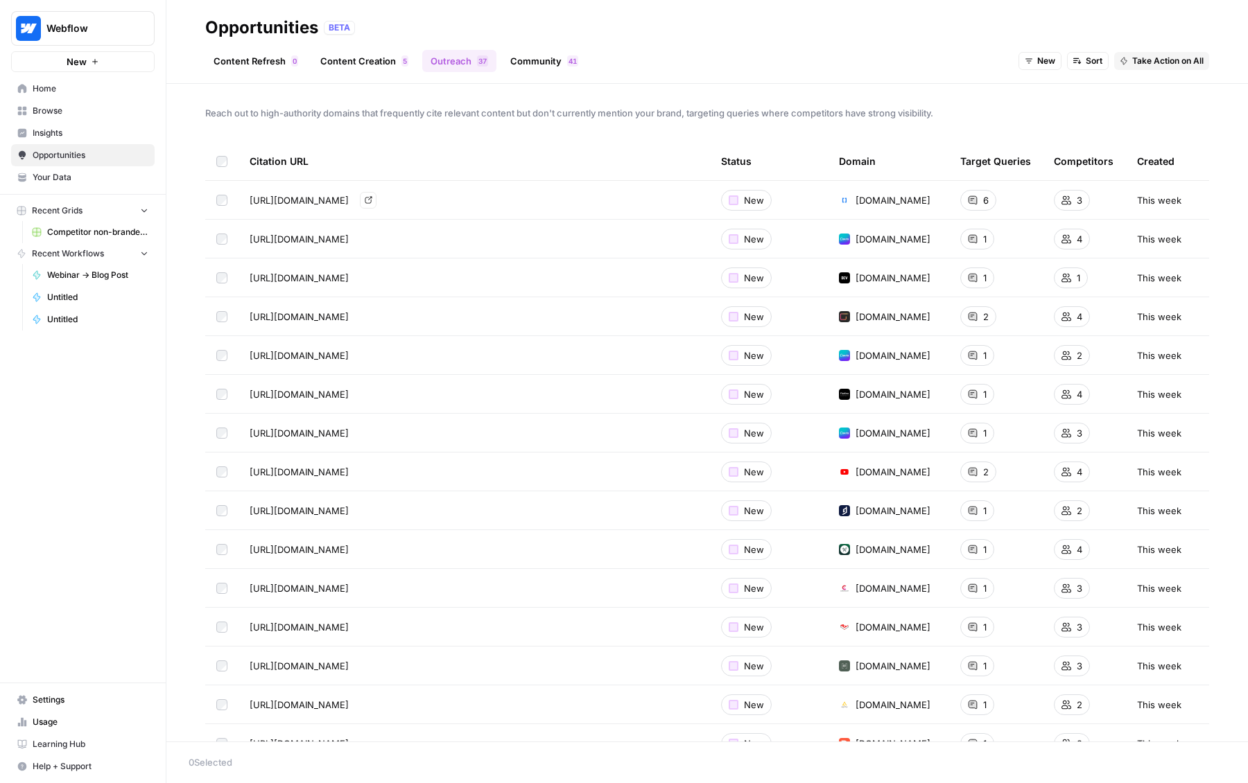
drag, startPoint x: 345, startPoint y: 197, endPoint x: 498, endPoint y: 200, distance: 152.6
click at [349, 200] on span "[URL][DOMAIN_NAME]" at bounding box center [299, 200] width 99 height 14
click at [535, 199] on div "[URL][DOMAIN_NAME] Go to page" at bounding box center [474, 200] width 449 height 17
click at [372, 199] on icon "Go to page https://www.webstacks.com/blog/enterprise-cms-platforms" at bounding box center [369, 200] width 8 height 8
click at [250, 63] on link "Content Refresh 0" at bounding box center [255, 61] width 101 height 22
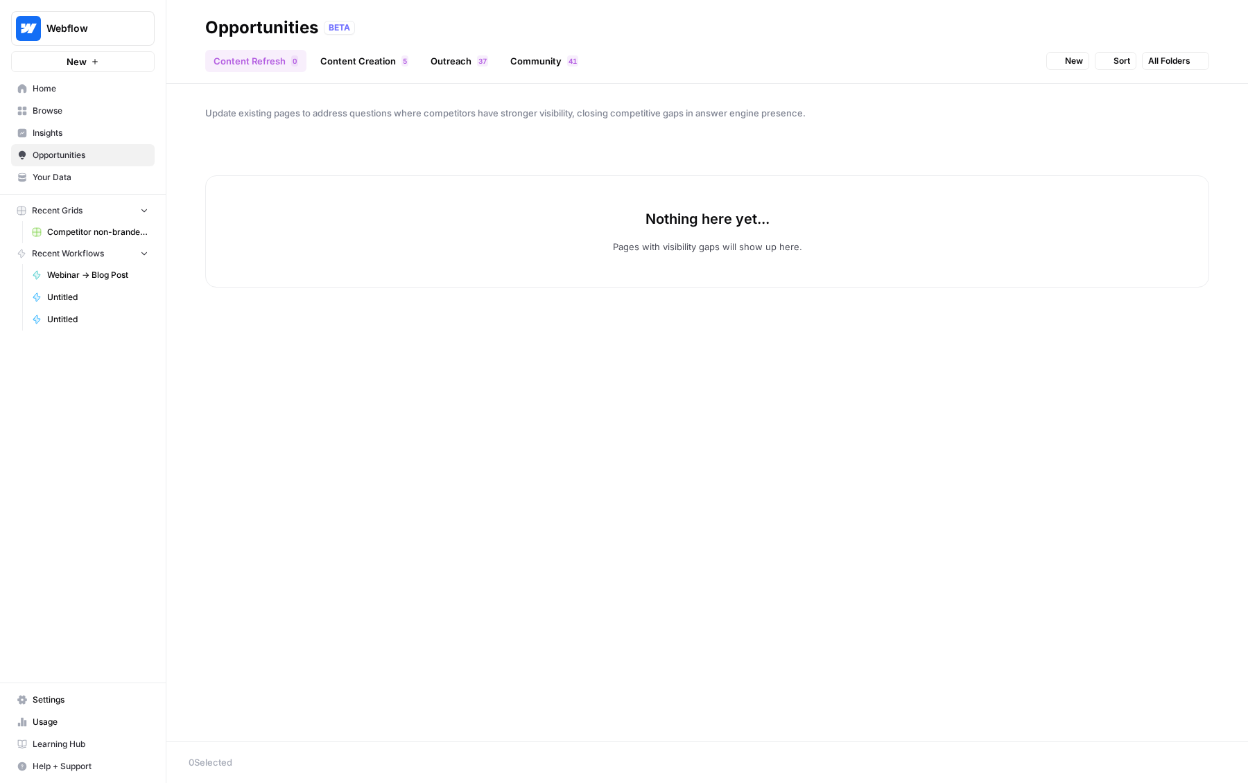
click at [321, 63] on link "Content Creation 5" at bounding box center [364, 61] width 105 height 22
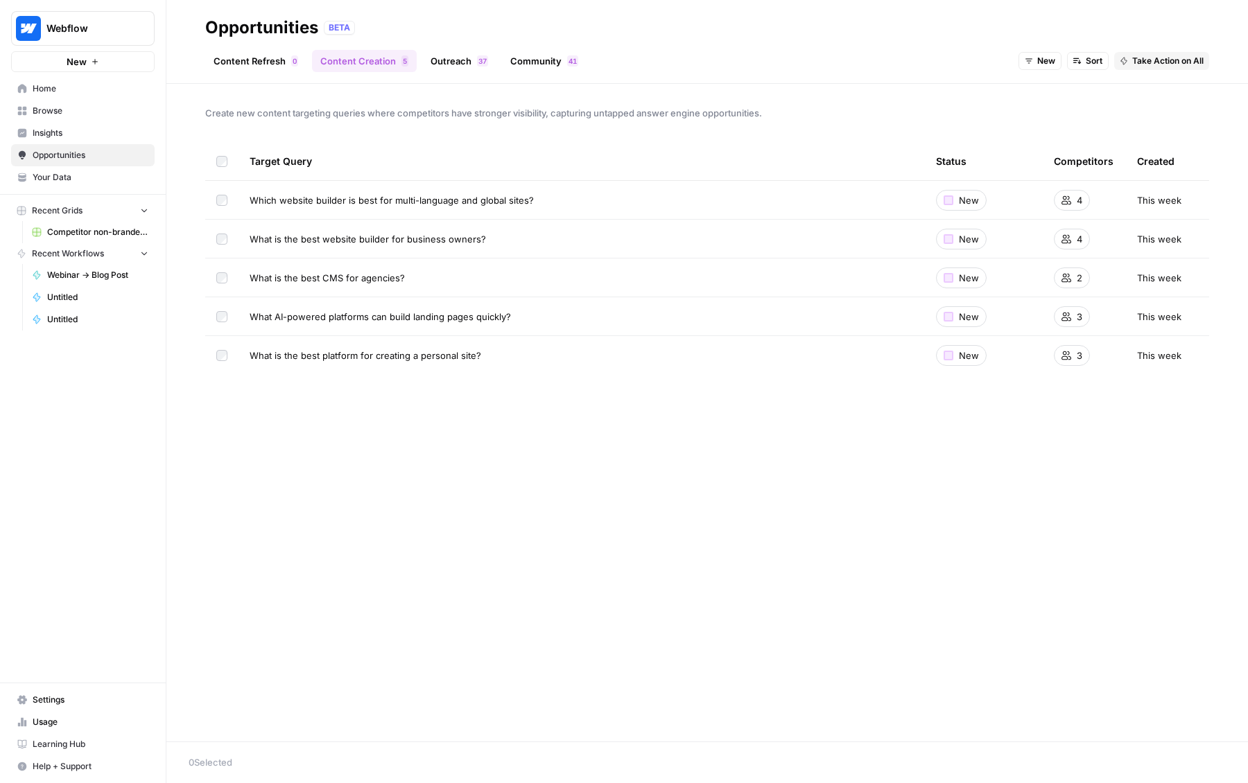
click at [469, 80] on header "Opportunities BETA Content Refresh 0 Content Creation 5 Outreach 7 3 Community …" at bounding box center [707, 42] width 1082 height 84
click at [485, 71] on link "Outreach 7 3" at bounding box center [459, 61] width 74 height 22
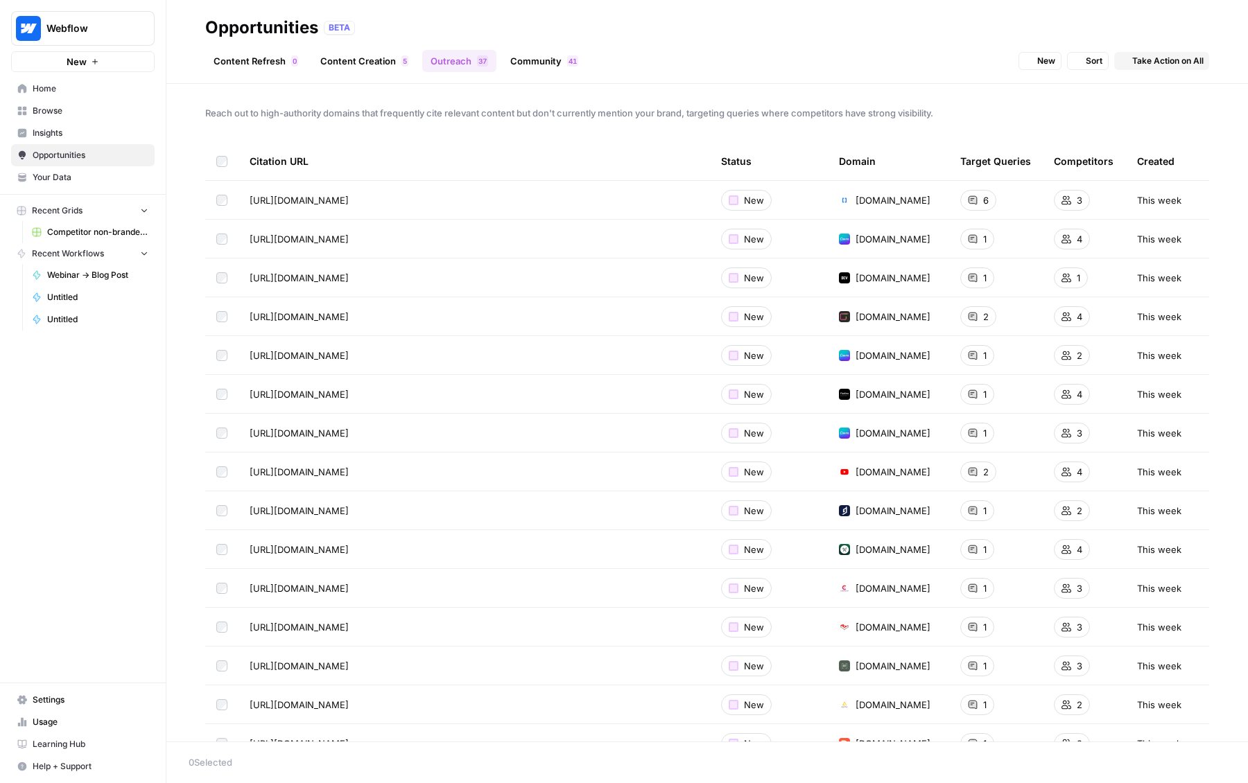
click at [556, 64] on link "Community 1 4" at bounding box center [544, 61] width 85 height 22
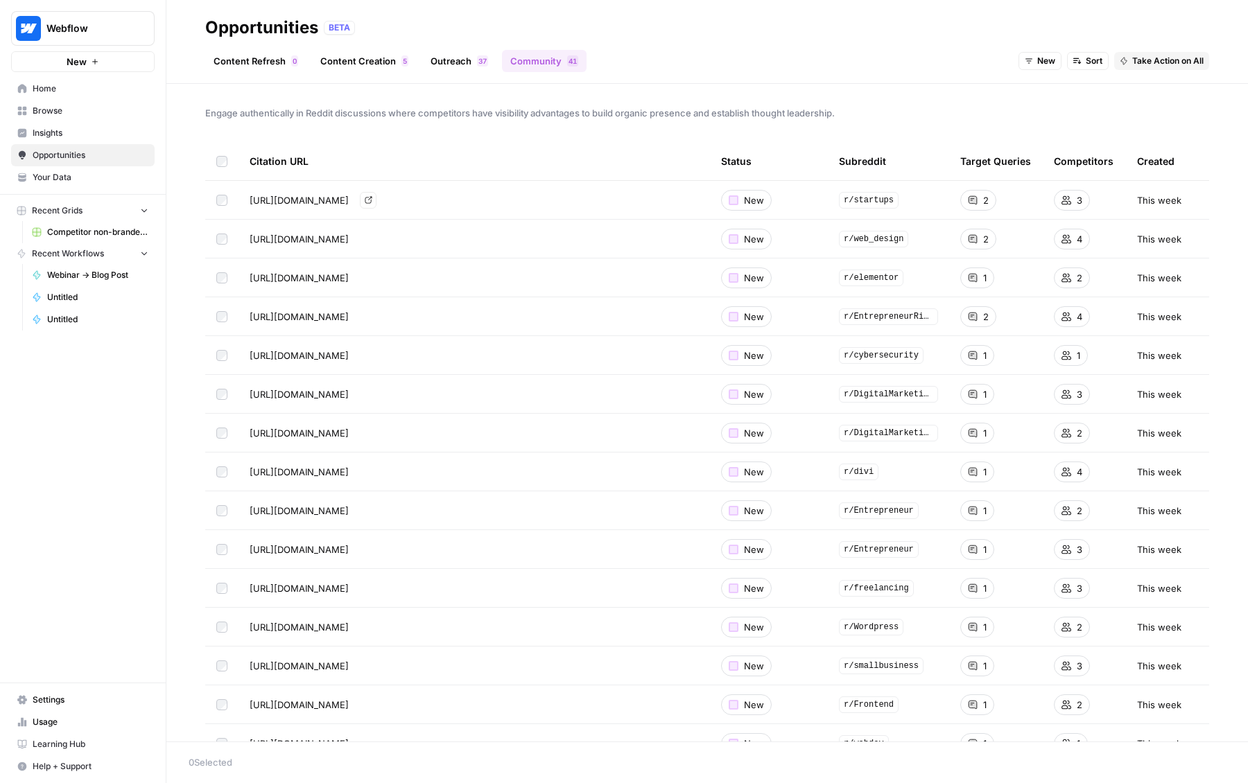
click at [372, 200] on icon "Go to page https://www.reddit.com/r/startups/comments/1hx7kej/recommendations_f…" at bounding box center [369, 200] width 8 height 8
drag, startPoint x: 471, startPoint y: 205, endPoint x: 567, endPoint y: 206, distance: 96.4
click at [349, 206] on span "[URL][DOMAIN_NAME]" at bounding box center [299, 200] width 99 height 14
click at [502, 68] on link "Community 1 4" at bounding box center [544, 61] width 85 height 22
click at [486, 65] on link "Outreach 7 3" at bounding box center [459, 61] width 74 height 22
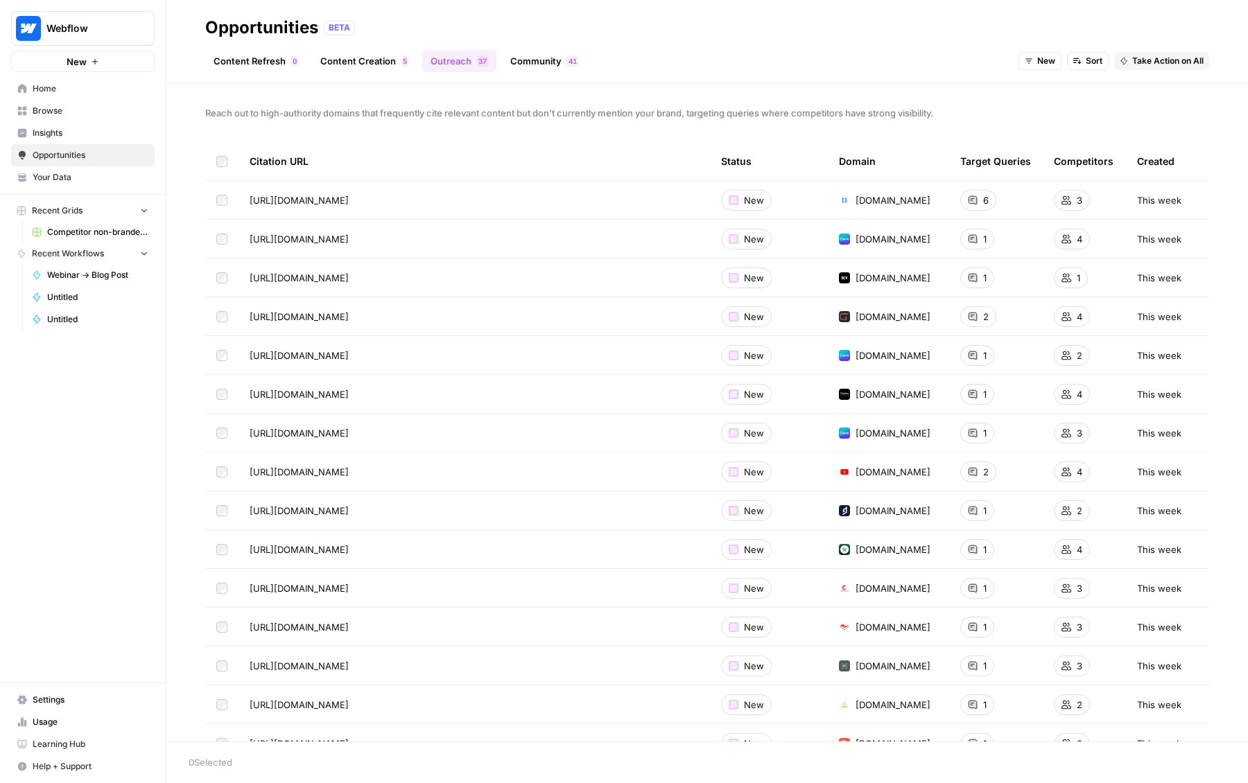
click at [80, 112] on span "Browse" at bounding box center [91, 111] width 116 height 12
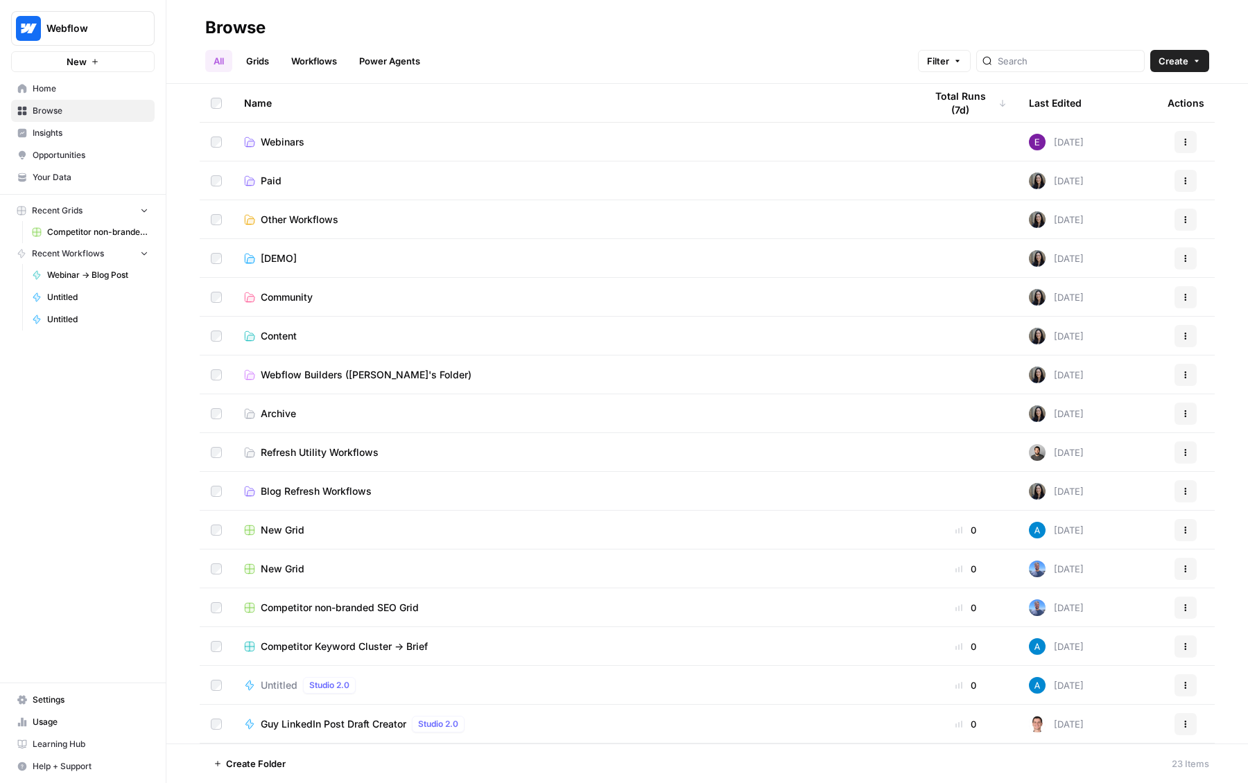
click at [78, 124] on link "Insights" at bounding box center [83, 133] width 144 height 22
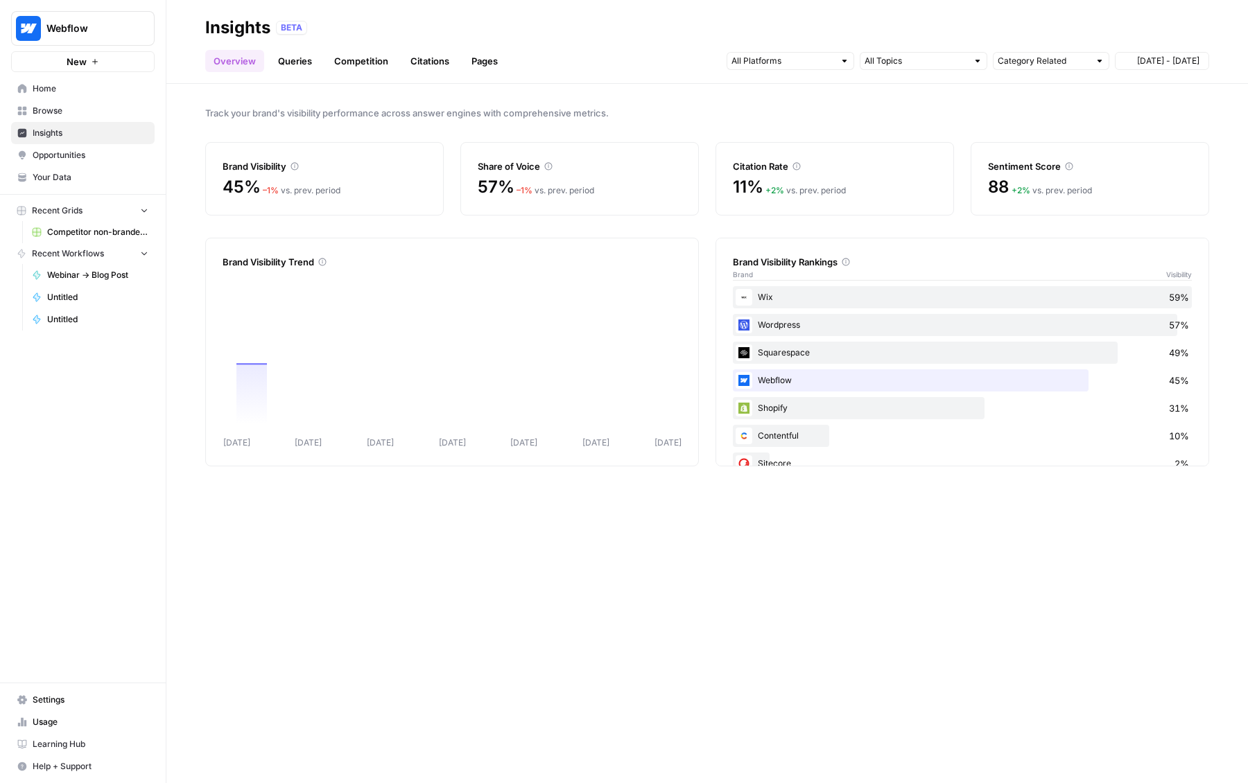
click at [88, 110] on span "Browse" at bounding box center [91, 111] width 116 height 12
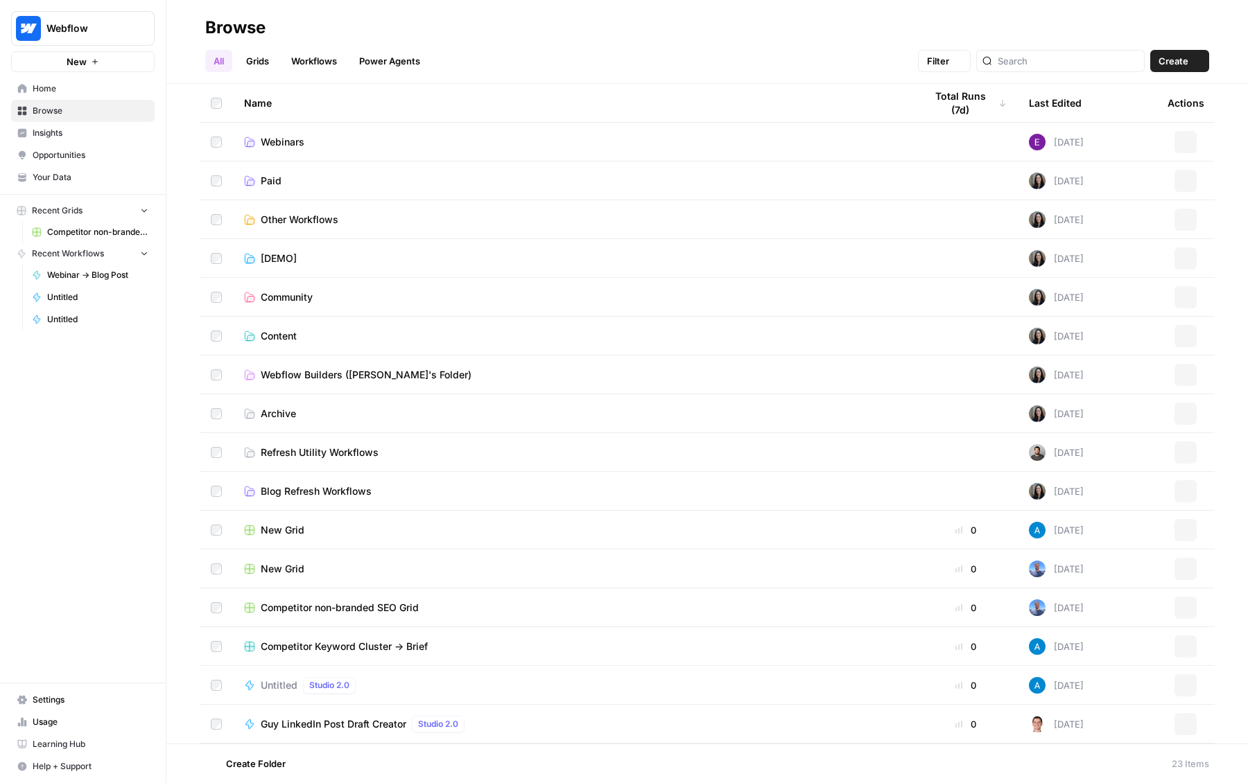
click at [89, 123] on link "Insights" at bounding box center [83, 133] width 144 height 22
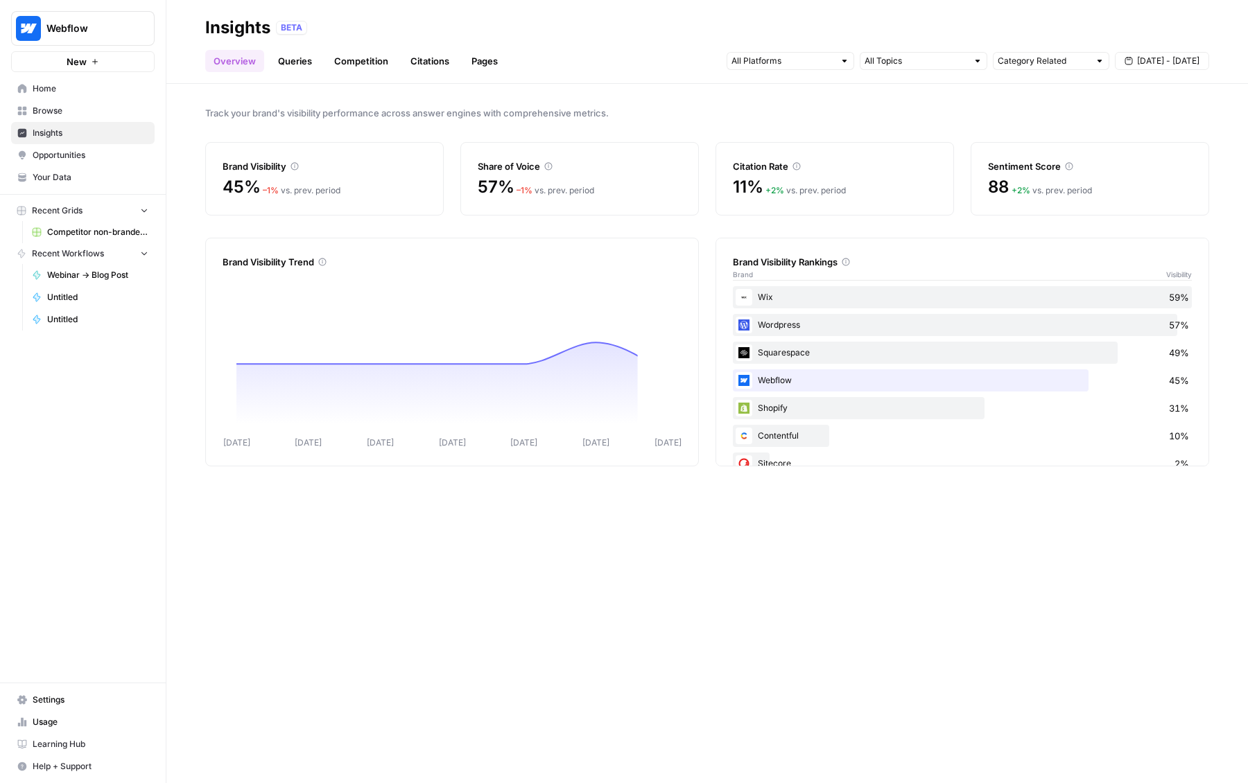
click at [82, 123] on link "Insights" at bounding box center [83, 133] width 144 height 22
click at [99, 118] on link "Browse" at bounding box center [83, 111] width 144 height 22
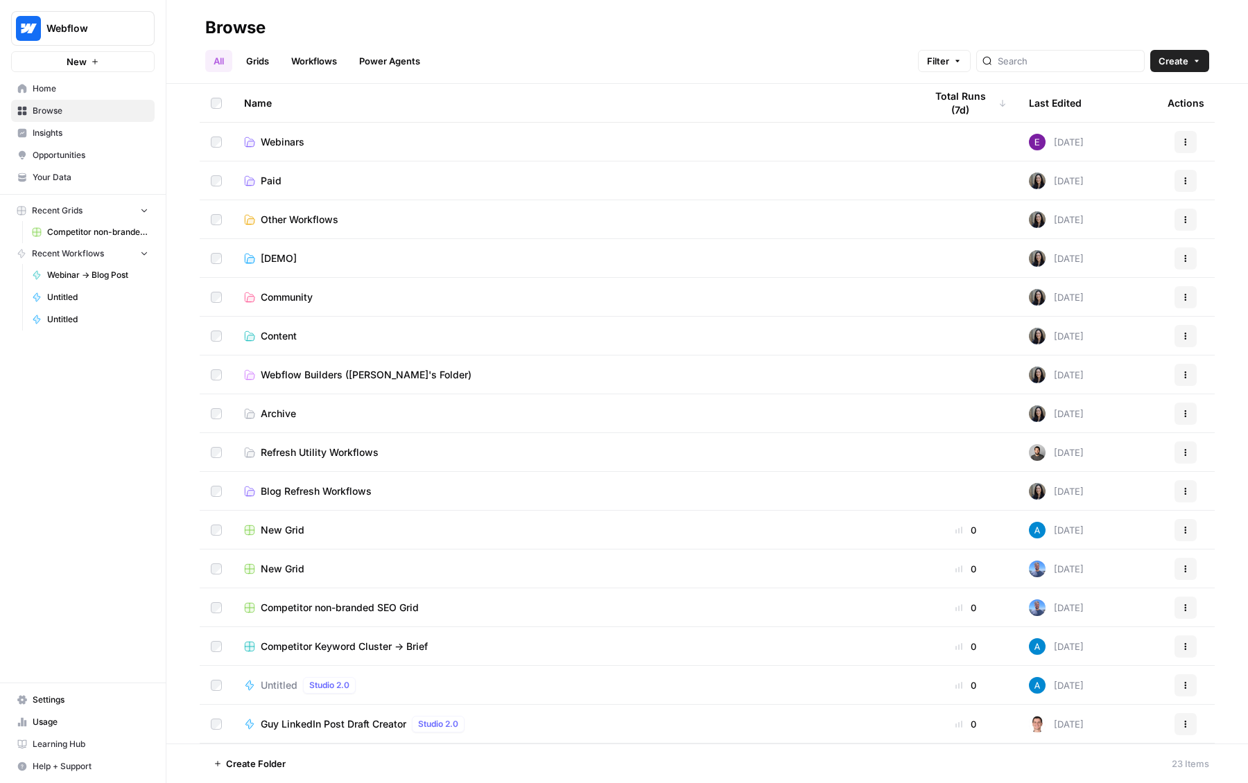
click at [275, 64] on link "Grids" at bounding box center [258, 61] width 40 height 22
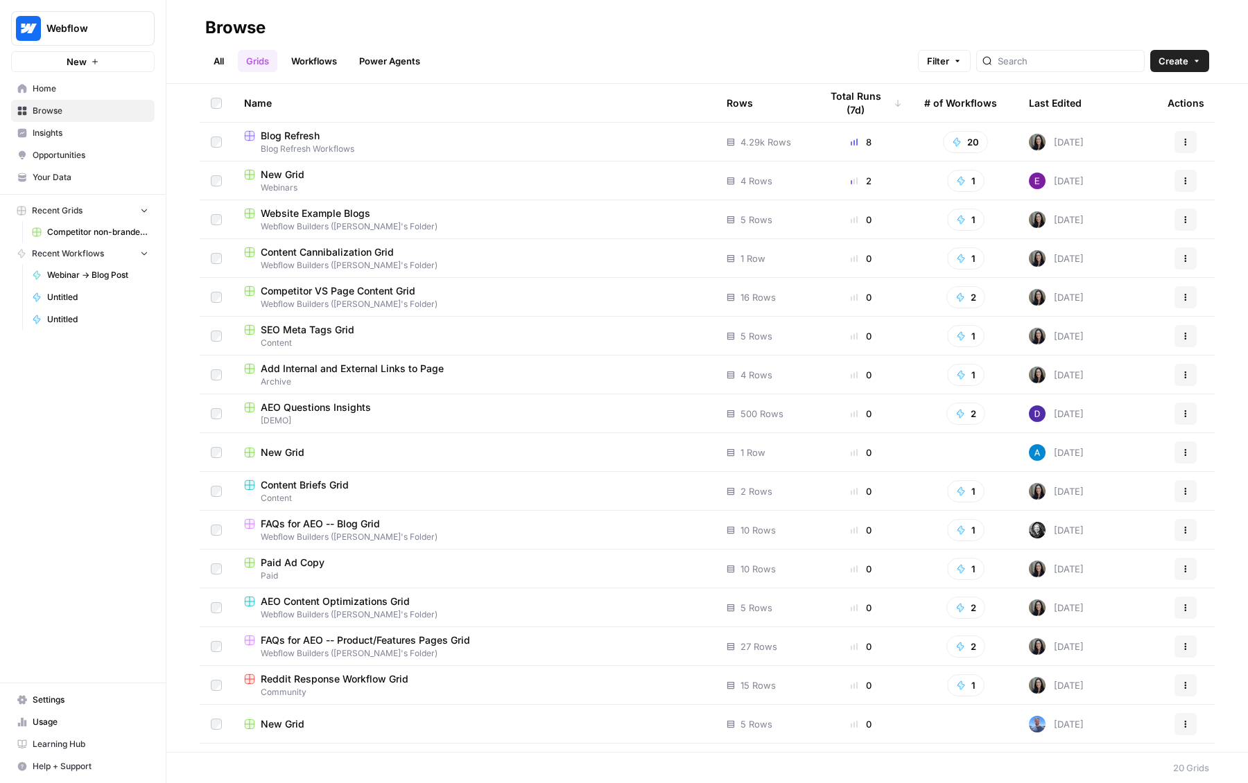
click at [295, 179] on span "New Grid" at bounding box center [283, 175] width 44 height 14
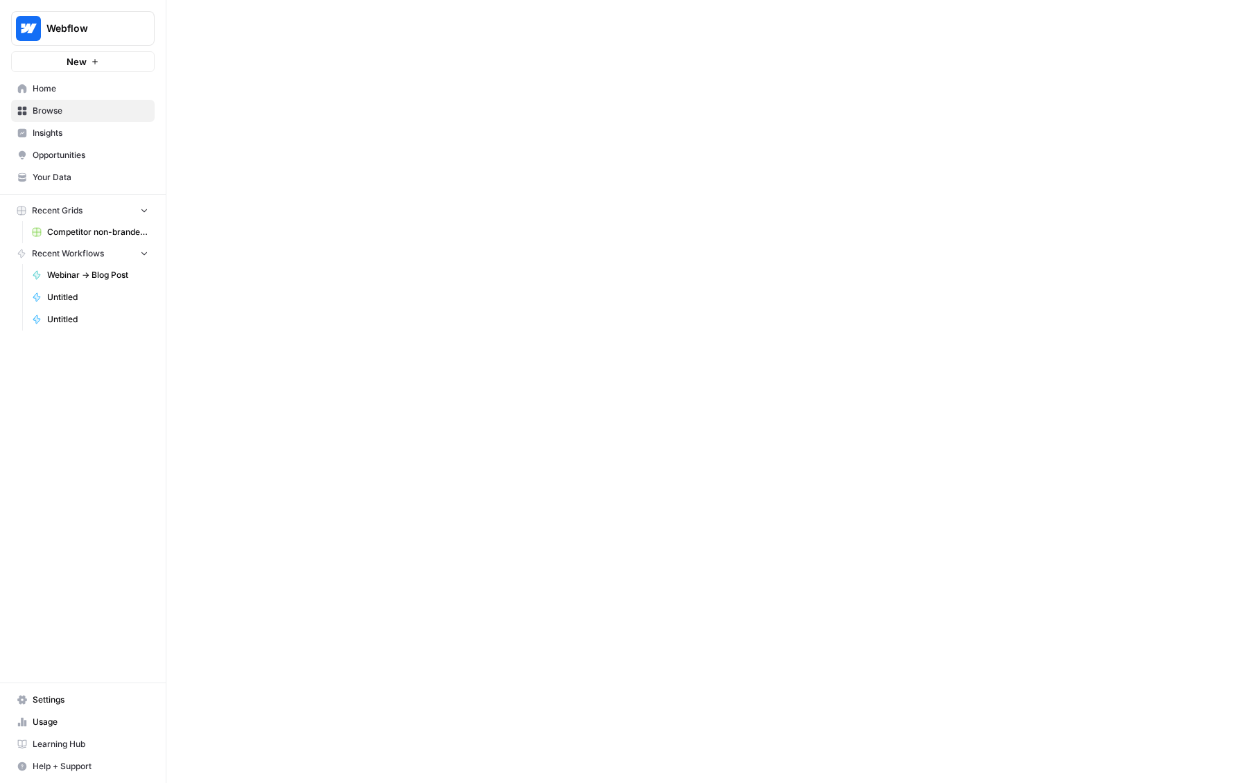
click at [295, 179] on div at bounding box center [707, 391] width 1082 height 783
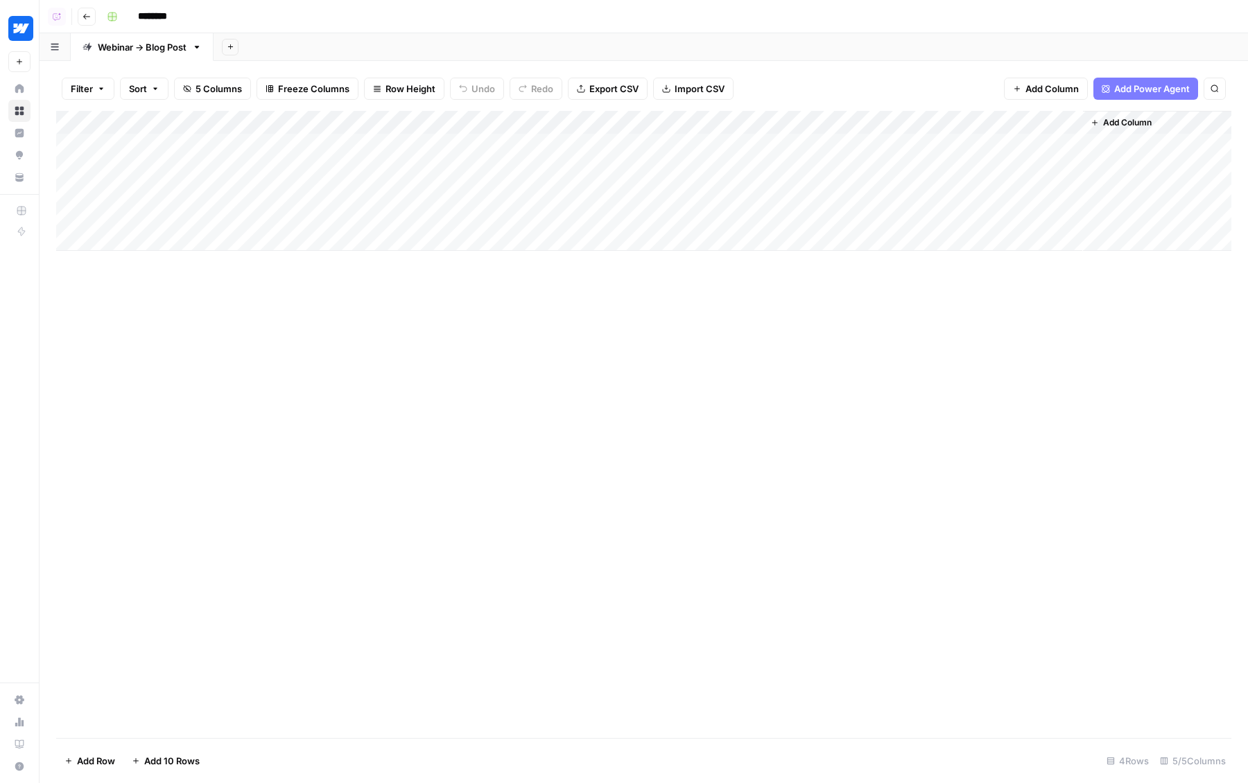
drag, startPoint x: 197, startPoint y: 148, endPoint x: 363, endPoint y: 172, distance: 167.4
click at [363, 172] on div "Add Column" at bounding box center [643, 181] width 1175 height 140
click at [860, 128] on div "Add Column" at bounding box center [643, 181] width 1175 height 140
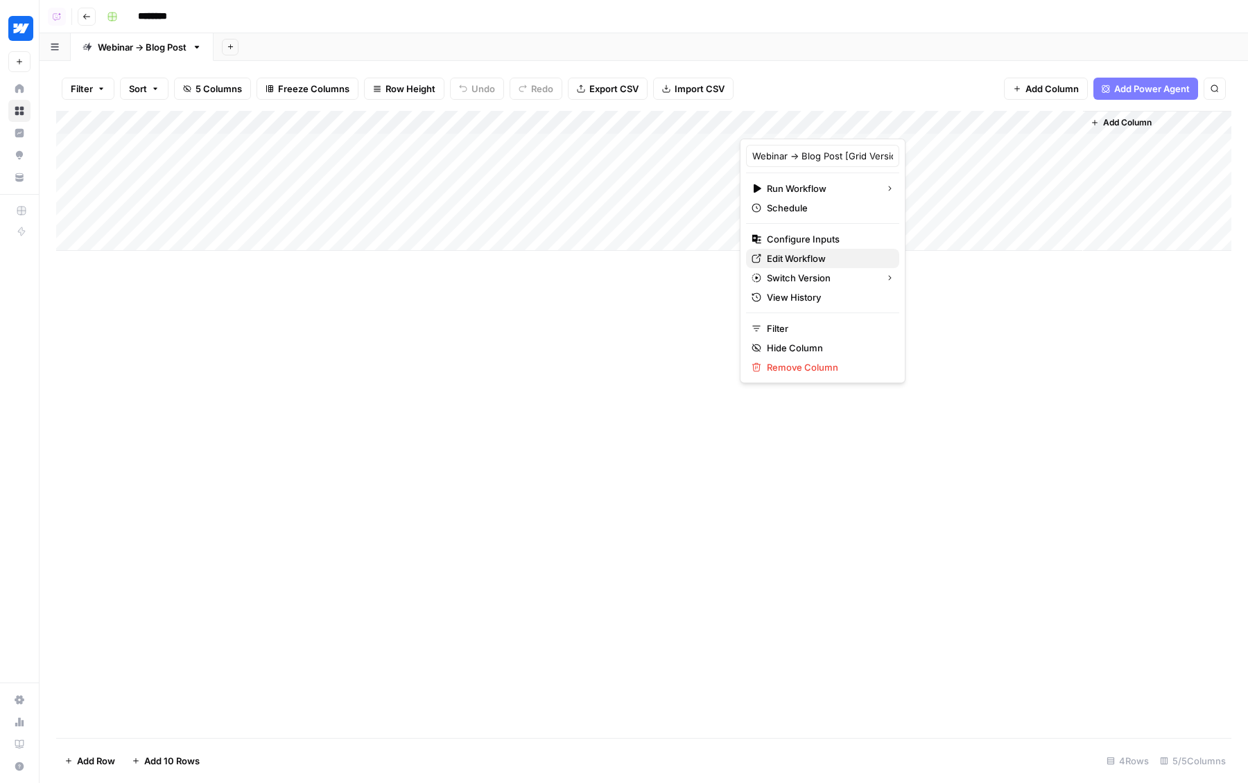
click at [790, 259] on span "Edit Workflow" at bounding box center [827, 259] width 121 height 14
